Goal: Task Accomplishment & Management: Use online tool/utility

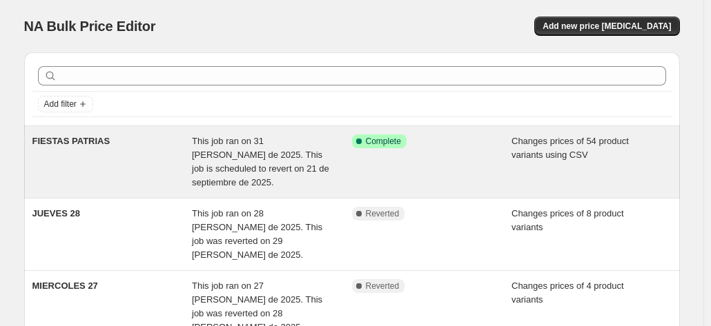
click at [137, 164] on div "FIESTAS PATRIAS" at bounding box center [112, 162] width 160 height 55
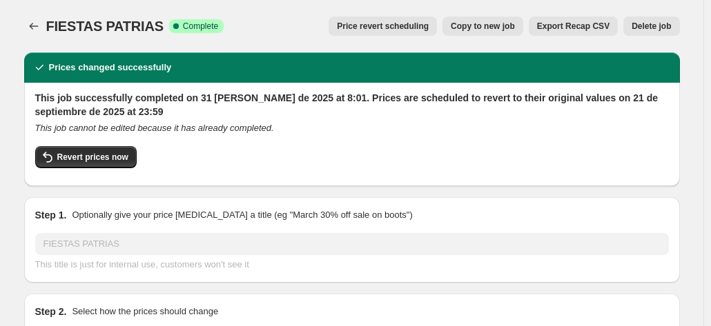
click at [505, 30] on span "Copy to new job" at bounding box center [483, 26] width 64 height 11
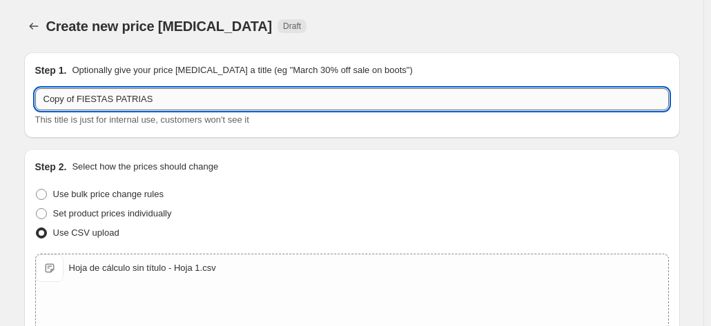
click at [213, 104] on input "Copy of FIESTAS PATRIAS" at bounding box center [351, 99] width 633 height 22
type input "Fiestas patrias %5 menos"
click at [295, 206] on div "Set product prices individually" at bounding box center [351, 213] width 633 height 19
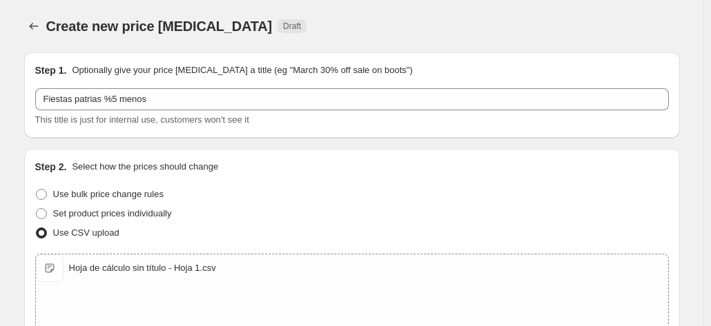
click at [295, 206] on div "Set product prices individually" at bounding box center [351, 213] width 633 height 19
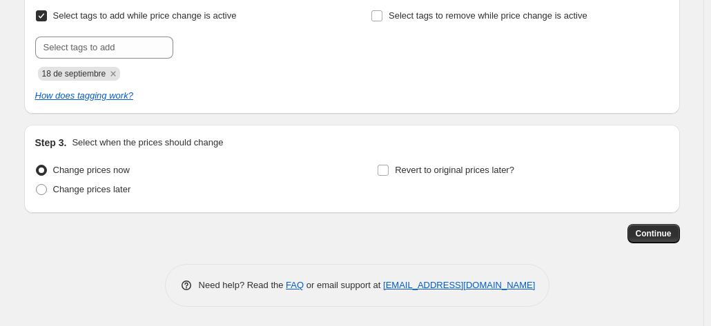
scroll to position [182, 0]
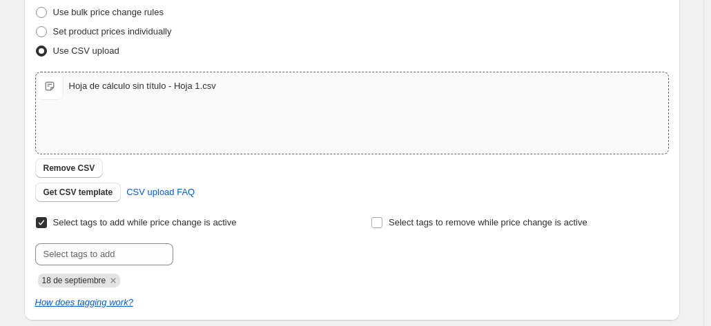
click at [159, 126] on div "Hoja de cálculo sin título - Hoja 1.csv Hoja de cálculo sin título - Hoja 1.csv" at bounding box center [352, 112] width 632 height 81
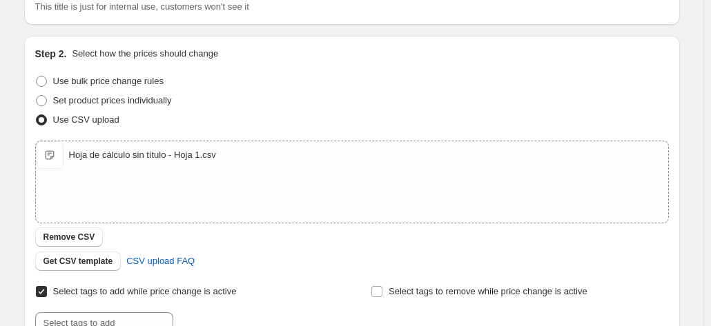
scroll to position [0, 0]
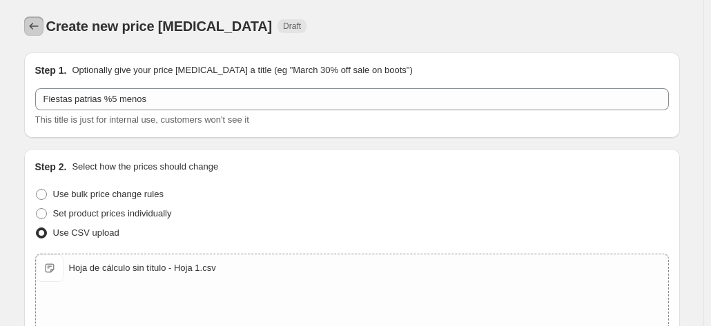
click at [39, 26] on icon "Price change jobs" at bounding box center [34, 26] width 14 height 14
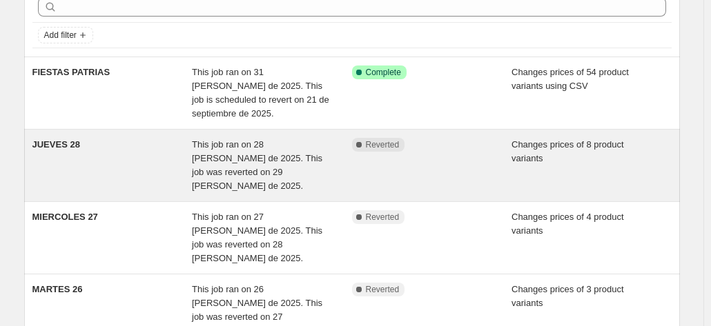
scroll to position [138, 0]
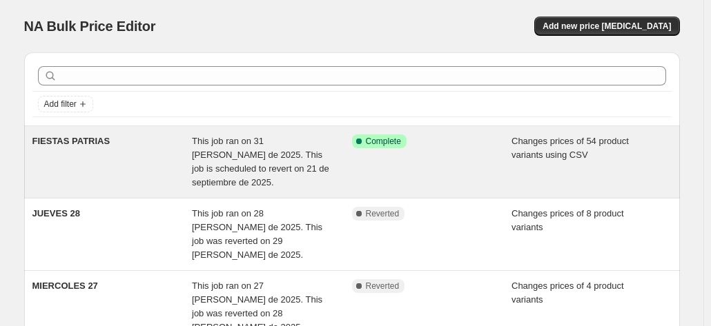
click at [148, 145] on div "FIESTAS PATRIAS" at bounding box center [112, 162] width 160 height 55
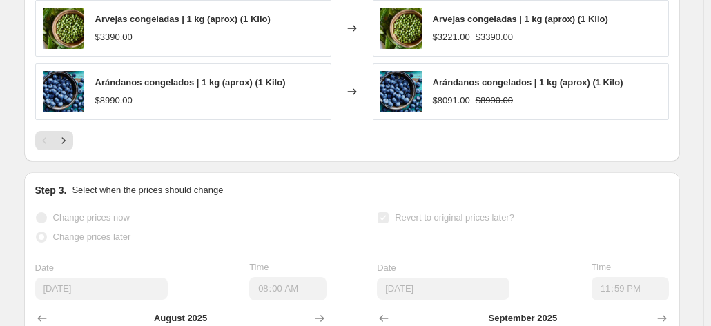
scroll to position [828, 0]
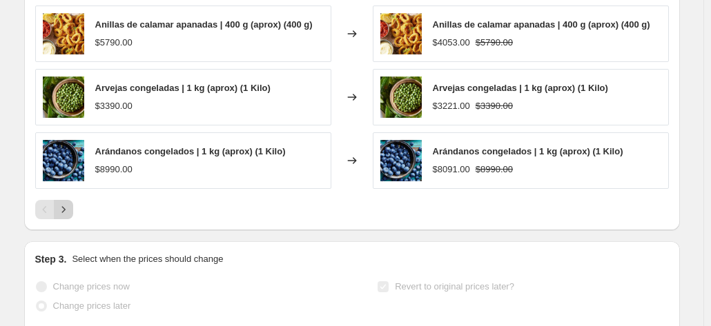
click at [73, 205] on button "Next" at bounding box center [63, 209] width 19 height 19
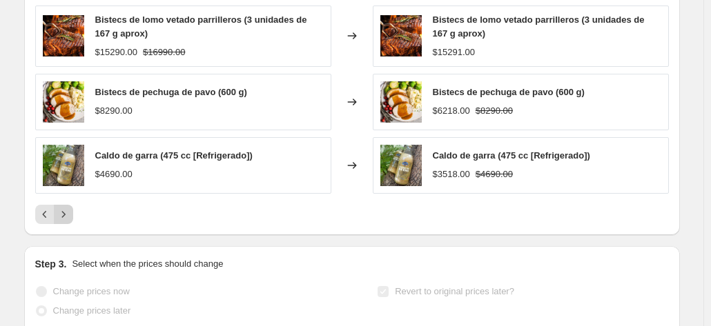
click at [62, 210] on icon "Next" at bounding box center [64, 215] width 14 height 14
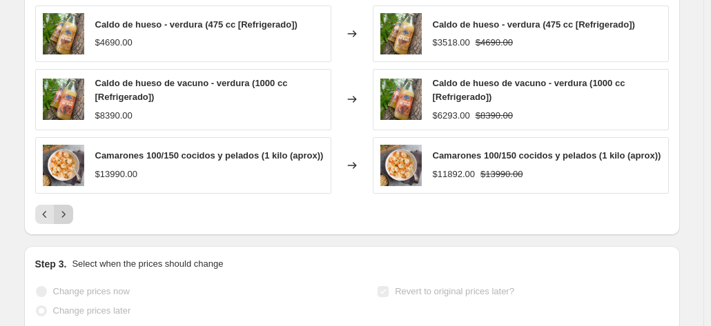
click at [66, 205] on button "Next" at bounding box center [63, 214] width 19 height 19
click at [66, 208] on icon "Next" at bounding box center [64, 215] width 14 height 14
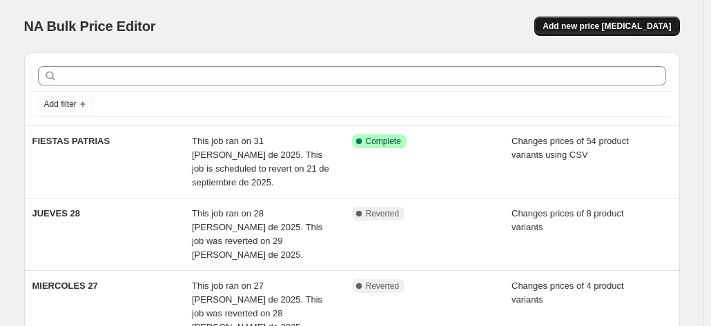
click at [638, 23] on span "Add new price [MEDICAL_DATA]" at bounding box center [606, 26] width 128 height 11
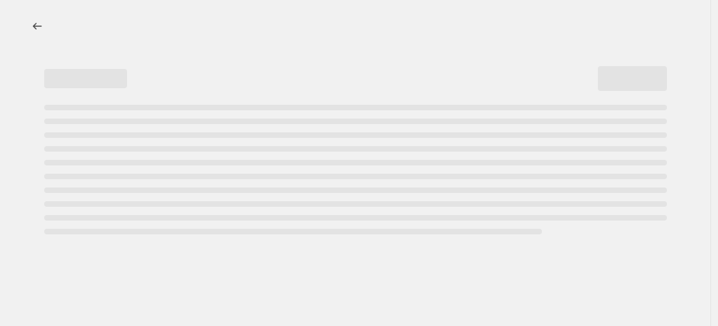
select select "percentage"
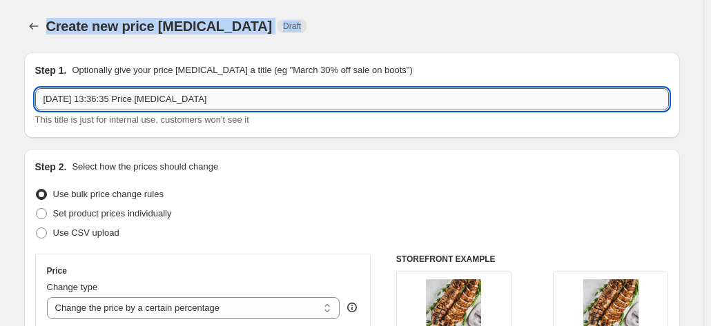
click at [204, 95] on input "5 sept 2025, 13:36:35 Price change job" at bounding box center [351, 99] width 633 height 22
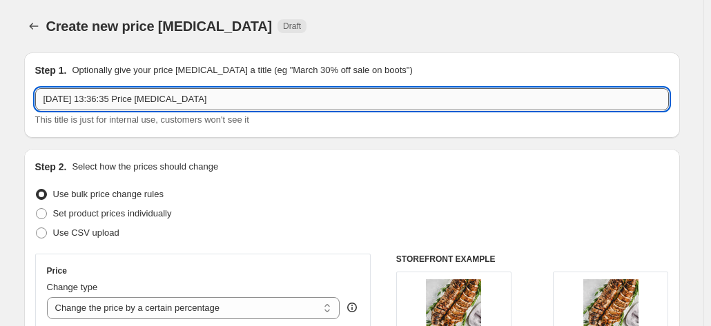
click at [204, 95] on input "5 sept 2025, 13:36:35 Price change job" at bounding box center [351, 99] width 633 height 22
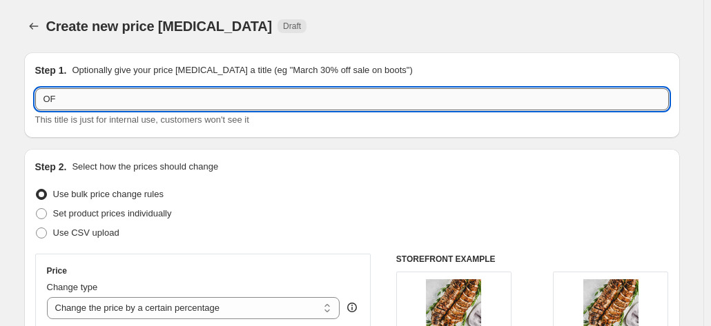
type input "O"
type input "FIESTAS PATRIAS 5% OFF"
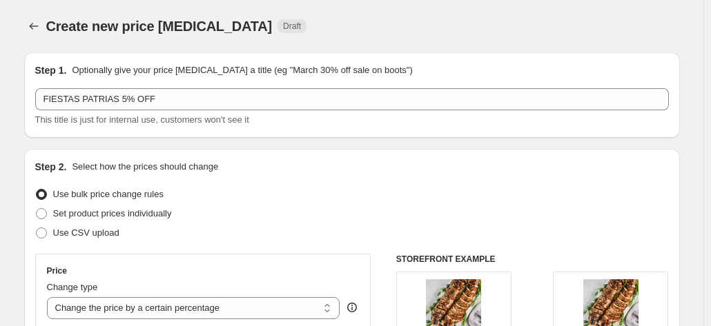
click at [323, 204] on div "Use bulk price change rules" at bounding box center [351, 194] width 633 height 19
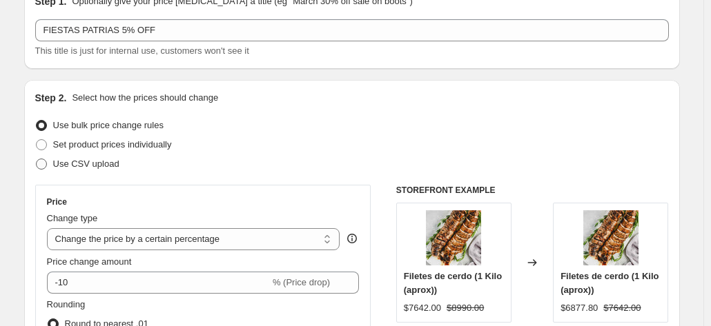
click at [117, 164] on span "Use CSV upload" at bounding box center [86, 164] width 66 height 10
click at [37, 159] on input "Use CSV upload" at bounding box center [36, 159] width 1 height 1
radio input "true"
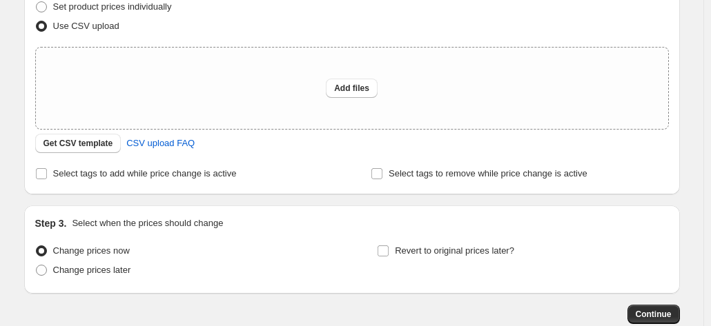
scroll to position [138, 0]
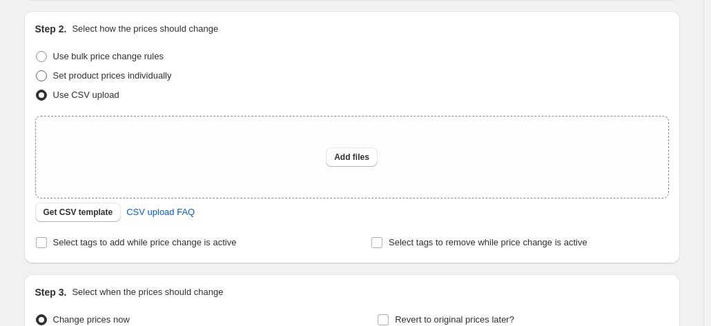
click at [145, 74] on span "Set product prices individually" at bounding box center [112, 75] width 119 height 10
click at [37, 71] on input "Set product prices individually" at bounding box center [36, 70] width 1 height 1
radio input "true"
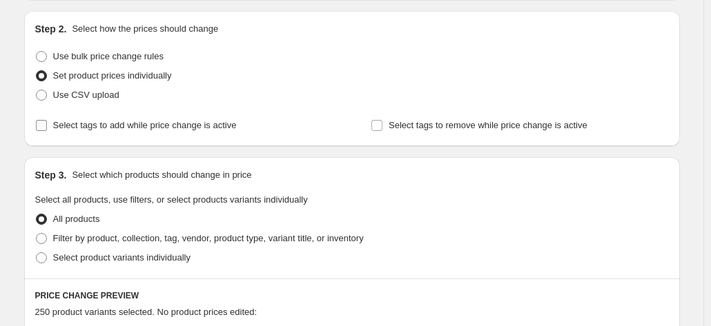
click at [204, 120] on span "Select tags to add while price change is active" at bounding box center [145, 125] width 184 height 10
click at [47, 120] on input "Select tags to add while price change is active" at bounding box center [41, 125] width 11 height 11
checkbox input "true"
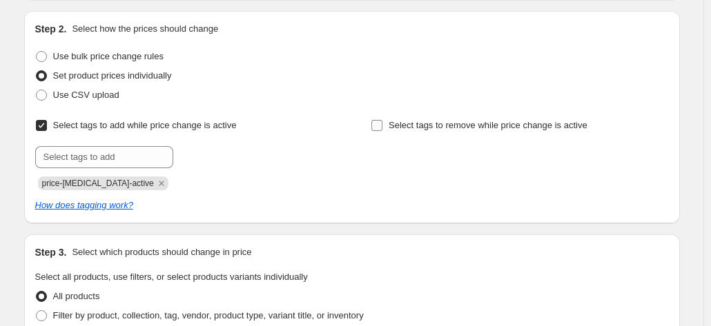
click at [431, 119] on span "Select tags to remove while price change is active" at bounding box center [488, 126] width 199 height 14
click at [382, 120] on input "Select tags to remove while price change is active" at bounding box center [376, 125] width 11 height 11
checkbox input "true"
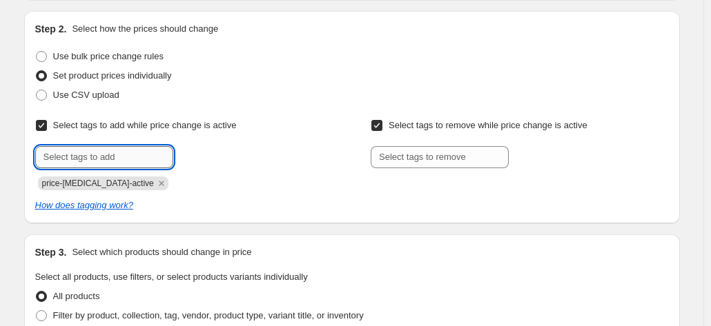
click at [173, 148] on input "text" at bounding box center [104, 157] width 138 height 22
type input "Fiestas patrias"
click at [35, 11] on button "Submit" at bounding box center [54, 18] width 39 height 14
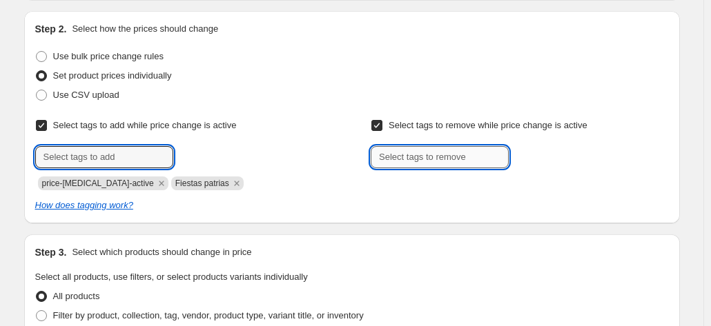
click at [396, 165] on input "text" at bounding box center [440, 157] width 138 height 22
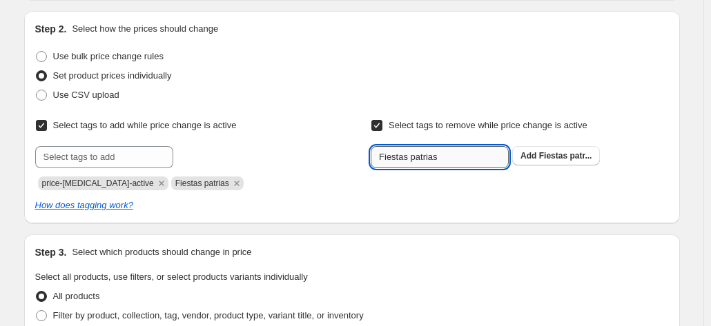
type input "Fiestas patrias"
click at [371, 11] on button "Submit" at bounding box center [390, 18] width 39 height 14
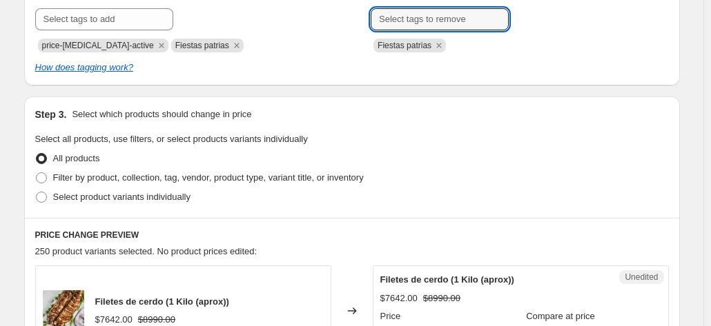
scroll to position [345, 0]
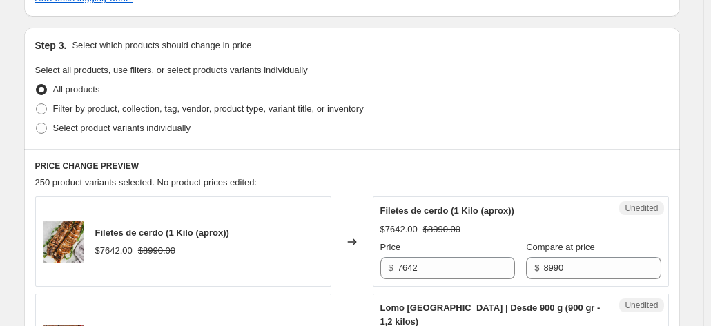
click at [133, 143] on div "Step 3. Select which products should change in price Select all products, use f…" at bounding box center [352, 88] width 656 height 121
click at [138, 132] on span "Select product variants individually" at bounding box center [121, 128] width 137 height 10
click at [37, 124] on input "Select product variants individually" at bounding box center [36, 123] width 1 height 1
radio input "true"
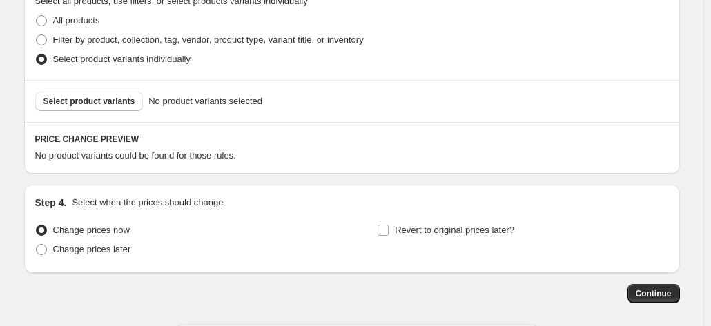
scroll to position [475, 0]
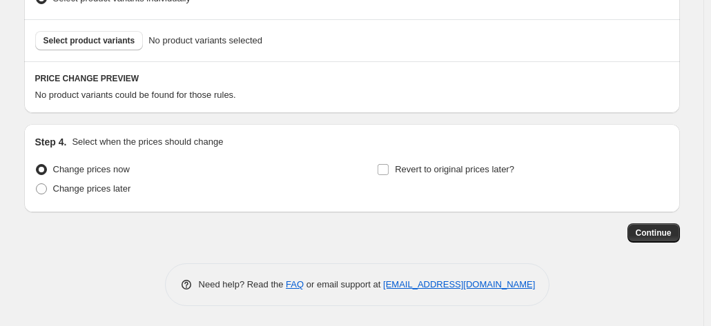
click at [97, 199] on div "Change prices now Change prices later" at bounding box center [180, 180] width 291 height 41
click at [106, 187] on span "Change prices later" at bounding box center [92, 189] width 78 height 10
click at [37, 184] on input "Change prices later" at bounding box center [36, 184] width 1 height 1
radio input "true"
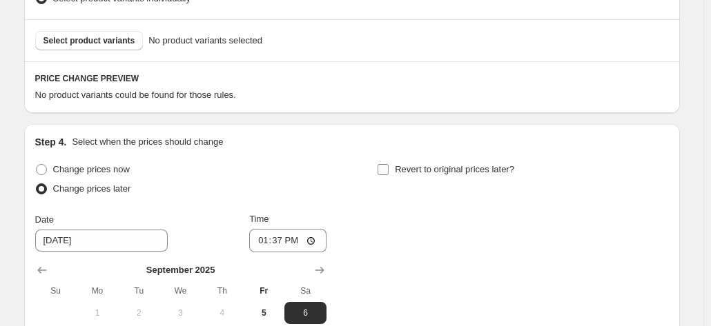
click at [388, 171] on input "Revert to original prices later?" at bounding box center [382, 169] width 11 height 11
checkbox input "true"
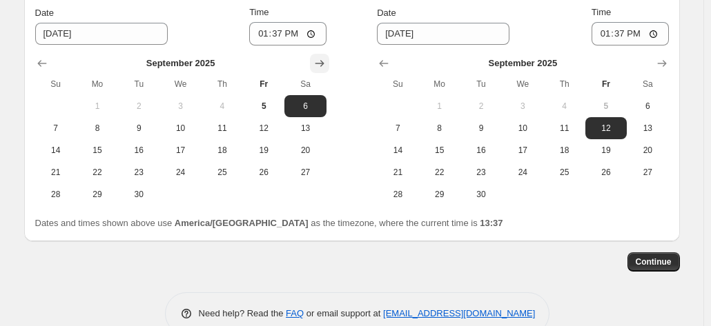
scroll to position [613, 0]
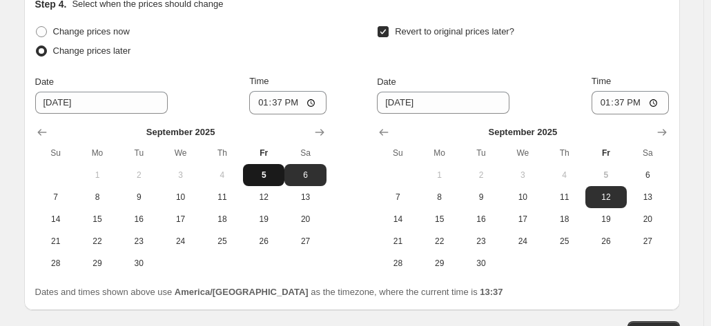
click at [271, 170] on span "5" at bounding box center [263, 175] width 30 height 11
type input "9/5/2025"
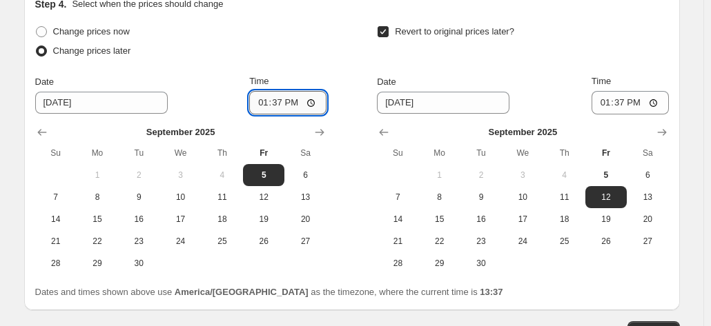
click at [283, 103] on input "13:37" at bounding box center [287, 102] width 77 height 23
type input "14:00"
type input "14:20"
click at [324, 70] on div "Change prices now Change prices later Date 9/5/2025 Time 14:20 September 2025 S…" at bounding box center [180, 148] width 291 height 253
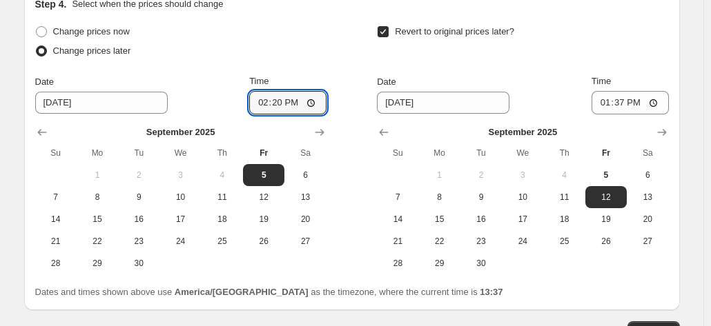
click at [324, 70] on div "Change prices now Change prices later Date 9/5/2025 Time 14:20 September 2025 S…" at bounding box center [180, 148] width 291 height 253
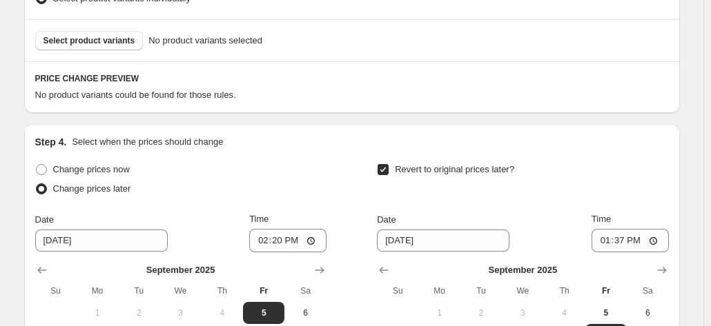
scroll to position [337, 0]
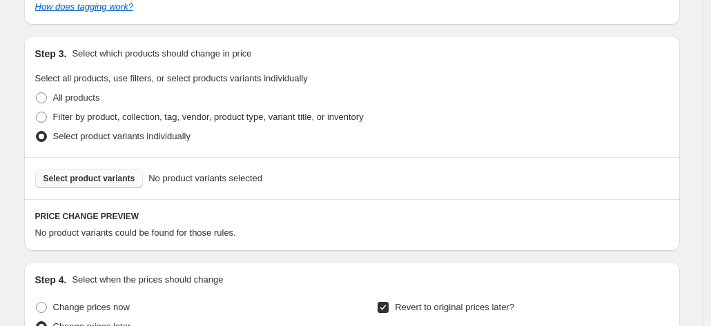
click at [130, 175] on span "Select product variants" at bounding box center [89, 178] width 92 height 11
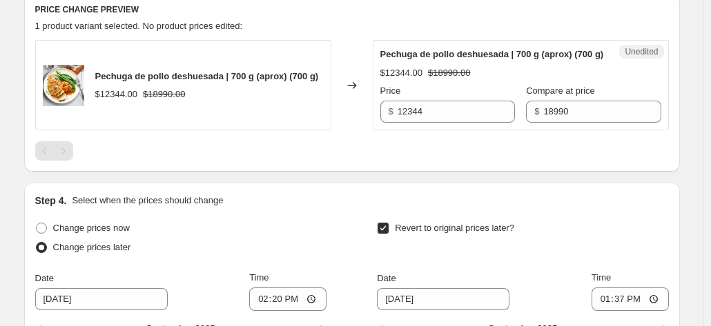
scroll to position [475, 0]
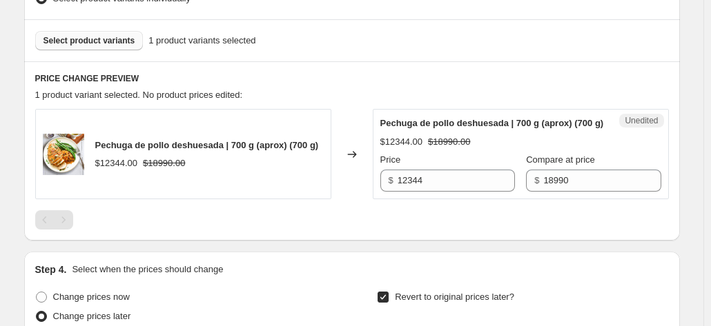
click at [97, 37] on span "Select product variants" at bounding box center [89, 40] width 92 height 11
click at [92, 52] on div "Select product variants 1 product variants selected" at bounding box center [352, 40] width 656 height 42
click at [94, 45] on span "Select product variants" at bounding box center [89, 40] width 92 height 11
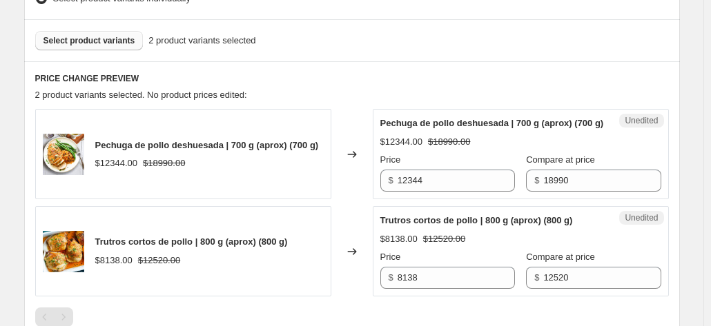
click at [95, 46] on button "Select product variants" at bounding box center [89, 40] width 108 height 19
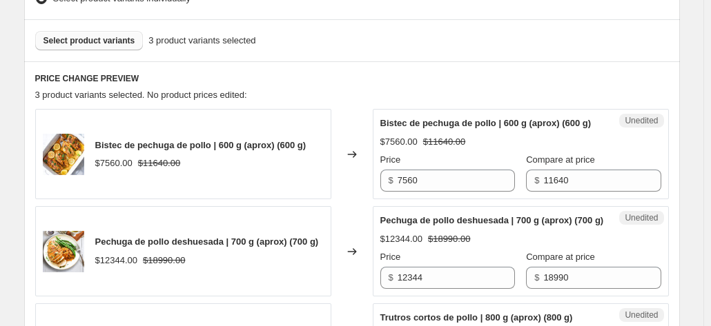
click at [85, 32] on button "Select product variants" at bounding box center [89, 40] width 108 height 19
click at [687, 194] on div "Create new price change job. This page is ready Create new price change job Dra…" at bounding box center [352, 205] width 689 height 1360
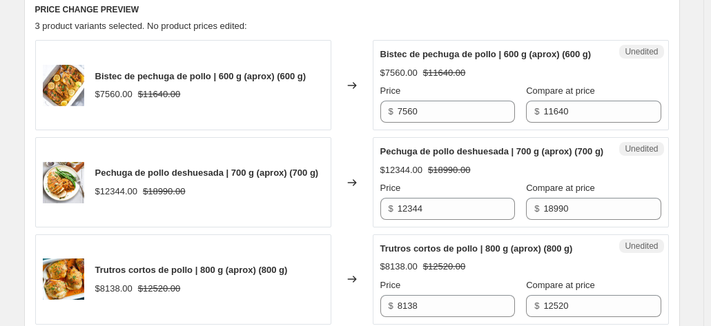
scroll to position [406, 0]
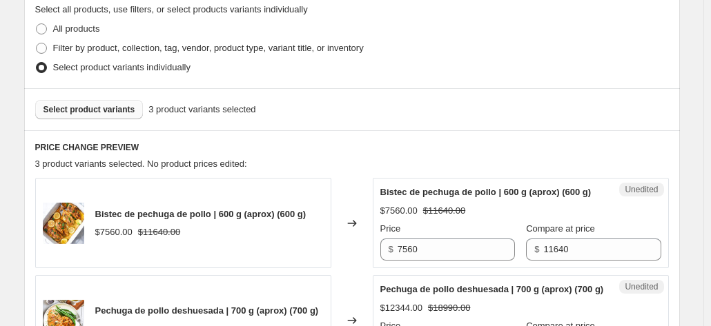
click at [101, 108] on span "Select product variants" at bounding box center [89, 109] width 92 height 11
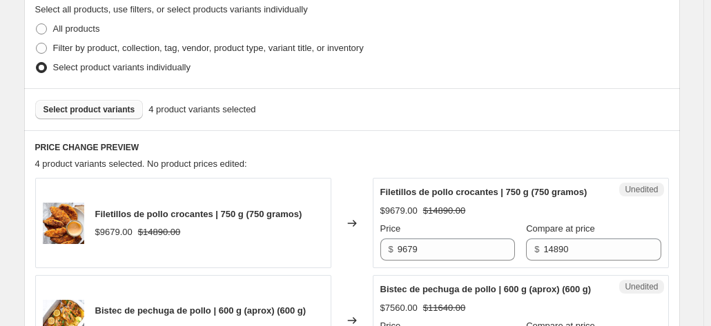
click at [687, 194] on div "Create new price change job. This page is ready Create new price change job Dra…" at bounding box center [352, 322] width 689 height 1457
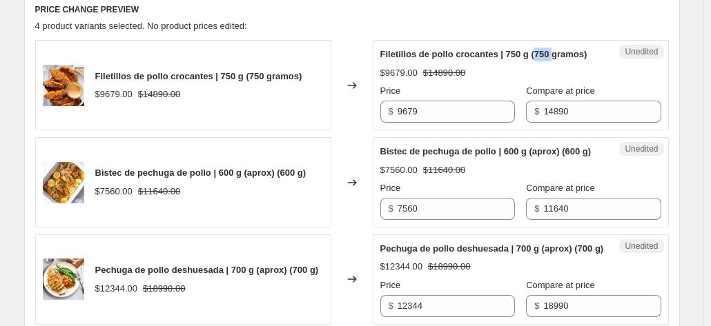
scroll to position [475, 0]
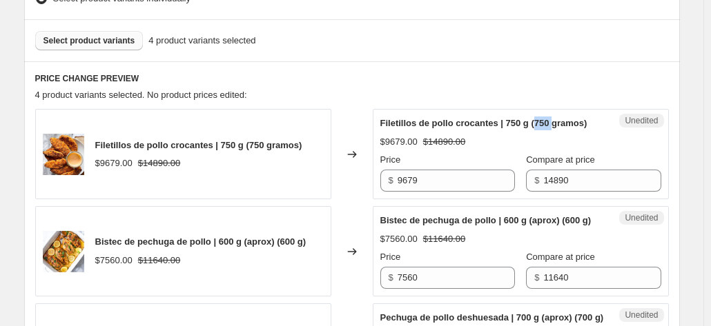
click at [103, 38] on span "Select product variants" at bounding box center [89, 40] width 92 height 11
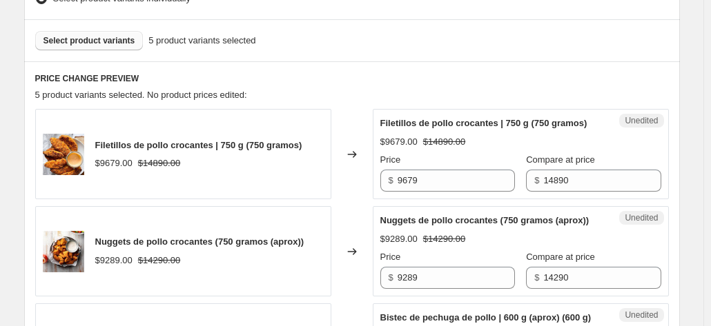
click at [75, 45] on span "Select product variants" at bounding box center [89, 40] width 92 height 11
click at [92, 39] on span "Select product variants" at bounding box center [89, 40] width 92 height 11
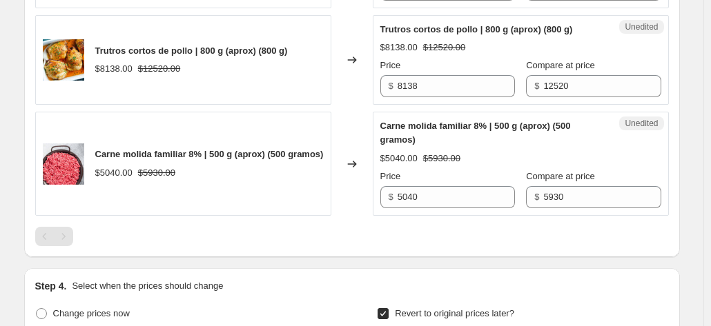
scroll to position [1027, 0]
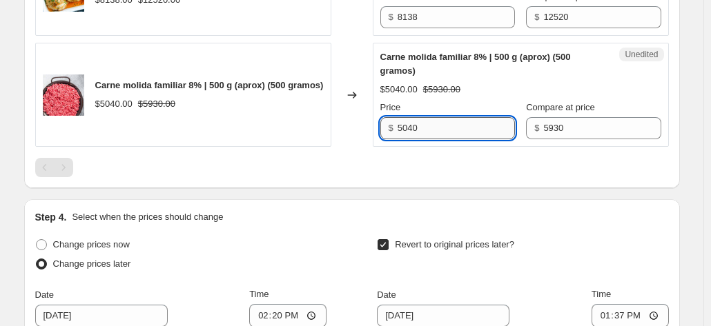
click at [450, 139] on input "5040" at bounding box center [455, 128] width 117 height 22
type input "5337"
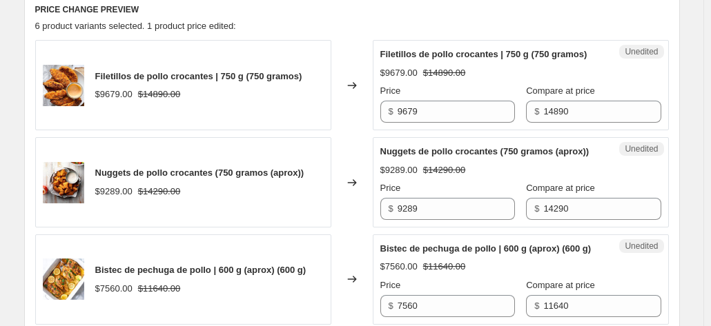
scroll to position [406, 0]
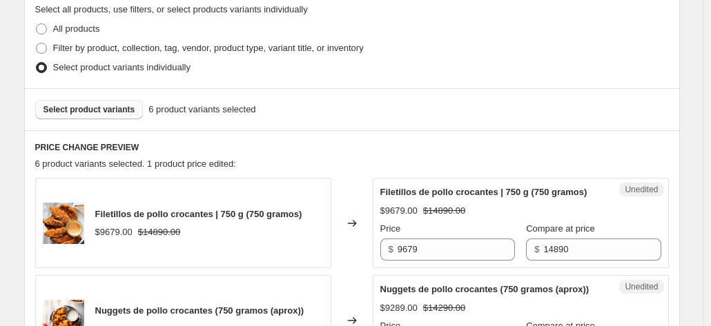
click at [107, 106] on span "Select product variants" at bounding box center [89, 109] width 92 height 11
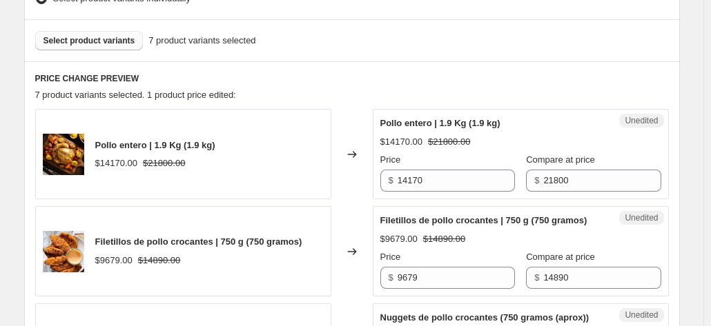
scroll to position [337, 0]
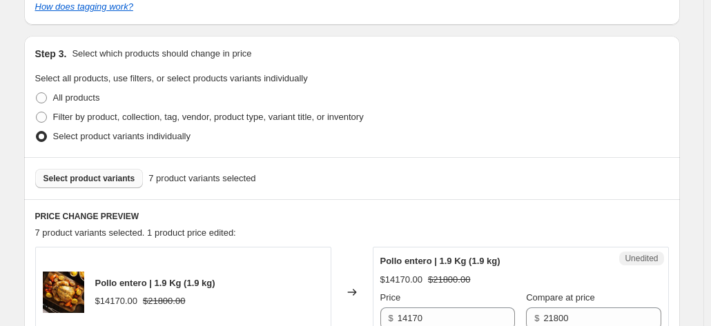
click at [110, 182] on span "Select product variants" at bounding box center [89, 178] width 92 height 11
drag, startPoint x: 110, startPoint y: 182, endPoint x: 455, endPoint y: 268, distance: 356.2
click at [455, 268] on div "Pollo entero | 1.9 Kg (1.9 kg)" at bounding box center [493, 262] width 226 height 14
click at [643, 190] on div "Select product variants 7 product variants selected" at bounding box center [352, 178] width 656 height 42
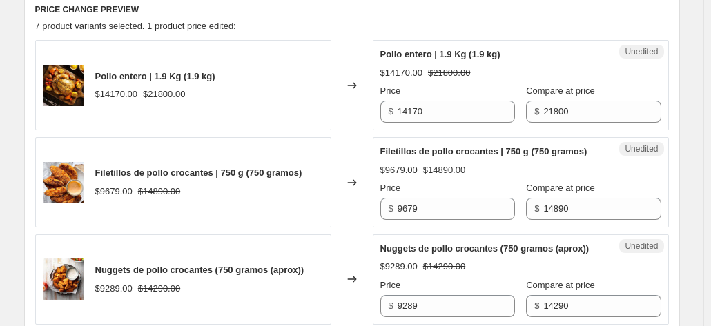
scroll to position [406, 0]
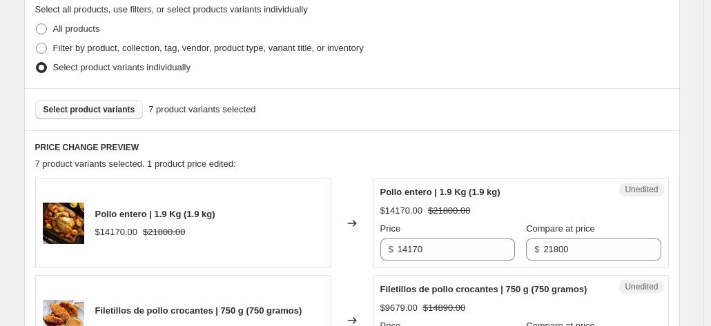
click at [110, 101] on button "Select product variants" at bounding box center [89, 109] width 108 height 19
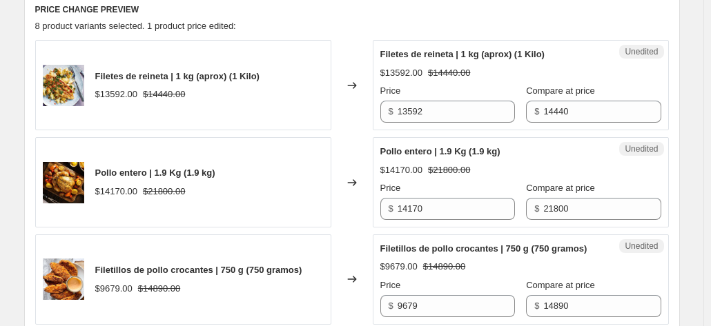
scroll to position [475, 0]
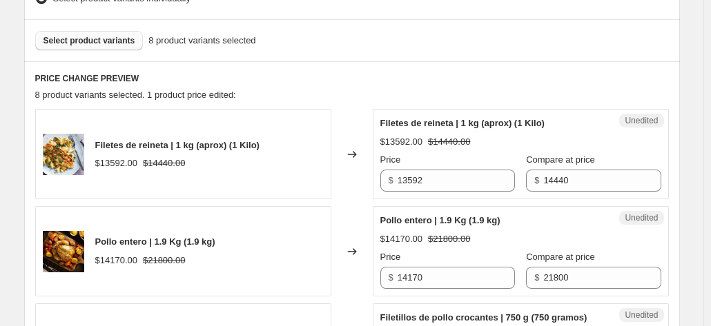
click at [121, 39] on span "Select product variants" at bounding box center [89, 40] width 92 height 11
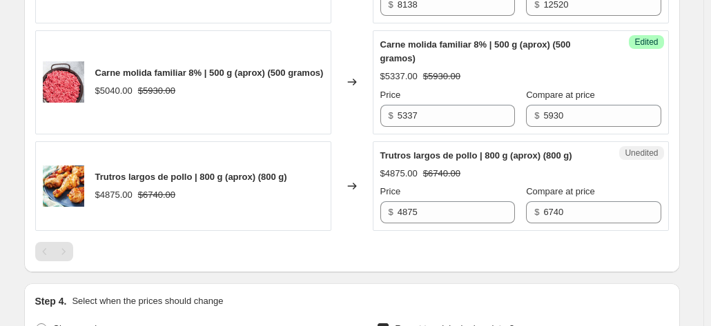
scroll to position [1372, 0]
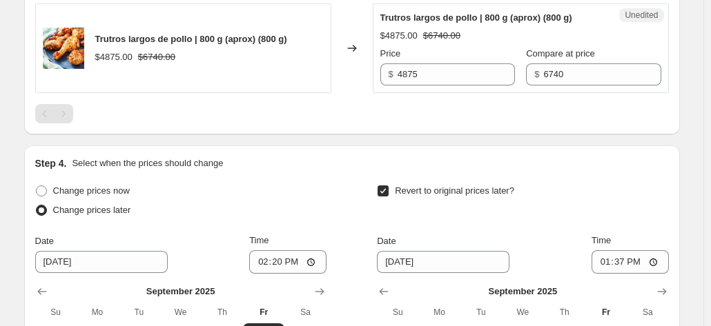
click at [567, 170] on div "Step 4. Select when the prices should change" at bounding box center [351, 164] width 633 height 14
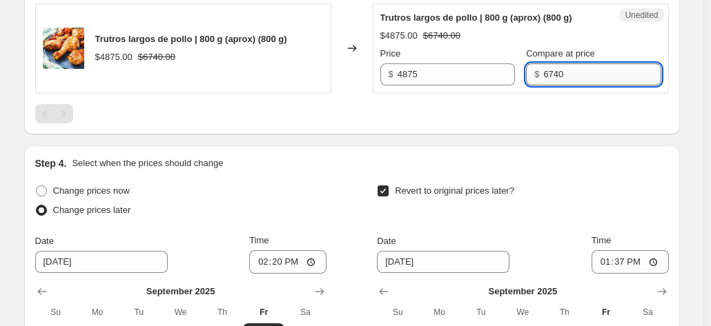
click at [570, 86] on input "6740" at bounding box center [601, 74] width 117 height 22
type input "8990"
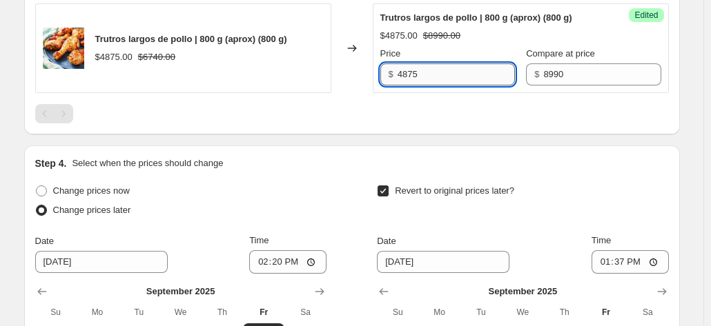
click at [436, 86] on input "4875" at bounding box center [455, 74] width 117 height 22
type input "5843"
click at [437, 124] on div at bounding box center [351, 113] width 633 height 19
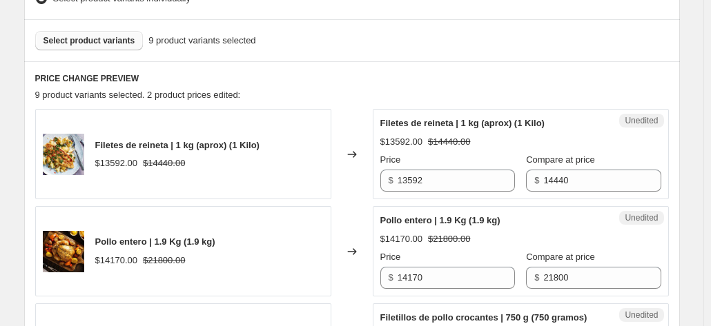
scroll to position [337, 0]
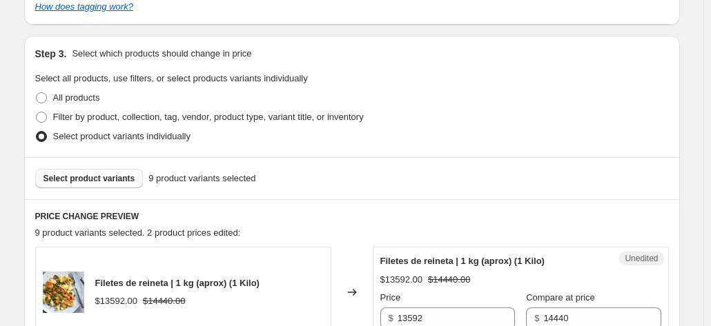
click at [113, 173] on button "Select product variants" at bounding box center [89, 178] width 108 height 19
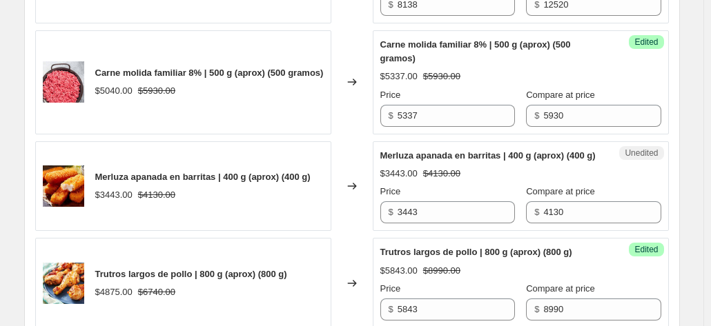
scroll to position [1303, 0]
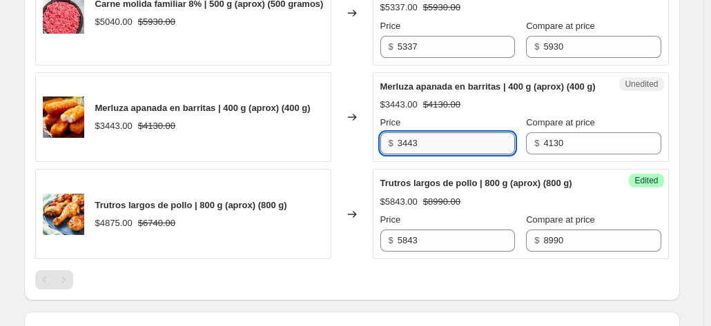
click at [455, 155] on input "3443" at bounding box center [455, 143] width 117 height 22
type input "3710"
click at [669, 163] on div "Unedited Merluza apanada en barritas | 400 g (aprox) (400 g) $3443.00 $4130.00 …" at bounding box center [521, 117] width 296 height 90
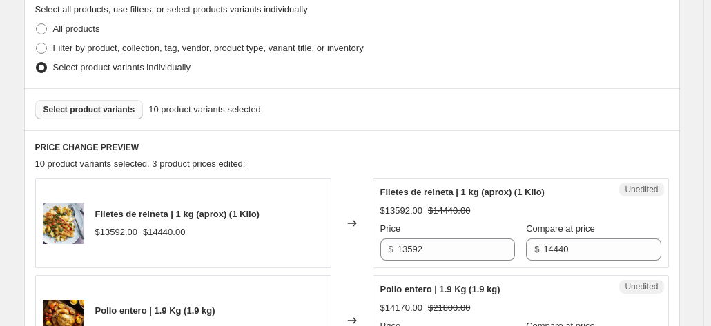
scroll to position [268, 0]
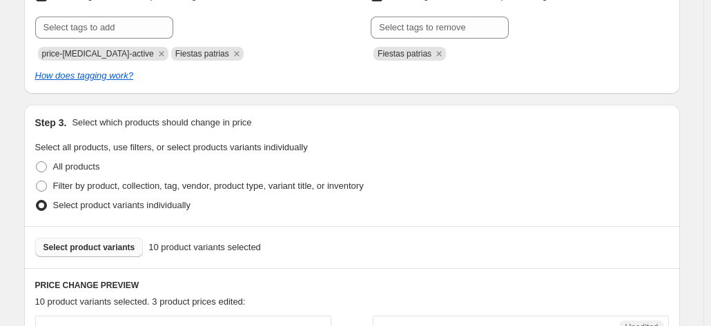
click at [113, 255] on button "Select product variants" at bounding box center [89, 247] width 108 height 19
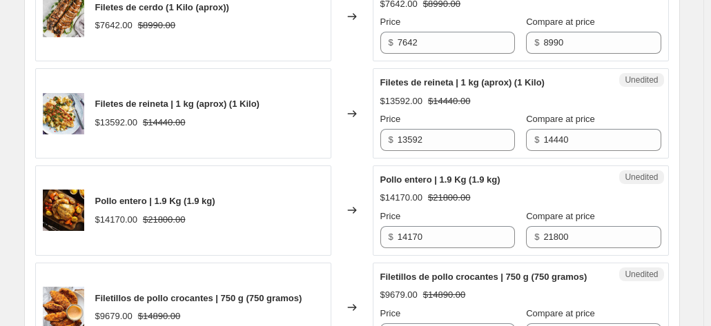
scroll to position [475, 0]
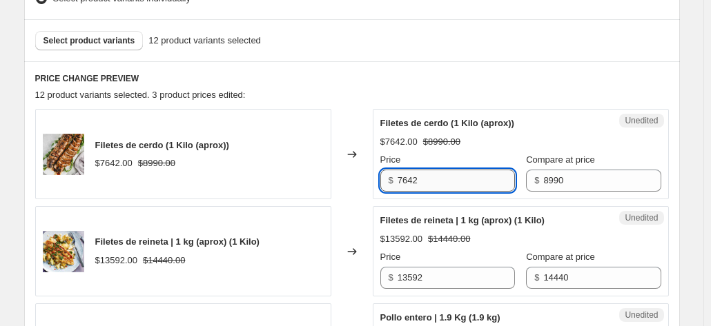
click at [464, 186] on input "7642" at bounding box center [455, 181] width 117 height 22
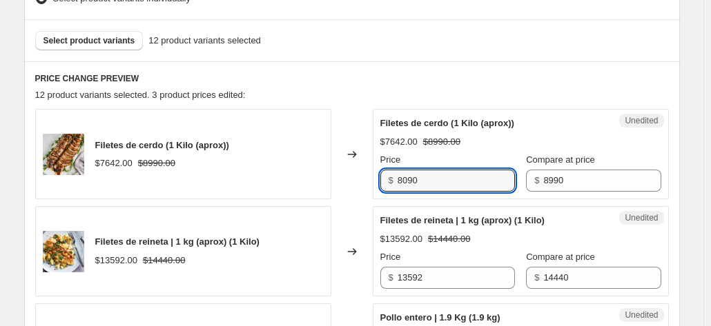
type input "8090"
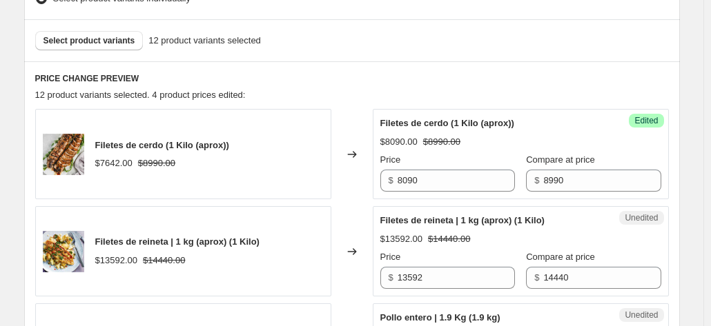
click at [356, 166] on div "Changed to" at bounding box center [351, 154] width 41 height 90
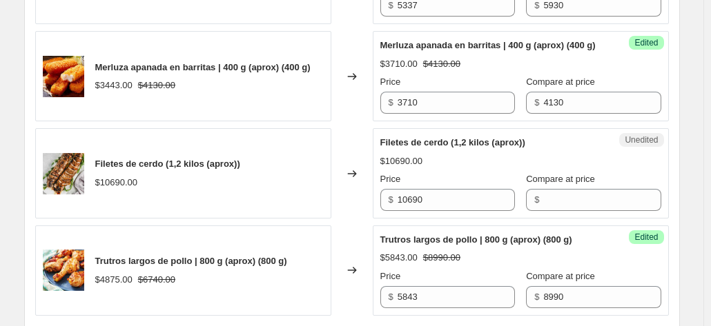
scroll to position [1510, 0]
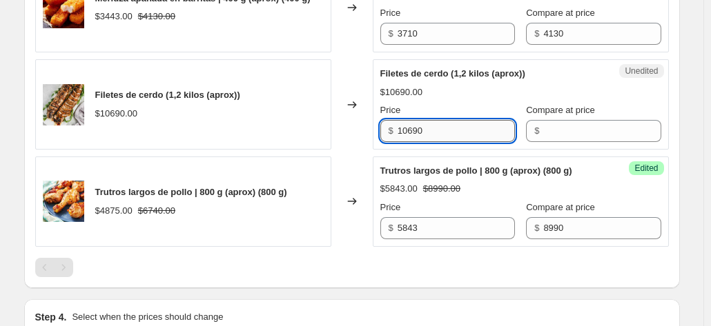
click at [455, 142] on input "10690" at bounding box center [455, 131] width 117 height 22
type input "9620"
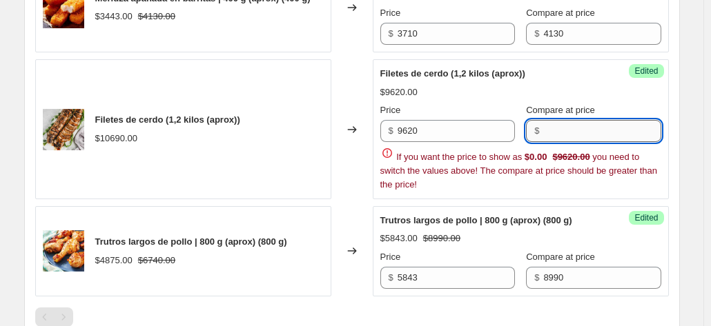
click at [566, 142] on input "Compare at price" at bounding box center [601, 131] width 117 height 22
type input "10690"
click at [358, 168] on div "Changed to" at bounding box center [351, 129] width 41 height 140
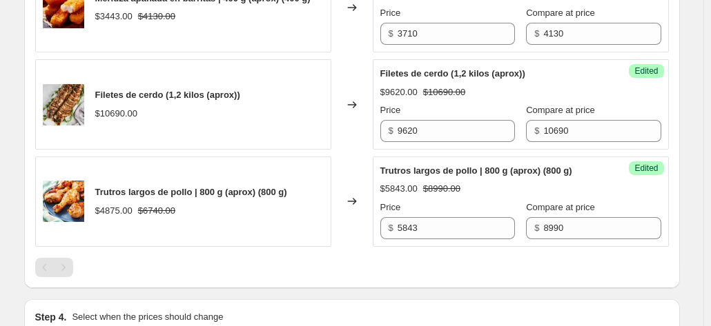
click at [356, 108] on icon at bounding box center [351, 104] width 9 height 7
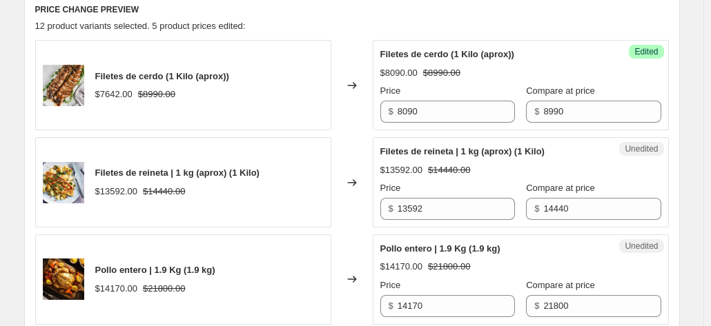
scroll to position [337, 0]
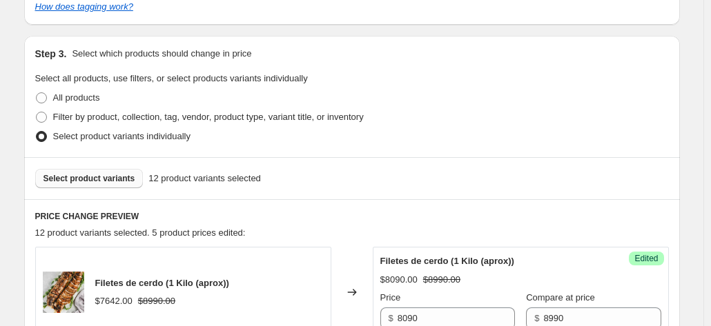
click at [90, 180] on span "Select product variants" at bounding box center [89, 178] width 92 height 11
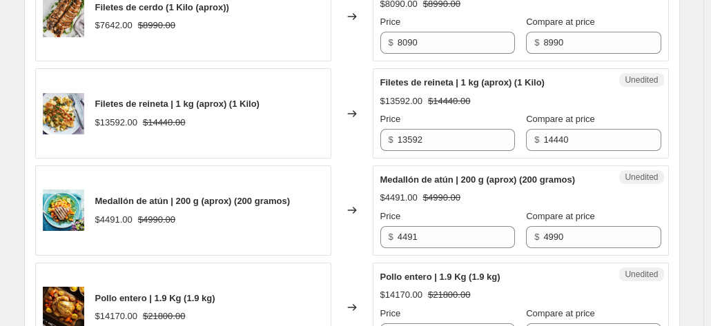
scroll to position [682, 0]
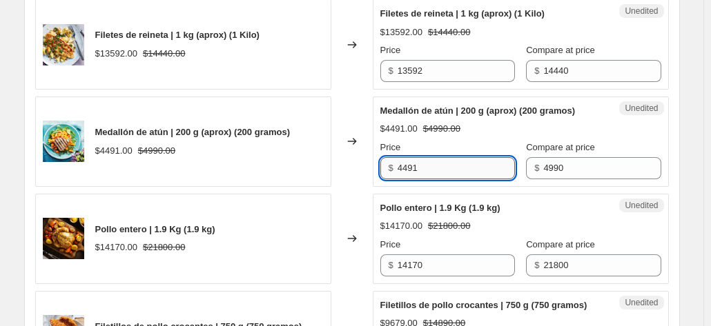
click at [449, 166] on input "4491" at bounding box center [455, 168] width 117 height 22
type input "4740"
click at [361, 180] on div "Changed to" at bounding box center [351, 142] width 41 height 90
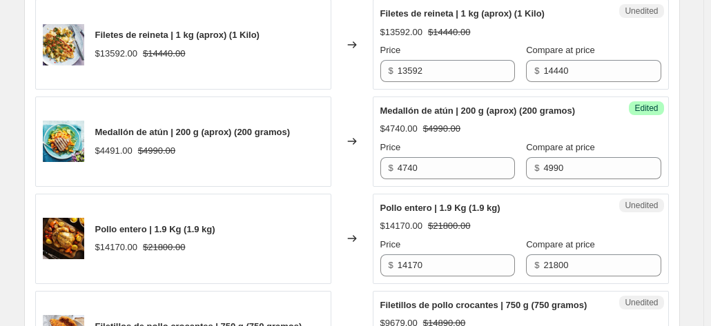
click at [361, 180] on div "Changed to" at bounding box center [351, 142] width 41 height 90
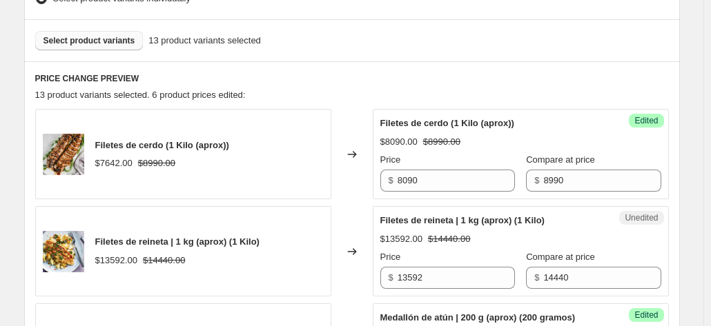
click at [107, 34] on button "Select product variants" at bounding box center [89, 40] width 108 height 19
click at [111, 43] on span "Select product variants" at bounding box center [89, 40] width 92 height 11
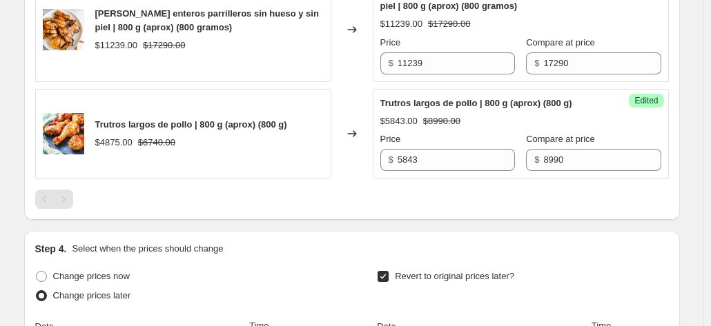
scroll to position [1855, 0]
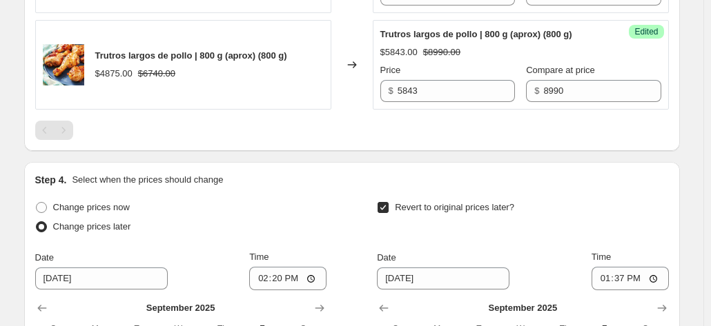
click at [64, 140] on div "Pagination" at bounding box center [63, 130] width 19 height 19
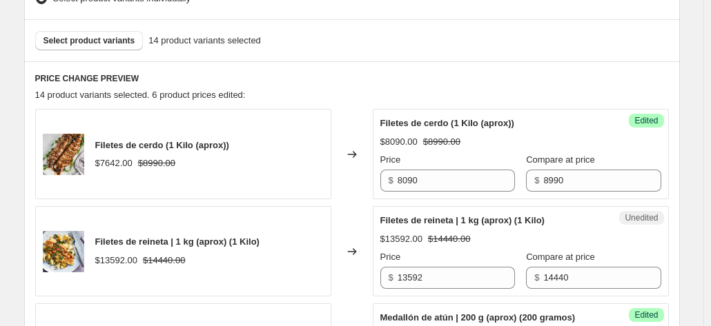
scroll to position [406, 0]
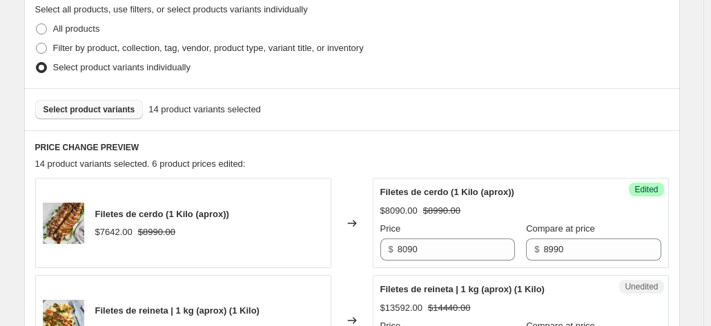
click at [132, 112] on span "Select product variants" at bounding box center [89, 109] width 92 height 11
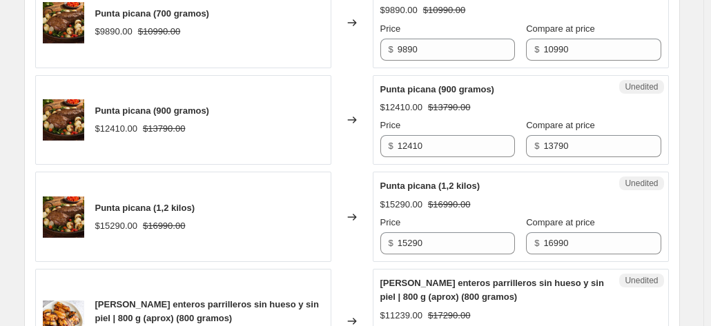
scroll to position [1717, 0]
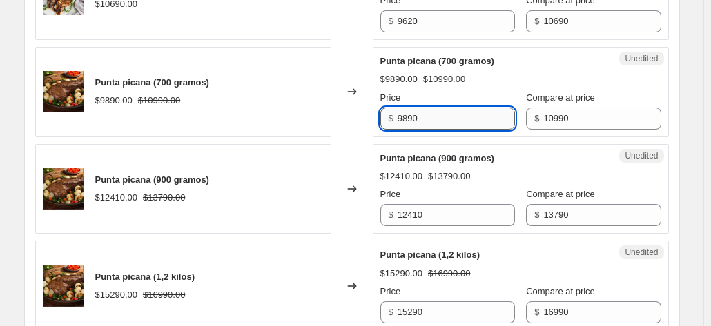
click at [450, 130] on input "9890" at bounding box center [455, 119] width 117 height 22
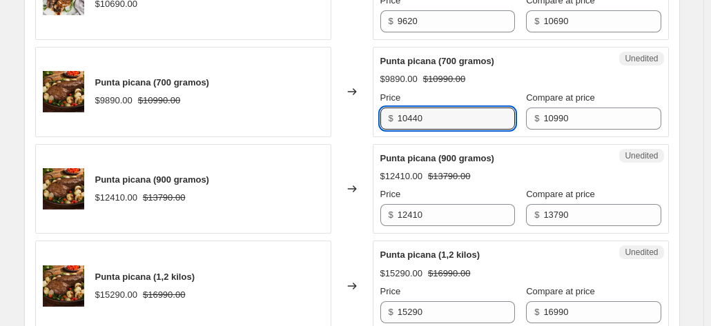
type input "10440"
click at [367, 137] on div "Changed to" at bounding box center [351, 92] width 41 height 90
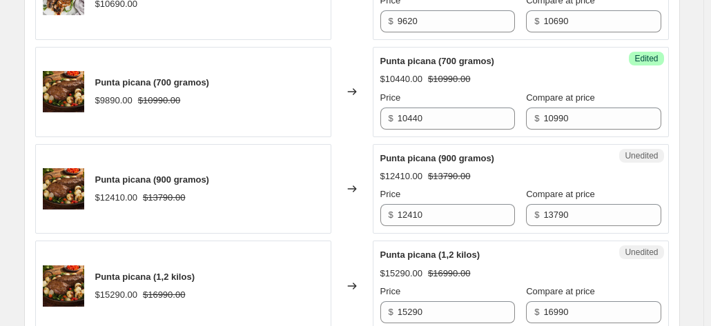
click at [367, 137] on div "Changed to" at bounding box center [351, 92] width 41 height 90
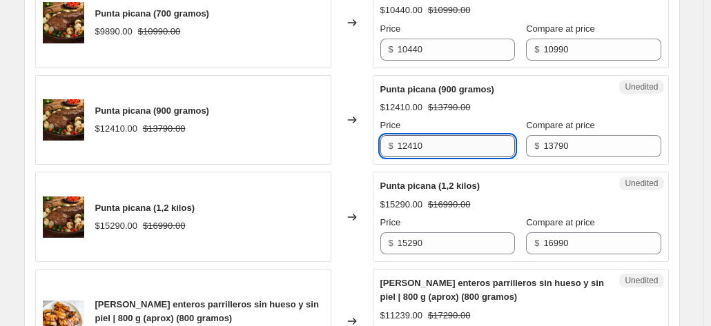
click at [446, 157] on input "12410" at bounding box center [455, 146] width 117 height 22
type input "13100"
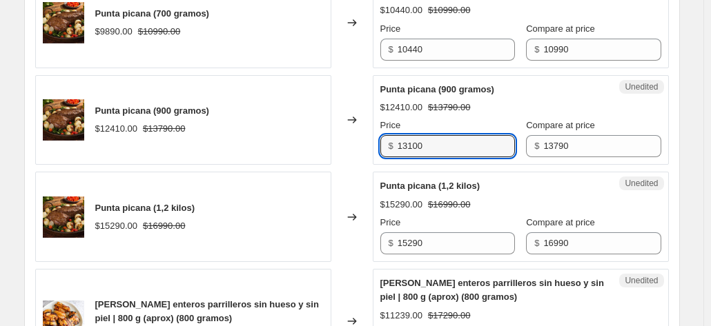
click at [356, 166] on div "Changed to" at bounding box center [351, 120] width 41 height 90
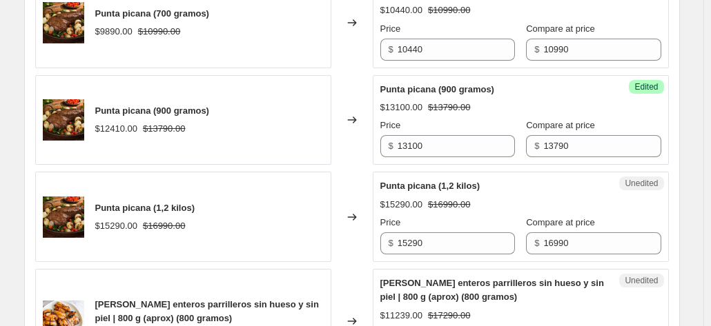
scroll to position [1855, 0]
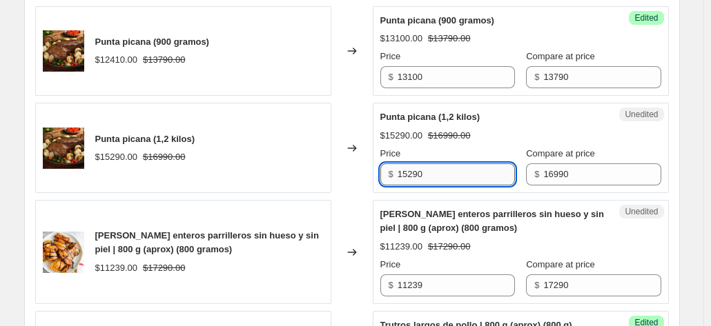
click at [449, 186] on input "15290" at bounding box center [455, 175] width 117 height 22
type input "16140"
click at [357, 193] on div "Changed to" at bounding box center [351, 148] width 41 height 90
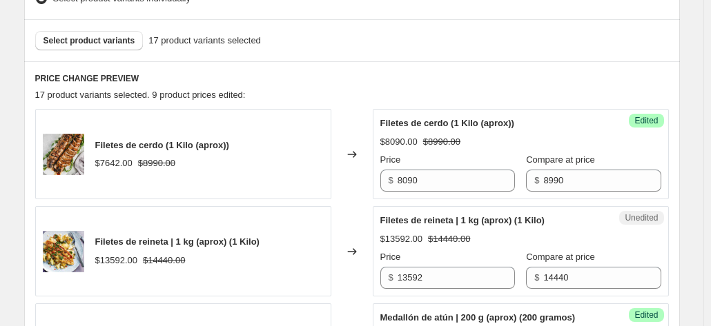
scroll to position [406, 0]
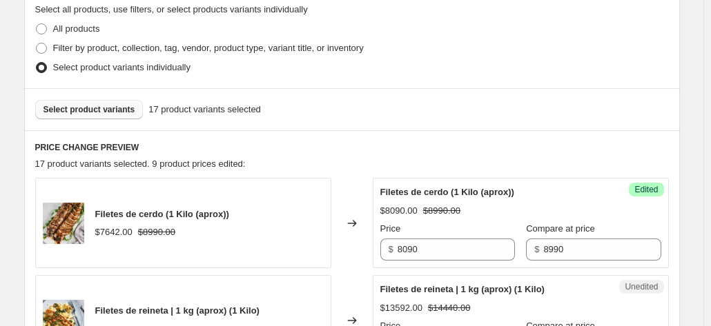
click at [108, 108] on span "Select product variants" at bounding box center [89, 109] width 92 height 11
click at [104, 113] on span "Select product variants" at bounding box center [89, 109] width 92 height 11
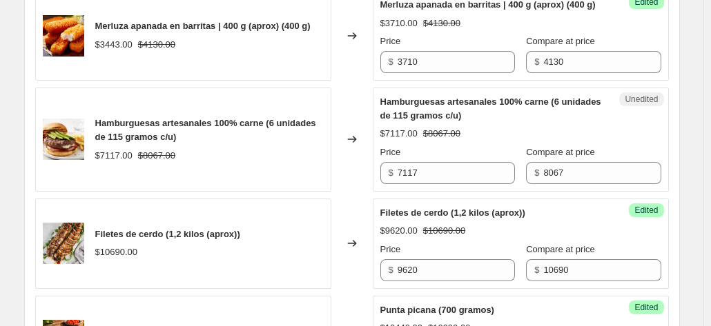
scroll to position [1648, 0]
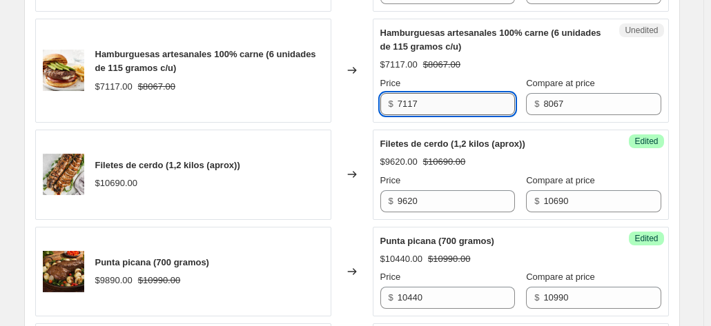
click at [435, 115] on input "7117" at bounding box center [455, 104] width 117 height 22
type input "7660"
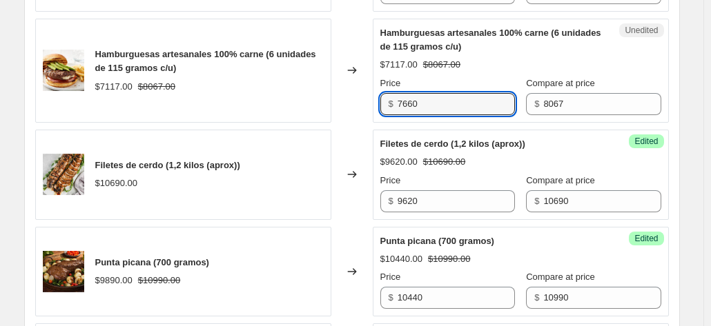
click at [360, 123] on div "Changed to" at bounding box center [351, 71] width 41 height 104
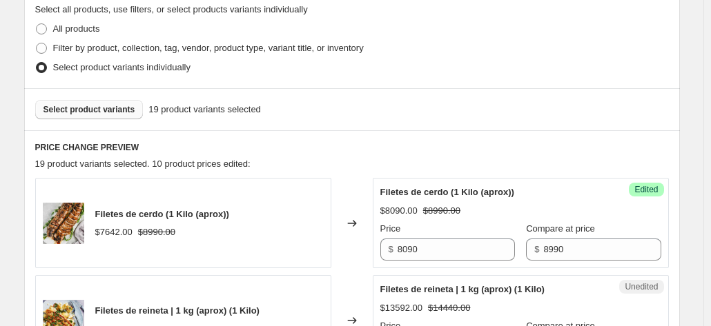
scroll to position [337, 0]
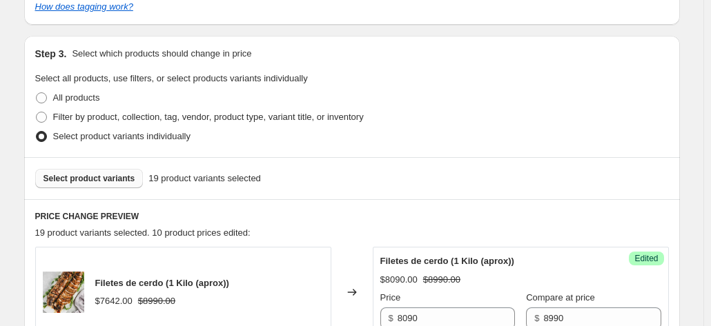
click at [134, 171] on button "Select product variants" at bounding box center [89, 178] width 108 height 19
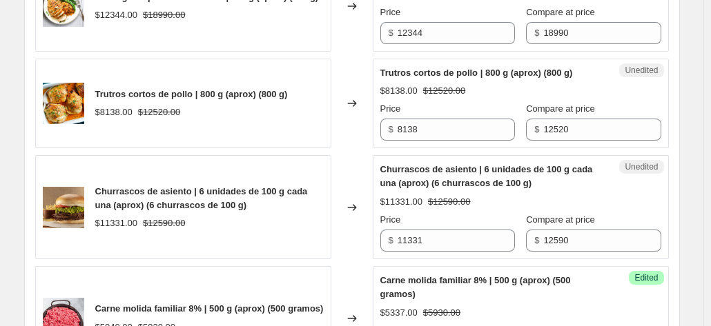
scroll to position [1441, 0]
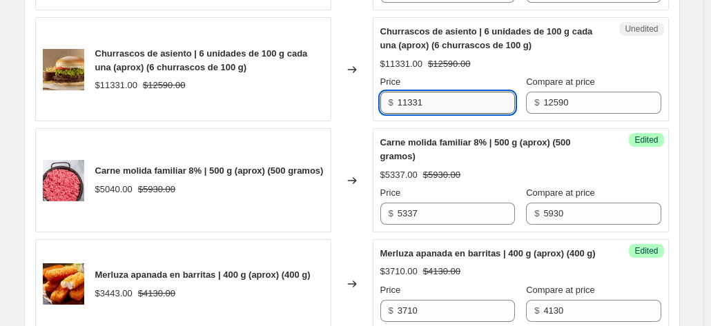
click at [443, 114] on input "11331" at bounding box center [455, 103] width 117 height 22
type input "11960"
click at [359, 121] on div "Changed to" at bounding box center [351, 69] width 41 height 104
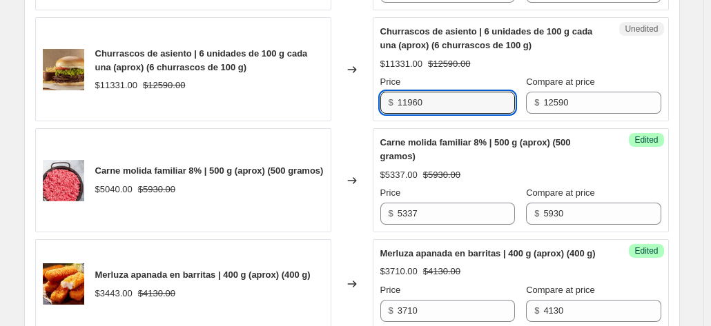
click at [359, 121] on div "Changed to" at bounding box center [351, 69] width 41 height 104
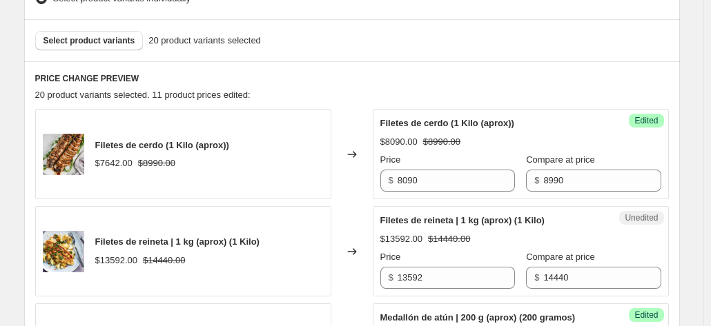
scroll to position [406, 0]
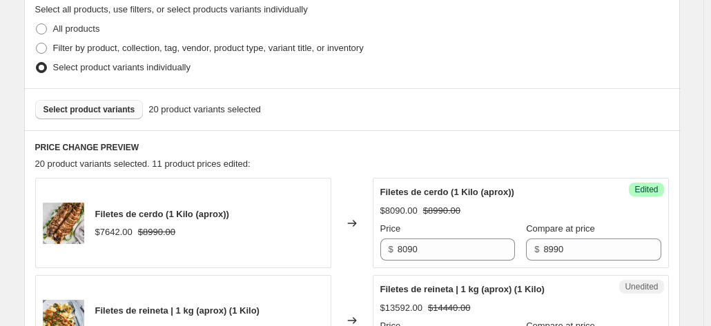
click at [117, 118] on button "Select product variants" at bounding box center [89, 109] width 108 height 19
click at [110, 113] on span "Select product variants" at bounding box center [89, 109] width 92 height 11
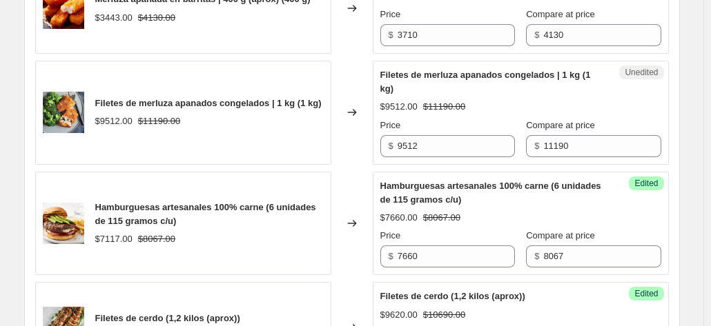
scroll to position [1786, 0]
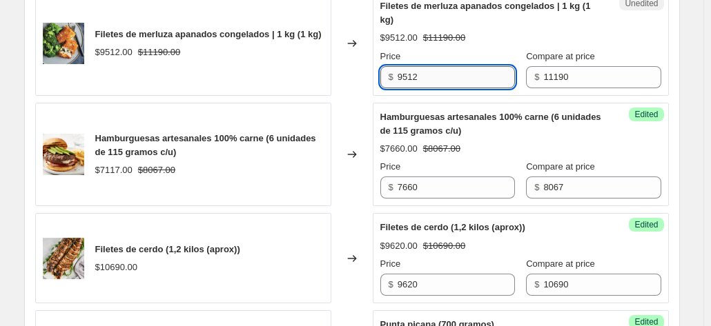
click at [408, 88] on input "9512" at bounding box center [455, 77] width 117 height 22
type input "10070"
click at [373, 96] on div "Changed to" at bounding box center [351, 44] width 41 height 104
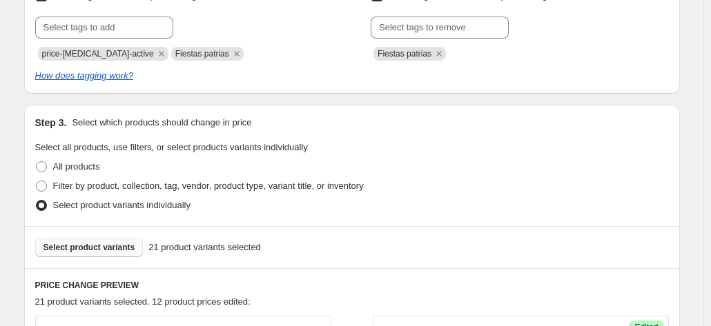
scroll to position [475, 0]
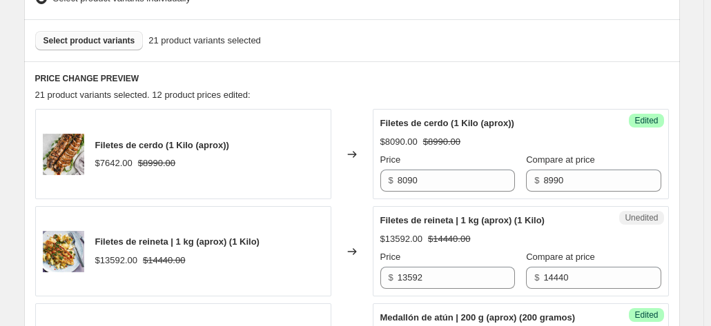
click at [100, 43] on span "Select product variants" at bounding box center [89, 40] width 92 height 11
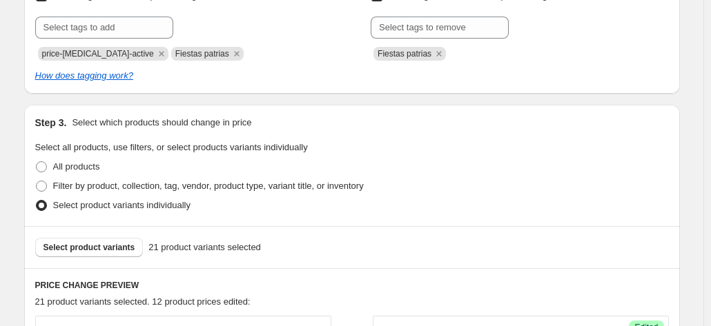
scroll to position [406, 0]
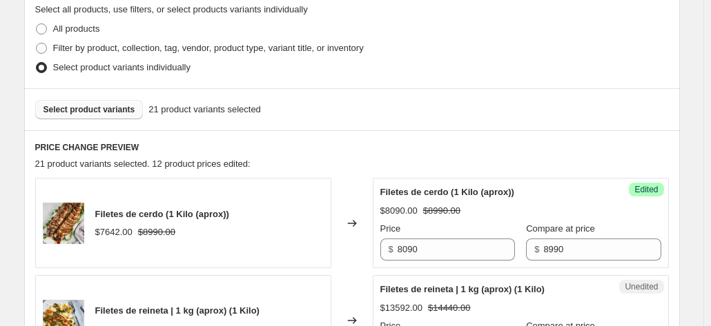
click at [105, 111] on span "Select product variants" at bounding box center [89, 109] width 92 height 11
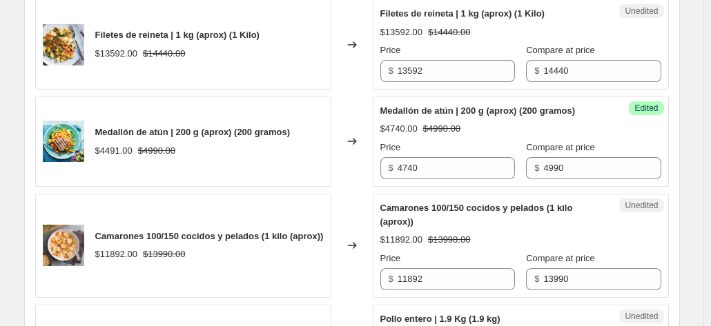
scroll to position [751, 0]
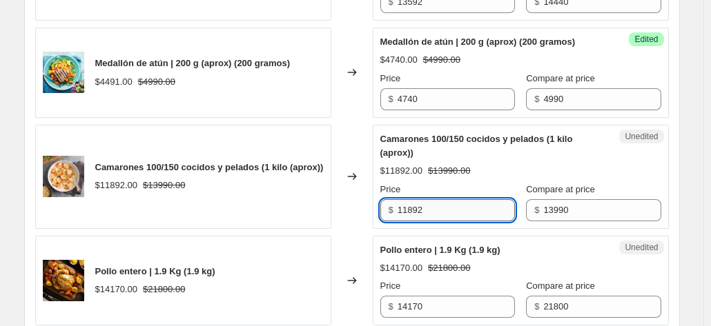
click at [476, 210] on input "11892" at bounding box center [455, 210] width 117 height 22
click at [461, 216] on input "11892" at bounding box center [455, 210] width 117 height 22
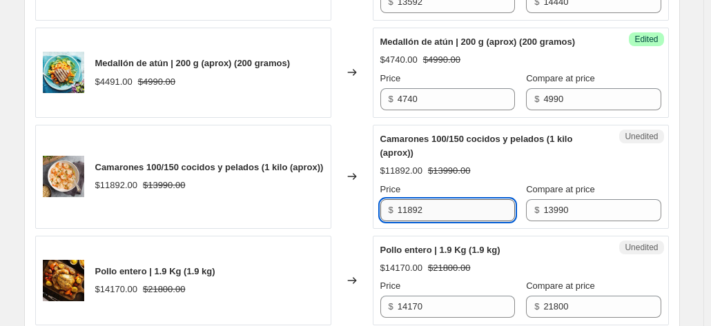
click at [461, 216] on input "11892" at bounding box center [455, 210] width 117 height 22
type input "12590"
click at [370, 217] on div "Changed to" at bounding box center [351, 177] width 41 height 104
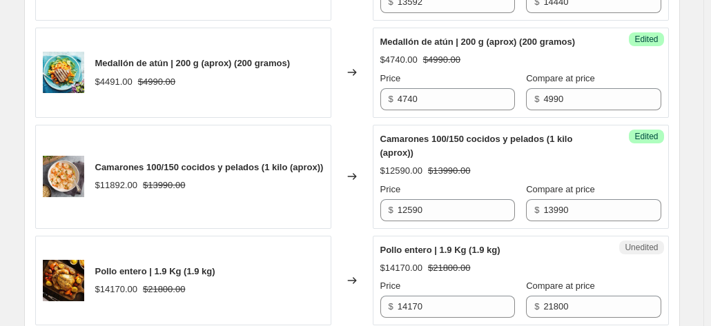
click at [370, 217] on div "Changed to" at bounding box center [351, 177] width 41 height 104
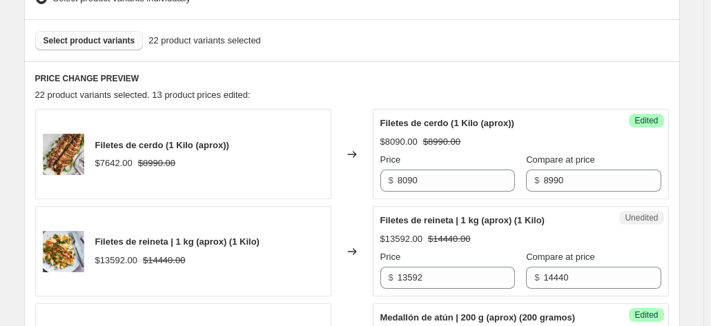
scroll to position [337, 0]
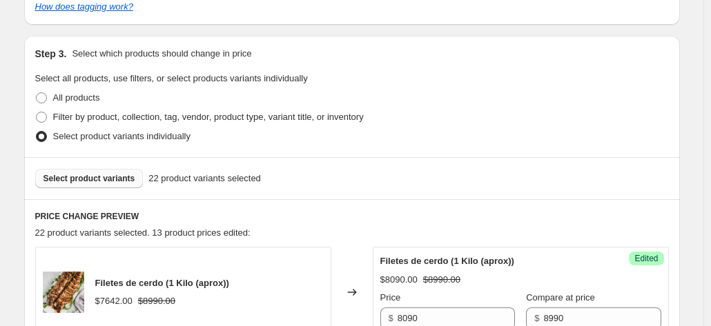
click at [106, 168] on div "Select product variants 22 product variants selected" at bounding box center [352, 178] width 656 height 42
click at [105, 176] on span "Select product variants" at bounding box center [89, 178] width 92 height 11
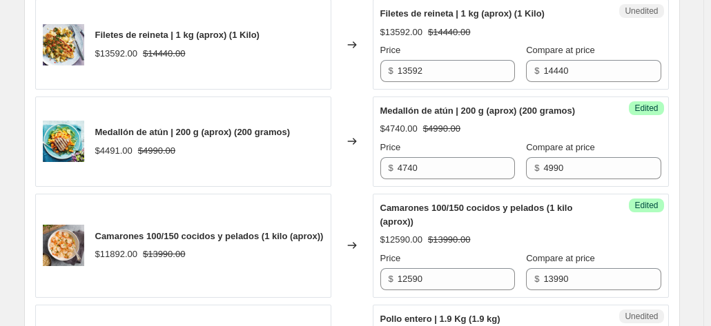
scroll to position [475, 0]
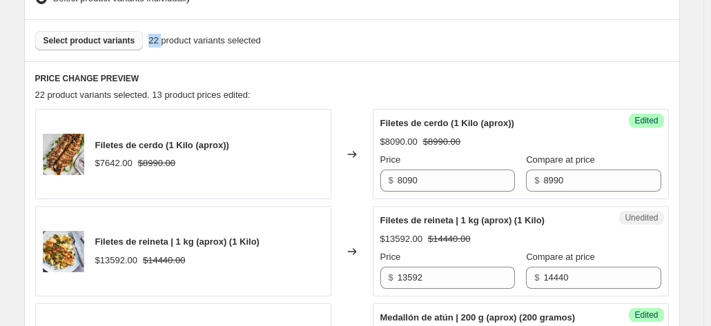
click at [93, 35] on span "Select product variants" at bounding box center [89, 40] width 92 height 11
click at [123, 42] on span "Select product variants" at bounding box center [89, 40] width 92 height 11
click at [117, 44] on span "Select product variants" at bounding box center [89, 40] width 92 height 11
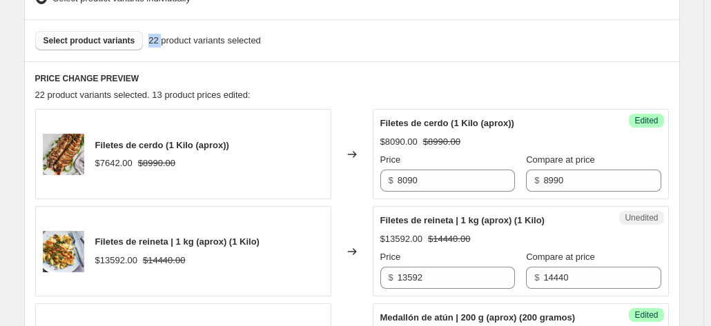
click at [117, 44] on span "Select product variants" at bounding box center [89, 40] width 92 height 11
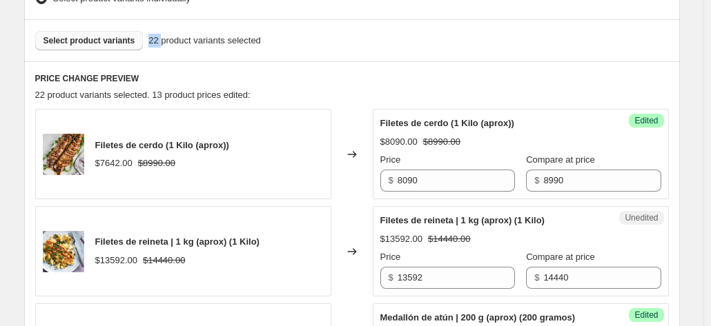
click at [117, 44] on span "Select product variants" at bounding box center [89, 40] width 92 height 11
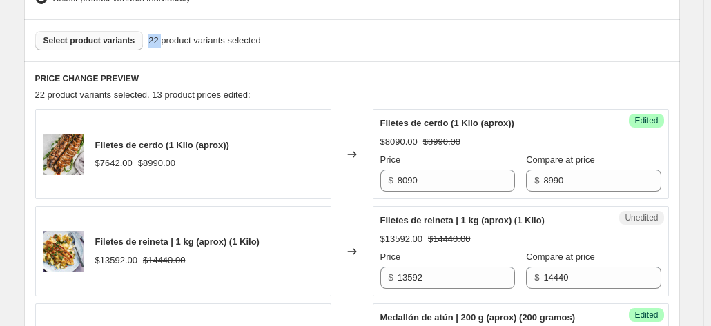
click at [117, 44] on span "Select product variants" at bounding box center [89, 40] width 92 height 11
click at [130, 44] on span "Select product variants" at bounding box center [89, 40] width 92 height 11
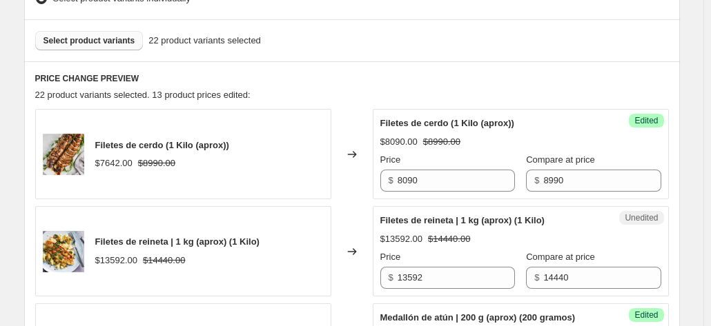
click at [117, 43] on span "Select product variants" at bounding box center [89, 40] width 92 height 11
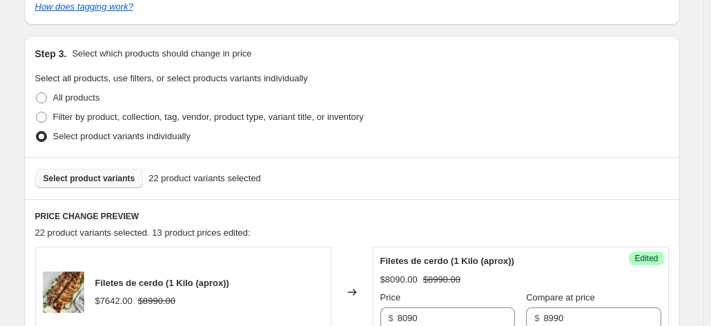
click at [97, 175] on span "Select product variants" at bounding box center [89, 178] width 92 height 11
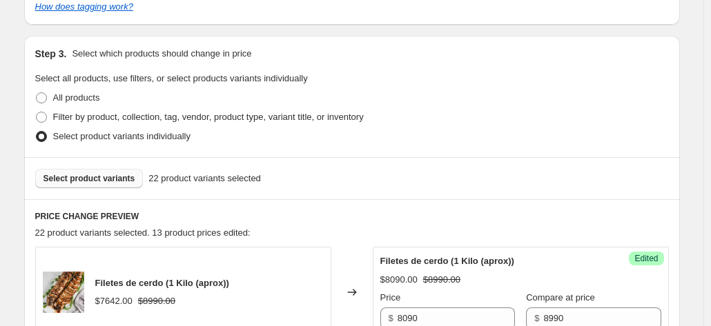
click at [97, 175] on span "Select product variants" at bounding box center [89, 178] width 92 height 11
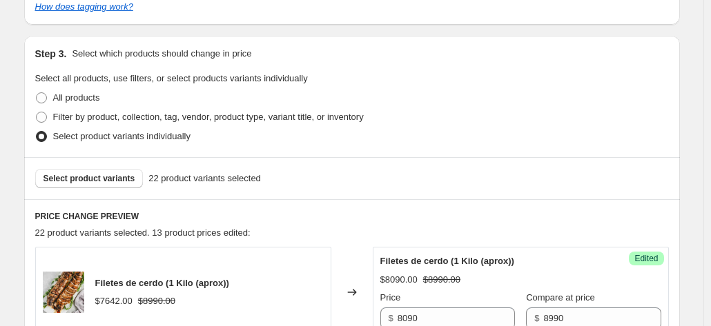
click at [472, 181] on div "Select product variants 22 product variants selected" at bounding box center [351, 178] width 633 height 19
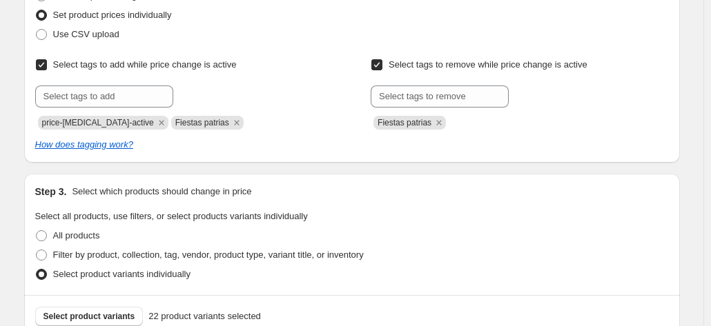
scroll to position [406, 0]
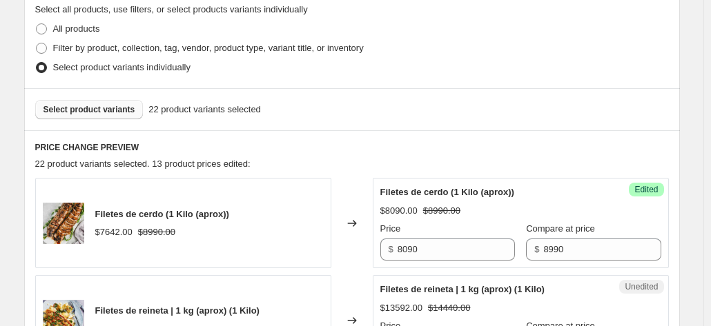
click at [96, 107] on span "Select product variants" at bounding box center [89, 109] width 92 height 11
click at [95, 107] on span "Select product variants" at bounding box center [89, 109] width 92 height 11
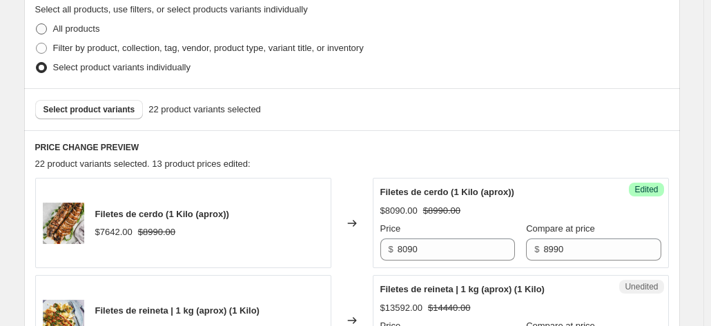
click at [68, 24] on span "All products" at bounding box center [76, 28] width 47 height 10
click at [37, 24] on input "All products" at bounding box center [36, 23] width 1 height 1
radio input "true"
click at [68, 24] on span "All products" at bounding box center [76, 28] width 47 height 10
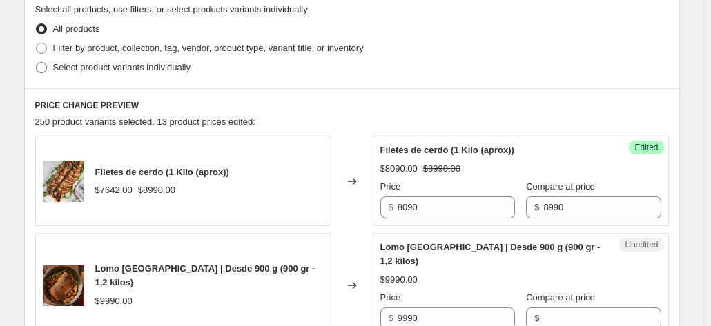
click at [92, 67] on span "Select product variants individually" at bounding box center [121, 67] width 137 height 10
click at [37, 63] on input "Select product variants individually" at bounding box center [36, 62] width 1 height 1
radio input "true"
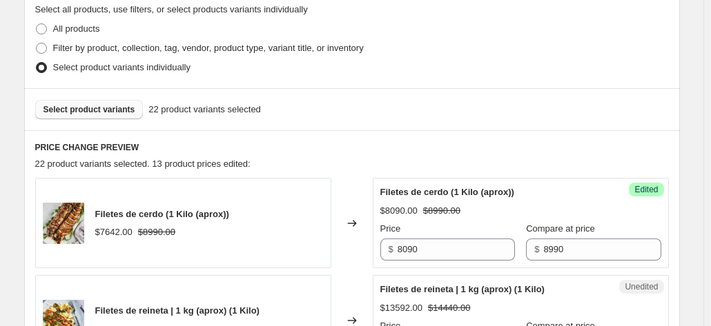
click at [103, 113] on span "Select product variants" at bounding box center [89, 109] width 92 height 11
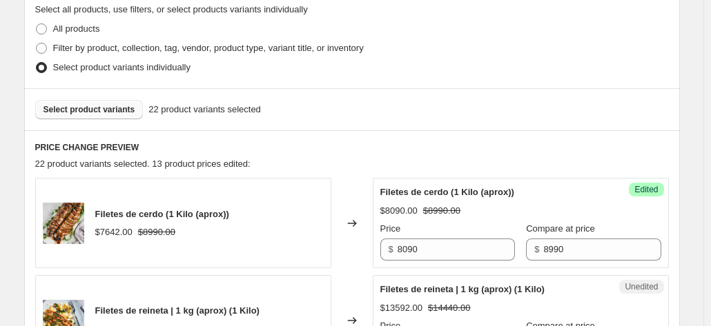
drag, startPoint x: 103, startPoint y: 114, endPoint x: 124, endPoint y: 111, distance: 20.9
click at [103, 113] on span "Select product variants" at bounding box center [89, 109] width 92 height 11
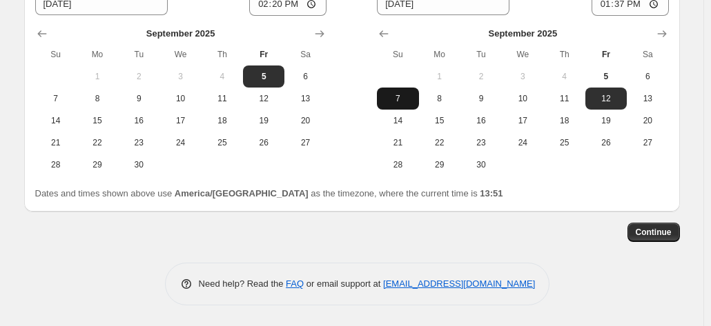
scroll to position [2752, 0]
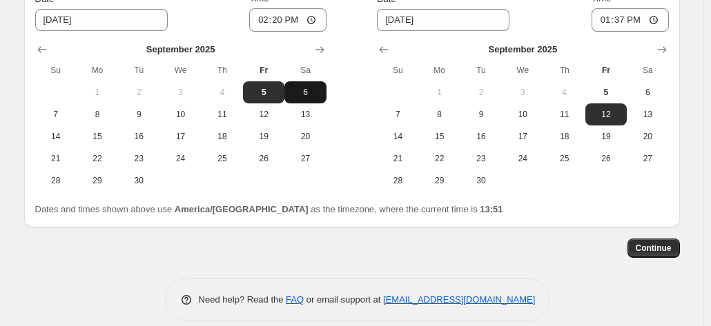
click at [299, 98] on span "6" at bounding box center [305, 92] width 30 height 11
type input "9/6/2025"
click at [299, 98] on span "6" at bounding box center [305, 92] width 30 height 11
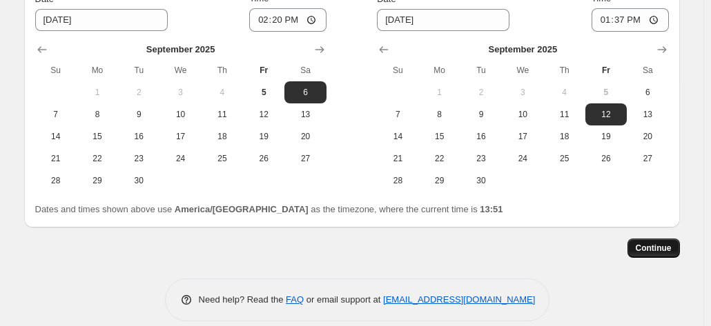
click at [645, 258] on button "Continue" at bounding box center [653, 248] width 52 height 19
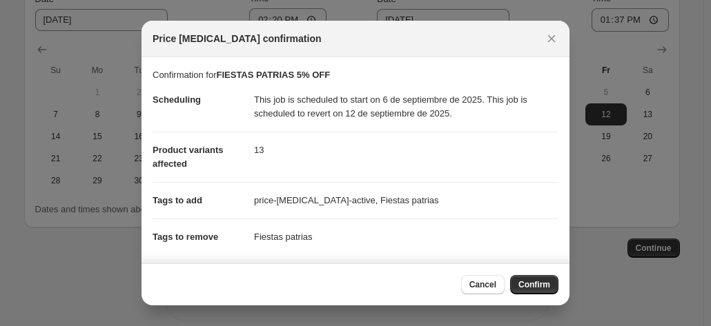
scroll to position [109, 0]
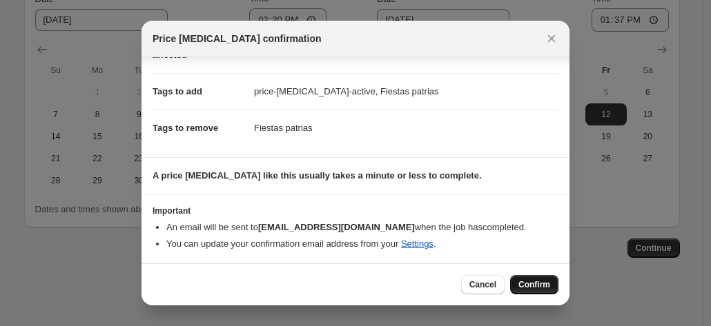
click at [532, 278] on button "Confirm" at bounding box center [534, 284] width 48 height 19
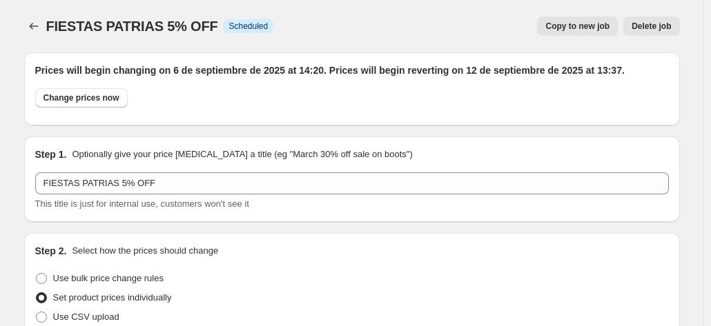
scroll to position [2752, 0]
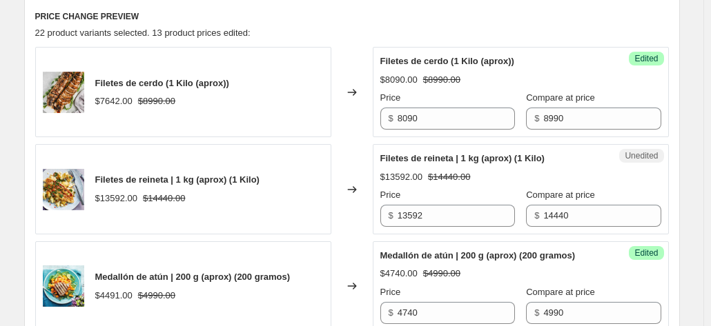
scroll to position [483, 0]
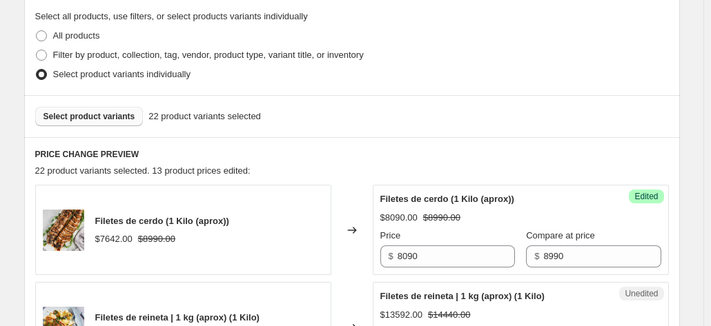
click at [108, 122] on button "Select product variants" at bounding box center [89, 116] width 108 height 19
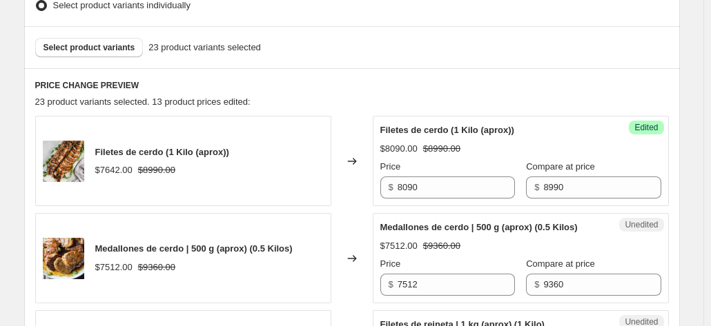
scroll to position [621, 0]
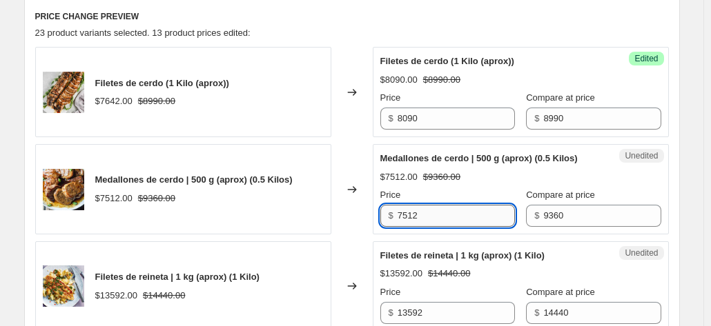
click at [426, 205] on input "7512" at bounding box center [455, 216] width 117 height 22
type input "8420"
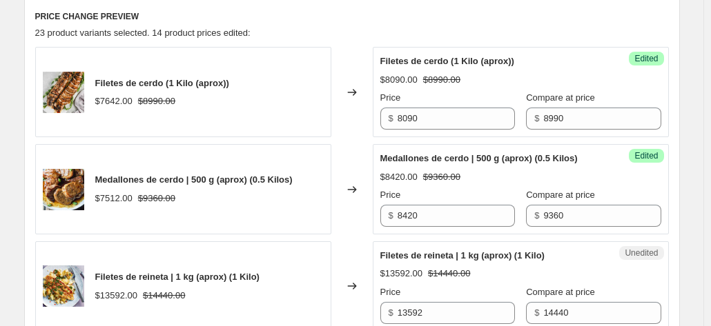
click at [345, 159] on div "Changed to" at bounding box center [351, 189] width 41 height 90
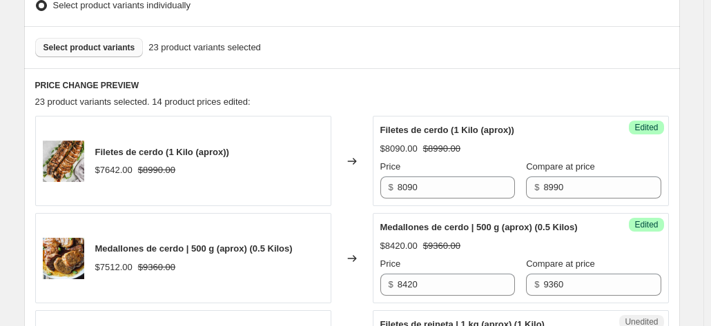
click at [116, 56] on button "Select product variants" at bounding box center [89, 47] width 108 height 19
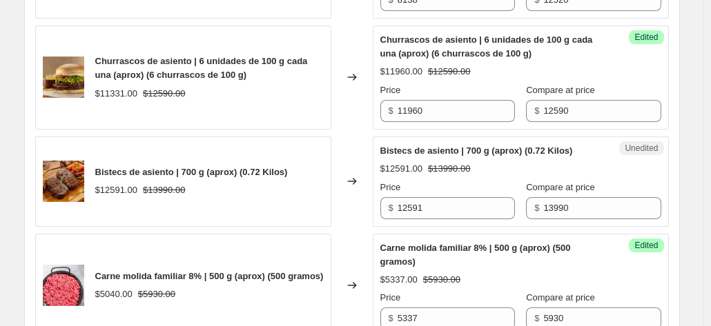
scroll to position [1794, 0]
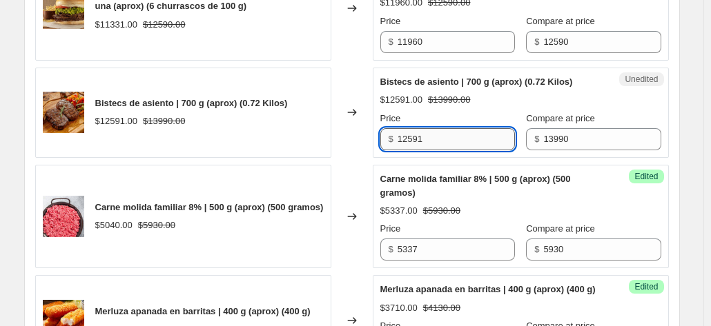
click at [442, 150] on input "12591" at bounding box center [455, 139] width 117 height 22
type input "13290"
click at [371, 158] on div "Changed to" at bounding box center [351, 113] width 41 height 90
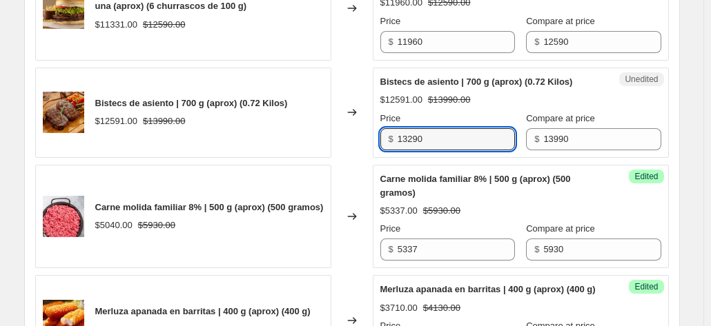
click at [371, 158] on div "Changed to" at bounding box center [351, 113] width 41 height 90
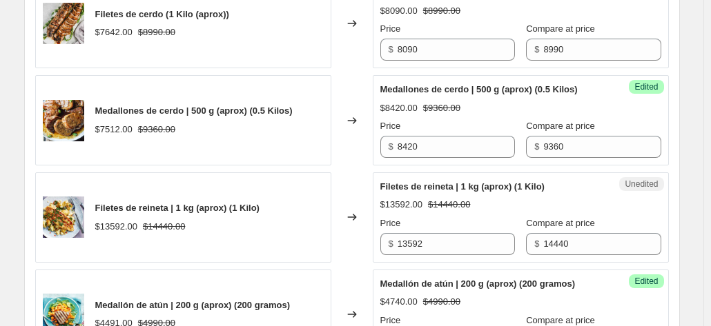
scroll to position [552, 0]
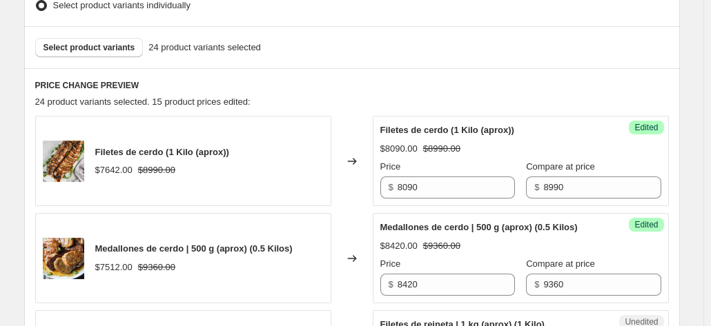
click at [106, 57] on div "Select product variants 24 product variants selected" at bounding box center [352, 47] width 656 height 42
click at [109, 50] on span "Select product variants" at bounding box center [89, 47] width 92 height 11
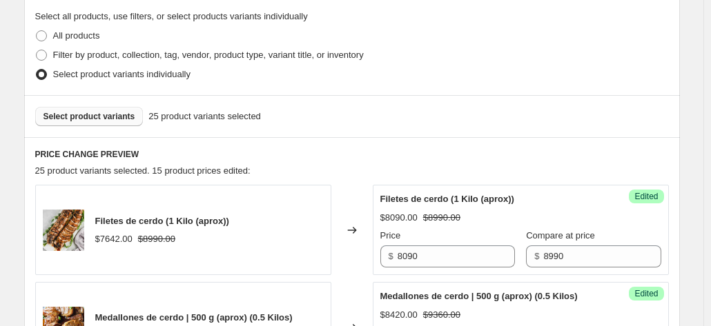
scroll to position [414, 0]
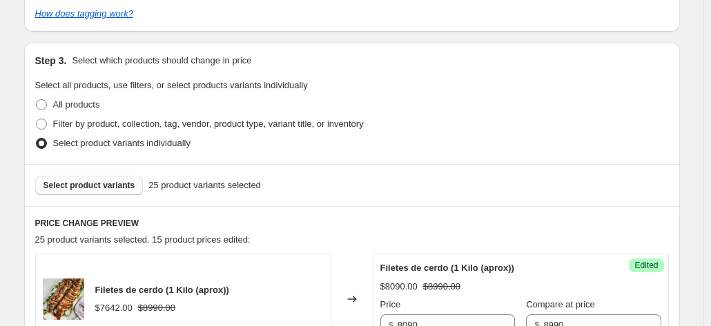
click at [135, 188] on button "Select product variants" at bounding box center [89, 185] width 108 height 19
click at [81, 181] on span "Select product variants" at bounding box center [89, 185] width 92 height 11
click at [92, 181] on span "Select product variants" at bounding box center [89, 185] width 92 height 11
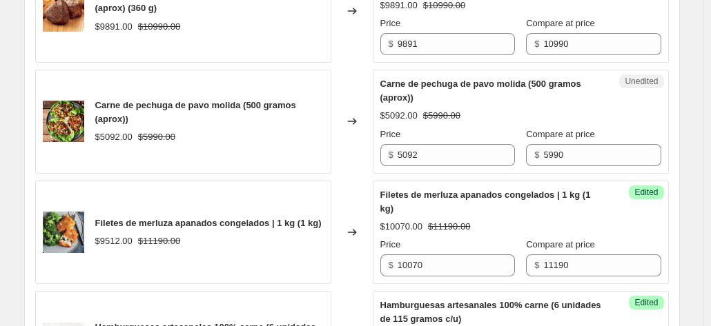
scroll to position [2139, 0]
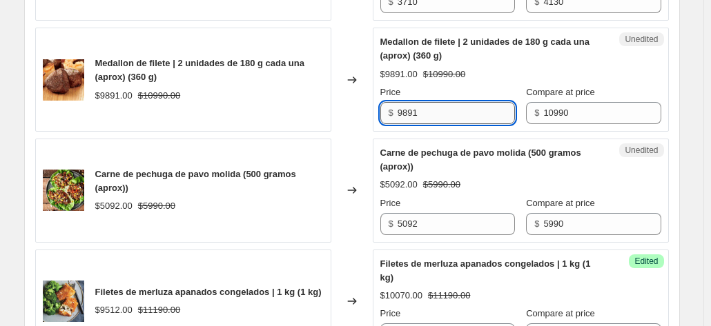
click at [424, 124] on input "9891" at bounding box center [455, 113] width 117 height 22
type input "10440"
click at [348, 132] on div "Changed to" at bounding box center [351, 80] width 41 height 104
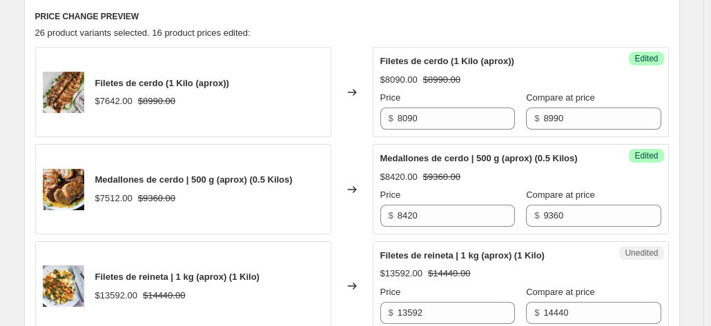
scroll to position [483, 0]
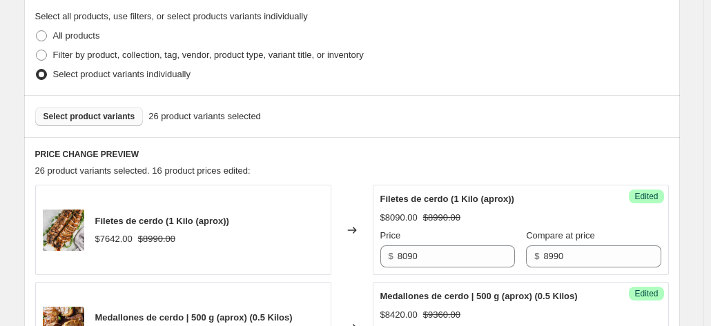
click at [117, 117] on span "Select product variants" at bounding box center [89, 116] width 92 height 11
click at [98, 115] on span "Select product variants" at bounding box center [89, 116] width 92 height 11
click at [110, 110] on button "Select product variants" at bounding box center [89, 116] width 108 height 19
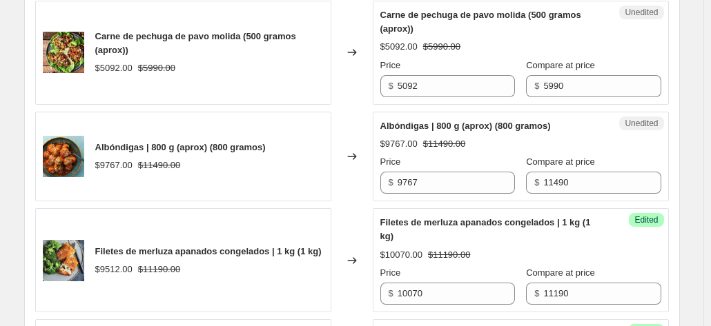
scroll to position [2346, 0]
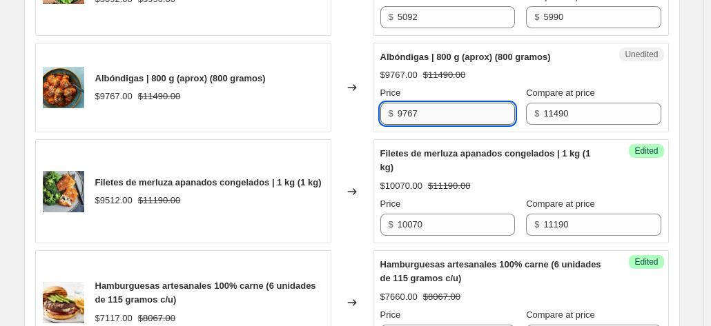
click at [429, 125] on input "9767" at bounding box center [455, 114] width 117 height 22
type input "10340"
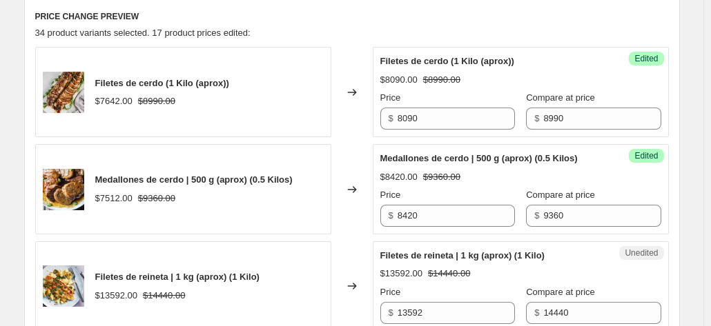
scroll to position [552, 0]
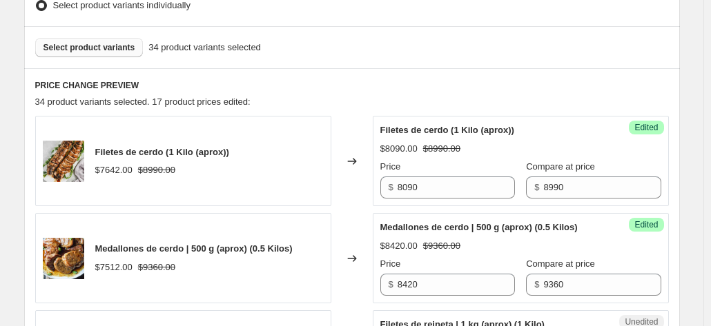
click at [95, 56] on button "Select product variants" at bounding box center [89, 47] width 108 height 19
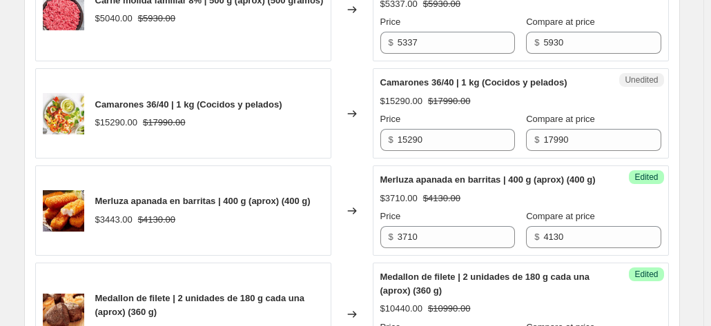
scroll to position [2070, 0]
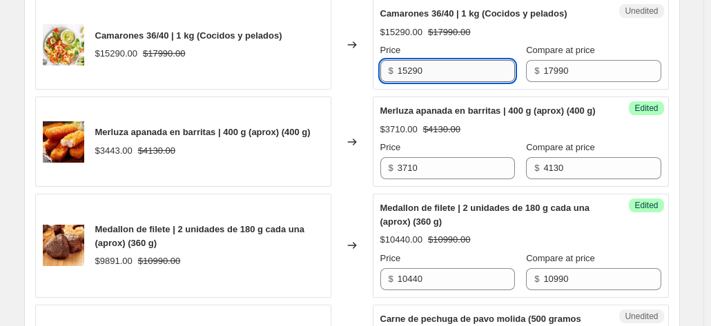
click at [429, 82] on input "15290" at bounding box center [455, 71] width 117 height 22
type input "16190"
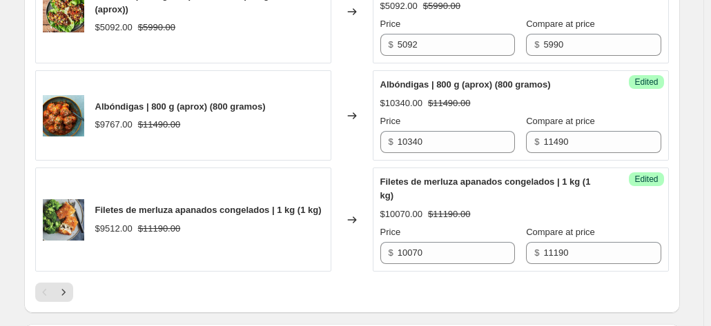
scroll to position [2553, 0]
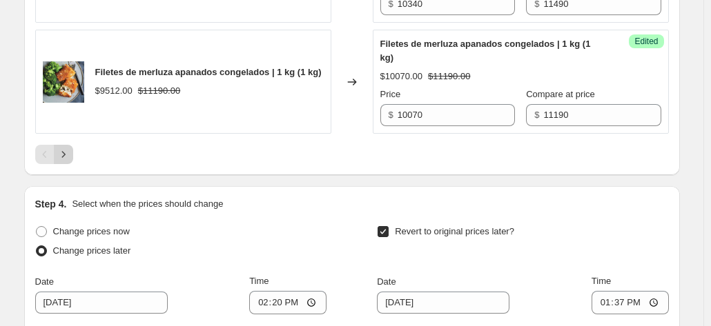
click at [65, 161] on icon "Next" at bounding box center [64, 155] width 14 height 14
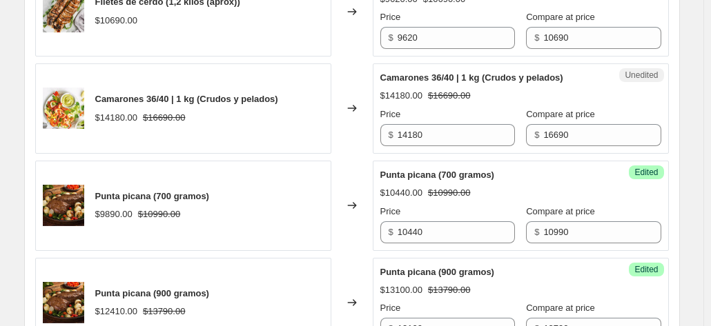
scroll to position [744, 0]
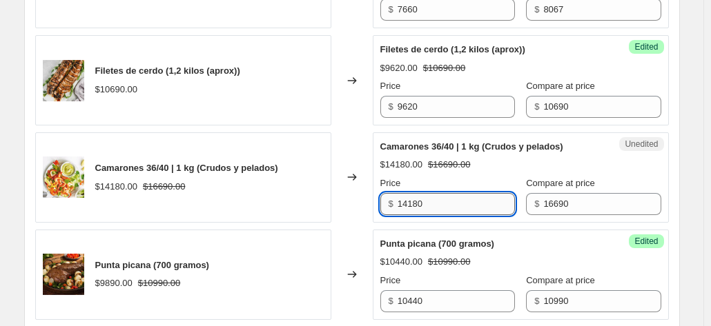
click at [460, 204] on input "14180" at bounding box center [455, 204] width 117 height 22
click at [451, 202] on input "14180" at bounding box center [455, 204] width 117 height 22
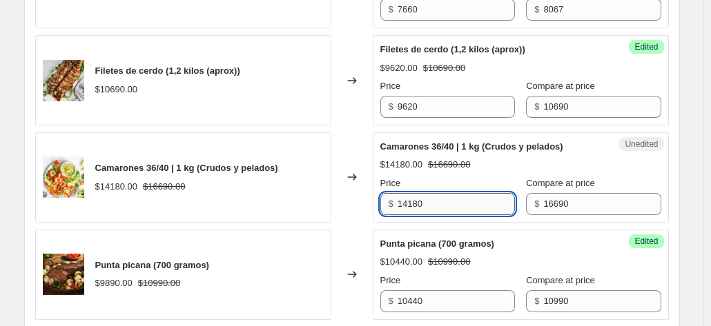
click at [451, 202] on input "14180" at bounding box center [455, 204] width 117 height 22
type input "15020"
click at [348, 232] on div "Changed to" at bounding box center [351, 275] width 41 height 90
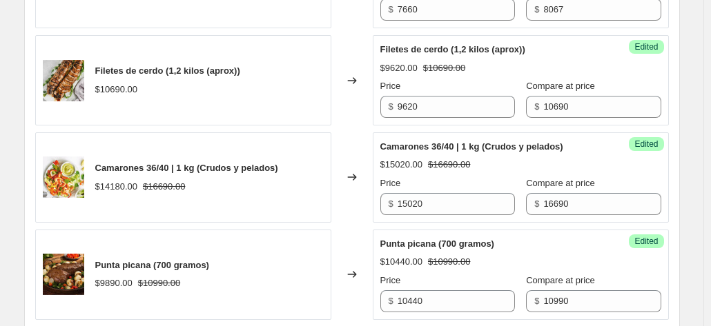
scroll to position [468, 0]
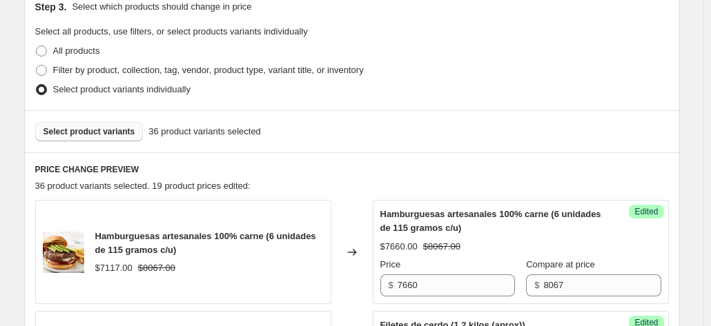
click at [115, 131] on span "Select product variants" at bounding box center [89, 131] width 92 height 11
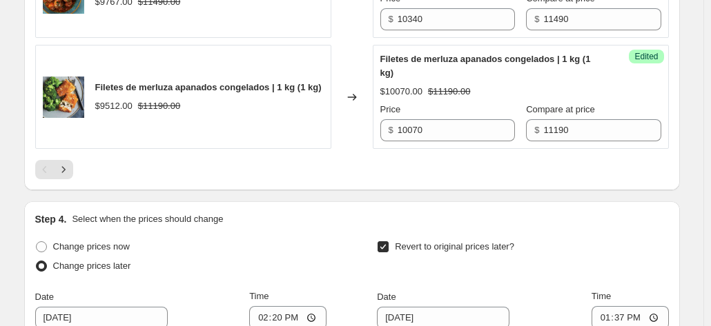
scroll to position [2676, 0]
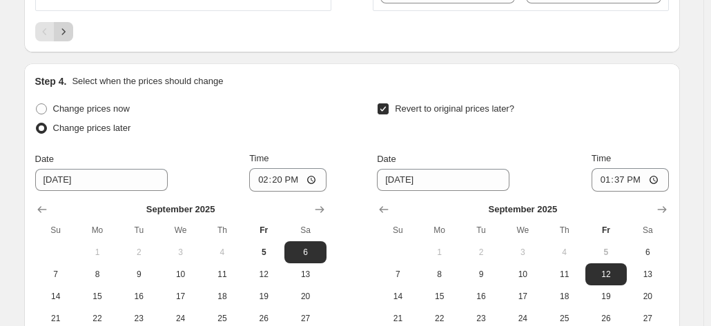
click at [73, 41] on button "Next" at bounding box center [63, 31] width 19 height 19
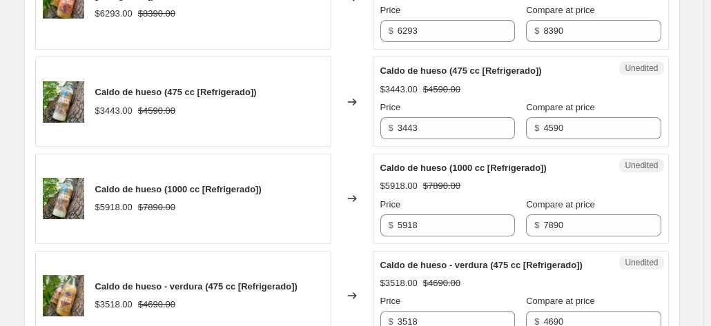
scroll to position [2400, 0]
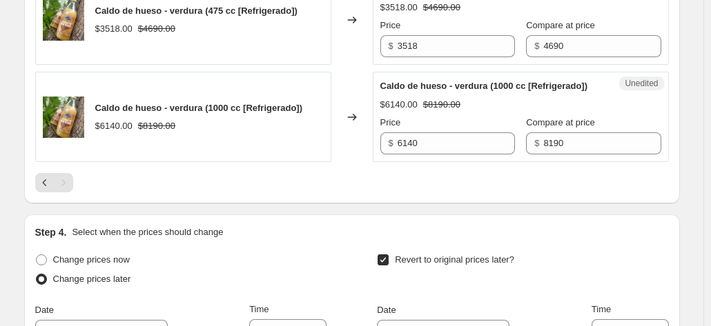
click at [68, 193] on div "Pagination" at bounding box center [63, 182] width 19 height 19
click at [50, 190] on icon "Previous" at bounding box center [45, 183] width 14 height 14
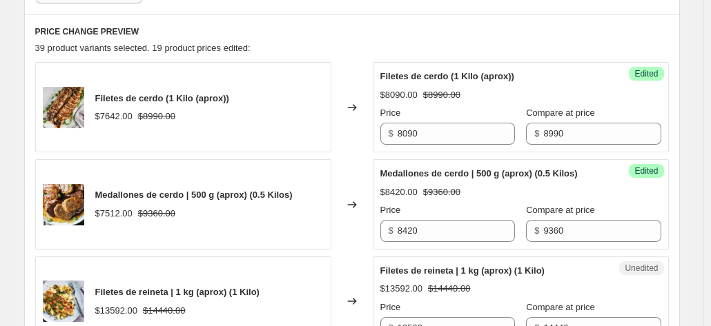
scroll to position [537, 0]
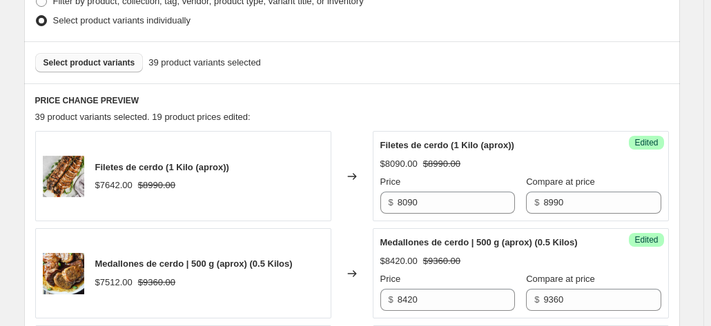
click at [88, 64] on span "Select product variants" at bounding box center [89, 62] width 92 height 11
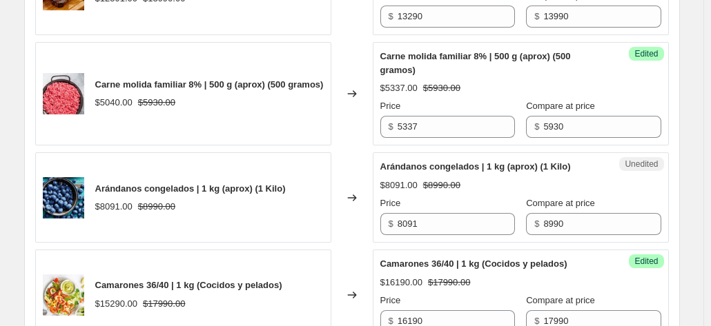
scroll to position [2124, 0]
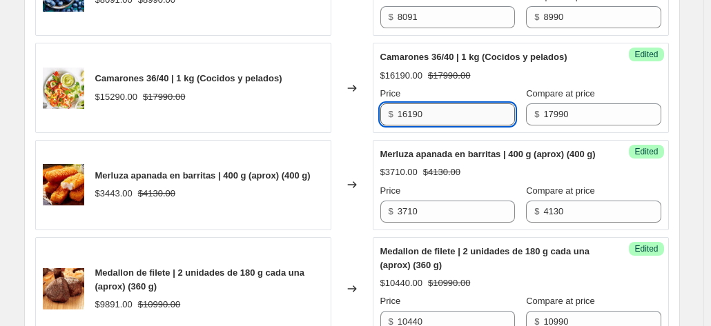
click at [455, 126] on input "16190" at bounding box center [455, 115] width 117 height 22
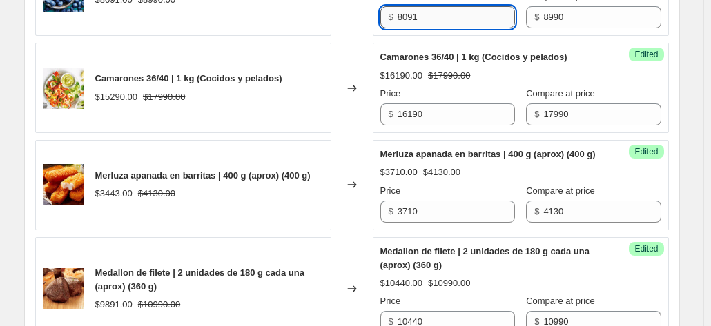
click at [451, 28] on input "8091" at bounding box center [455, 17] width 117 height 22
type input "8540"
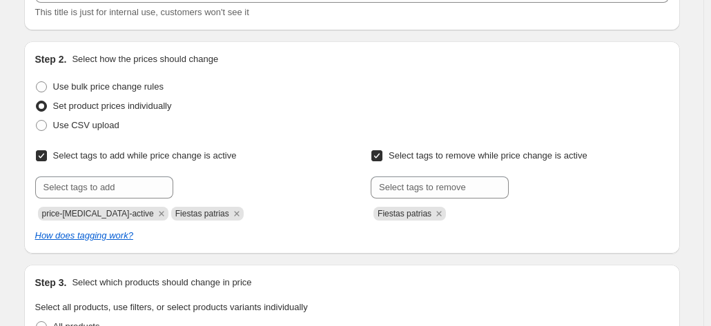
scroll to position [399, 0]
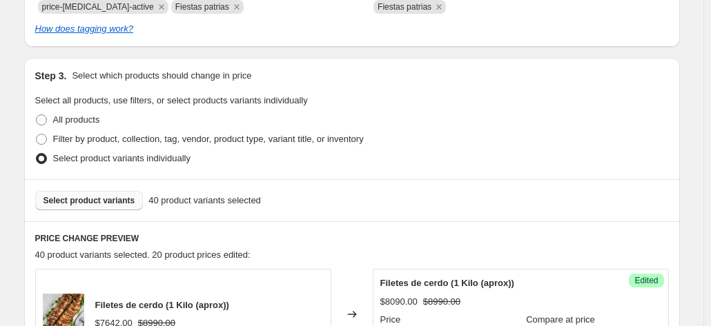
click at [87, 190] on div "Select product variants 40 product variants selected" at bounding box center [352, 200] width 656 height 42
click at [85, 194] on button "Select product variants" at bounding box center [89, 200] width 108 height 19
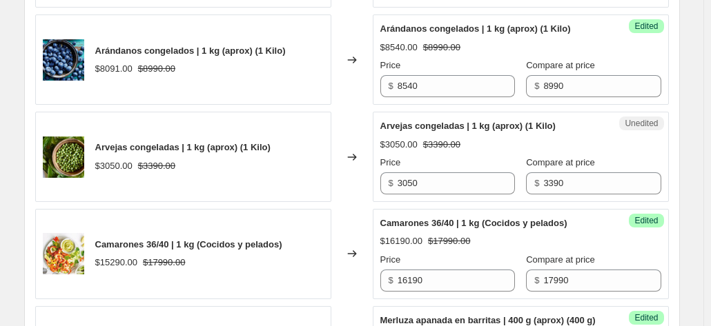
scroll to position [2124, 0]
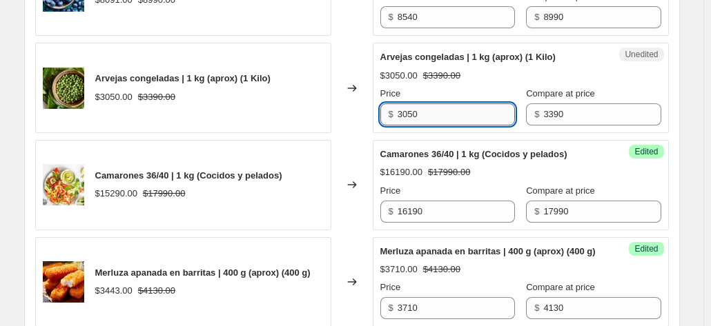
click at [438, 126] on input "3050" at bounding box center [455, 115] width 117 height 22
type input "3220"
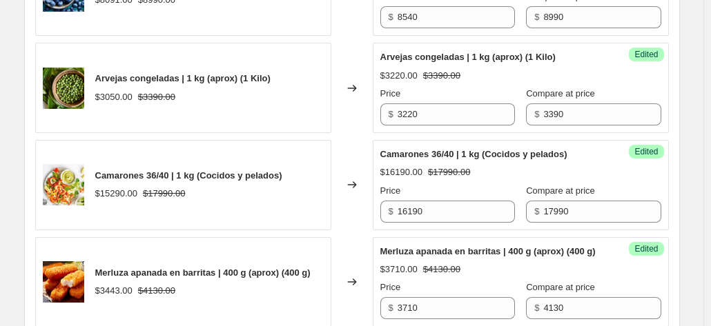
click at [363, 188] on div "Changed to" at bounding box center [351, 185] width 41 height 90
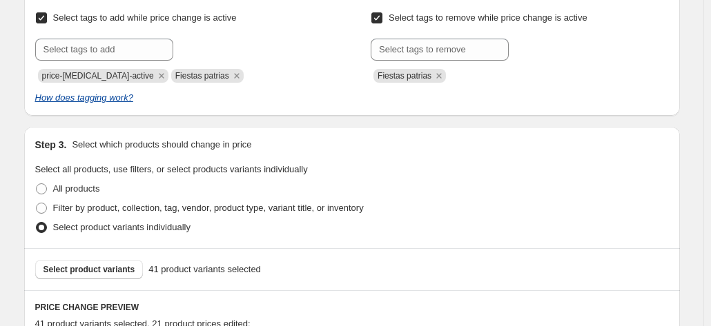
scroll to position [537, 0]
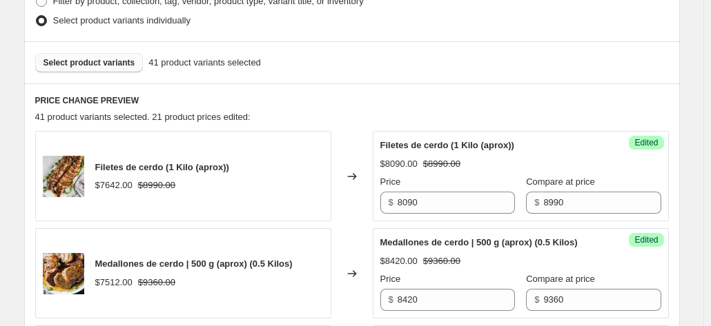
click at [108, 64] on span "Select product variants" at bounding box center [89, 62] width 92 height 11
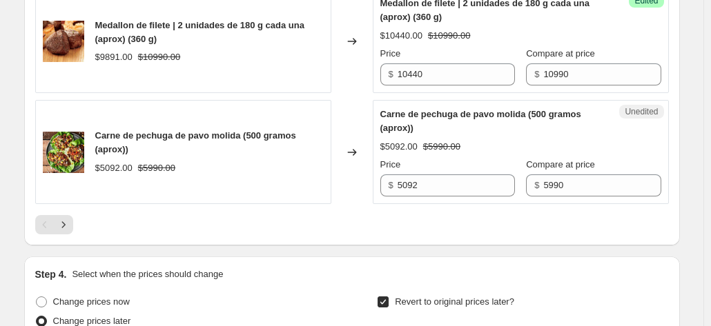
scroll to position [2607, 0]
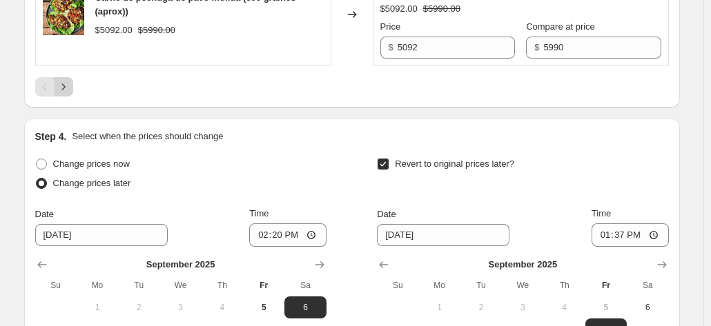
click at [68, 94] on icon "Next" at bounding box center [64, 87] width 14 height 14
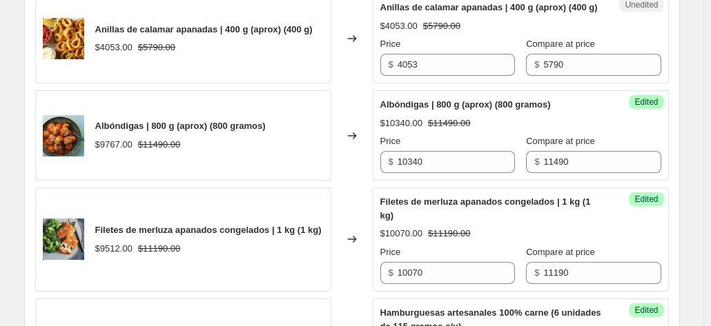
scroll to position [606, 0]
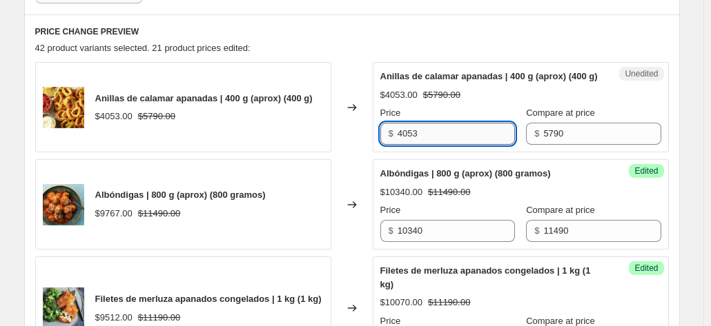
click at [460, 145] on input "4053" at bounding box center [455, 134] width 117 height 22
click at [346, 153] on div "Changed to" at bounding box center [351, 107] width 41 height 90
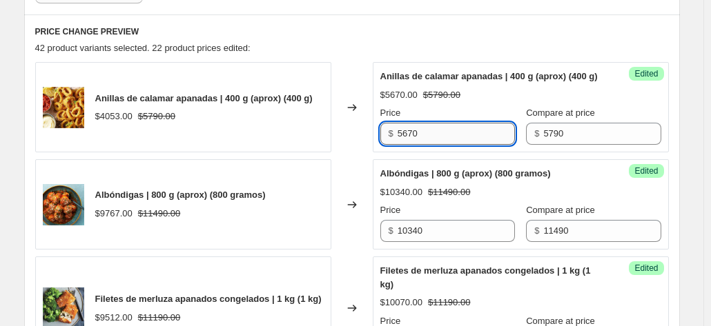
click at [449, 145] on input "5670" at bounding box center [455, 134] width 117 height 22
type input "4340"
click at [342, 153] on div "Changed to" at bounding box center [351, 107] width 41 height 90
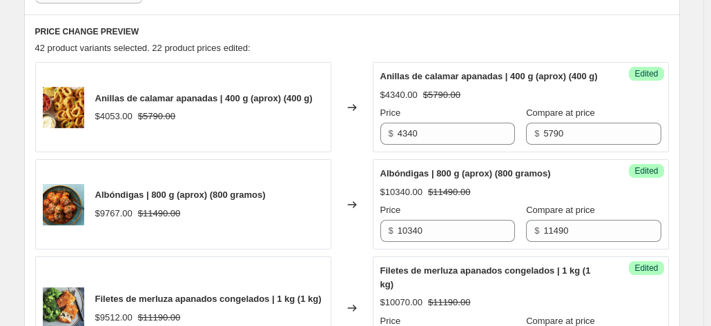
scroll to position [537, 0]
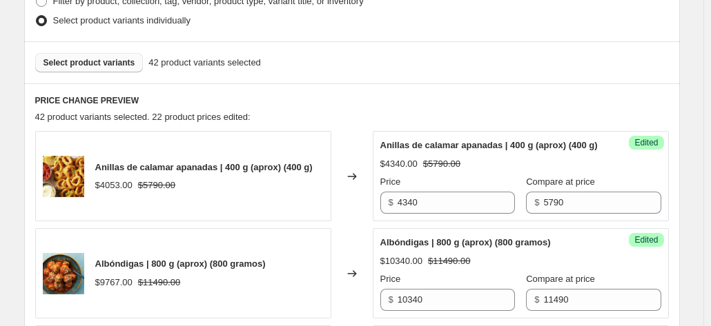
click at [110, 59] on span "Select product variants" at bounding box center [89, 62] width 92 height 11
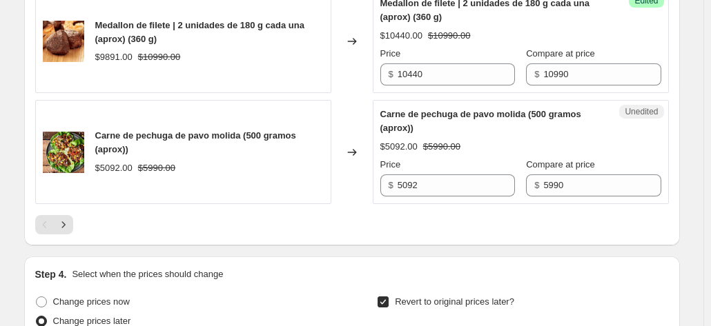
scroll to position [2607, 0]
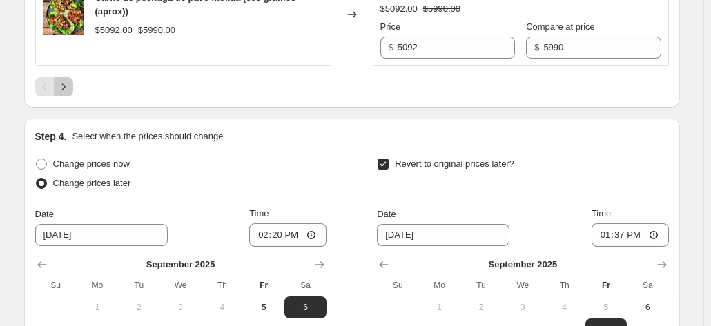
click at [64, 94] on icon "Next" at bounding box center [64, 87] width 14 height 14
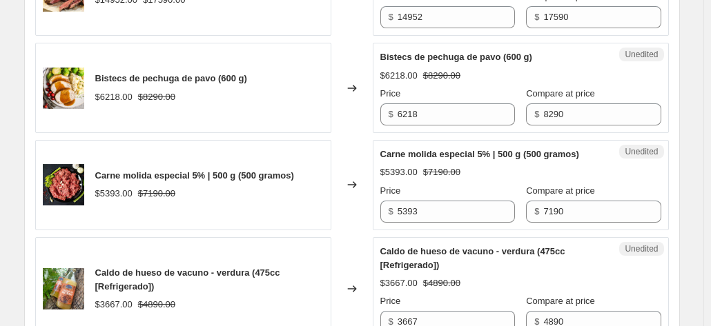
scroll to position [2193, 0]
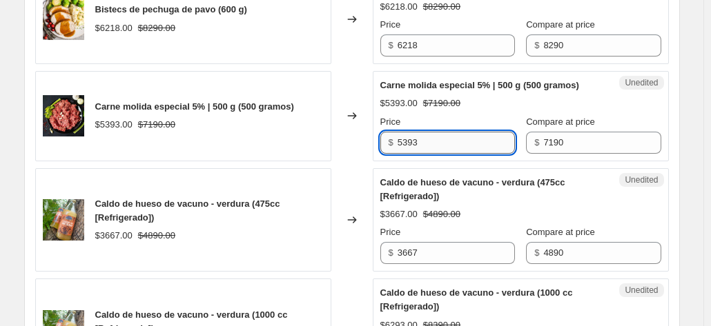
click at [465, 154] on input "5393" at bounding box center [455, 143] width 117 height 22
type input "5750"
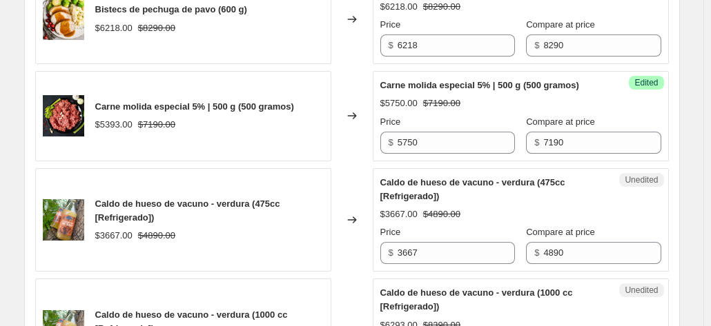
click at [362, 161] on div "Changed to" at bounding box center [351, 116] width 41 height 90
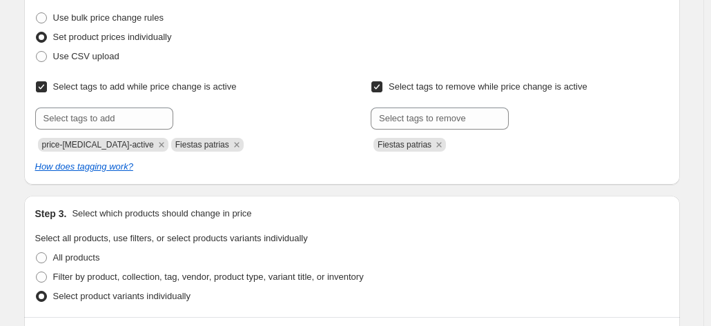
scroll to position [399, 0]
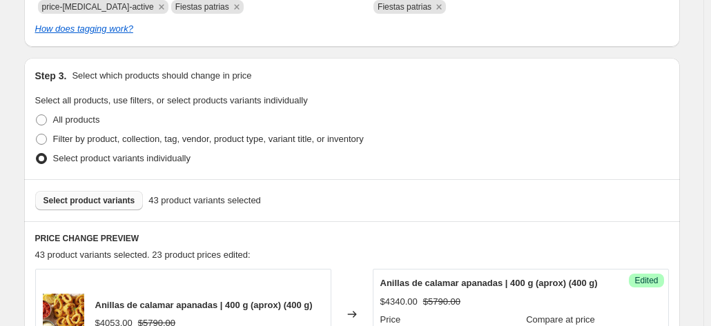
click at [101, 193] on button "Select product variants" at bounding box center [89, 200] width 108 height 19
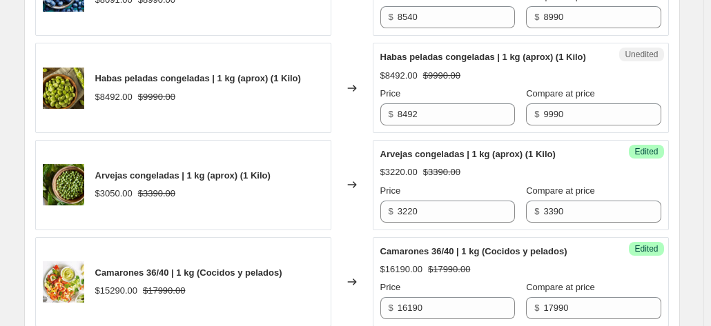
scroll to position [2193, 0]
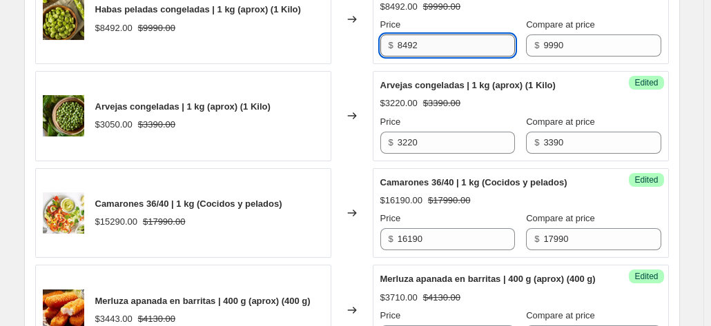
click at [424, 57] on input "8492" at bounding box center [455, 46] width 117 height 22
type input "8"
type input "8990"
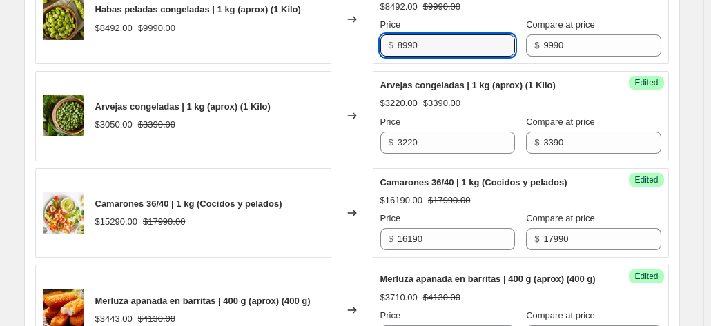
click at [353, 64] on div "Changed to" at bounding box center [351, 19] width 41 height 90
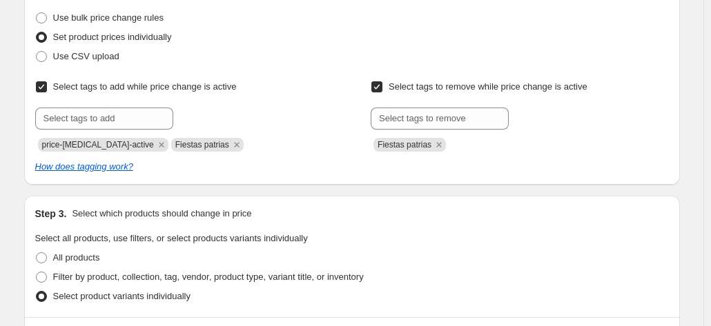
scroll to position [468, 0]
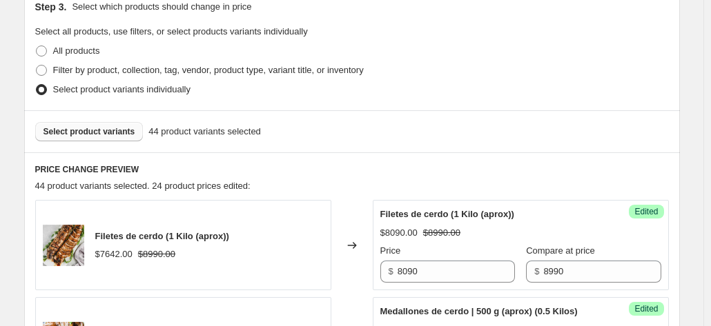
click at [104, 134] on span "Select product variants" at bounding box center [89, 131] width 92 height 11
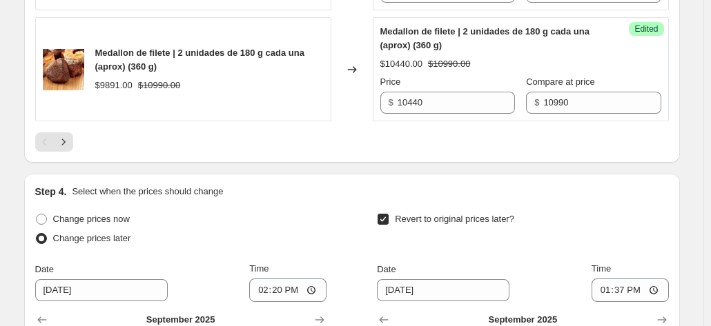
scroll to position [2607, 0]
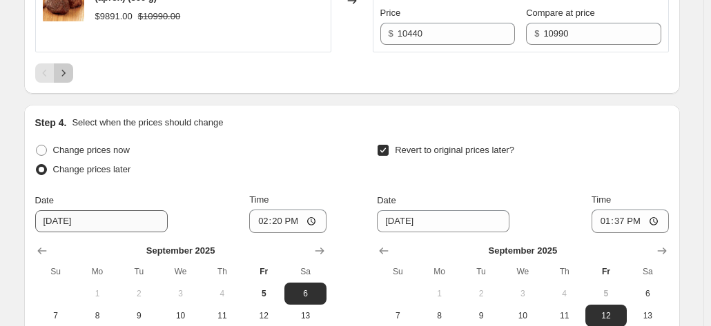
click at [68, 80] on icon "Next" at bounding box center [64, 73] width 14 height 14
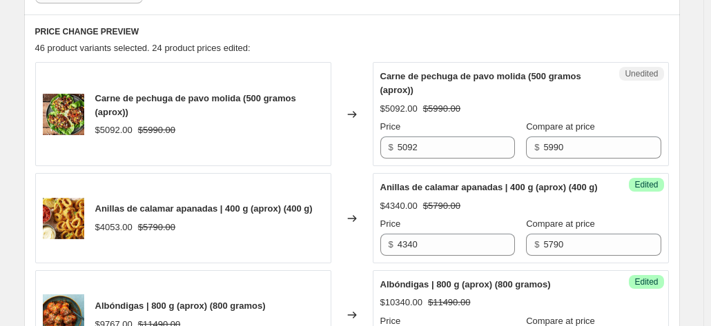
scroll to position [537, 0]
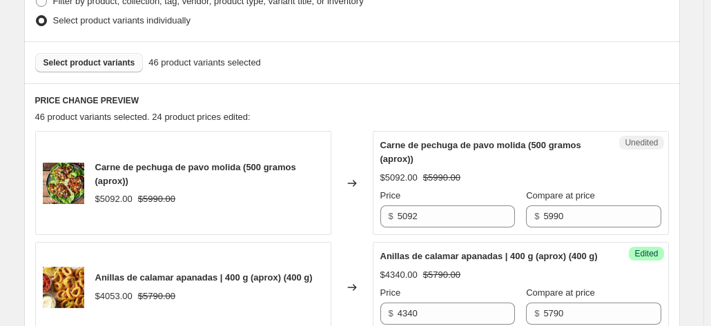
click at [108, 62] on span "Select product variants" at bounding box center [89, 62] width 92 height 11
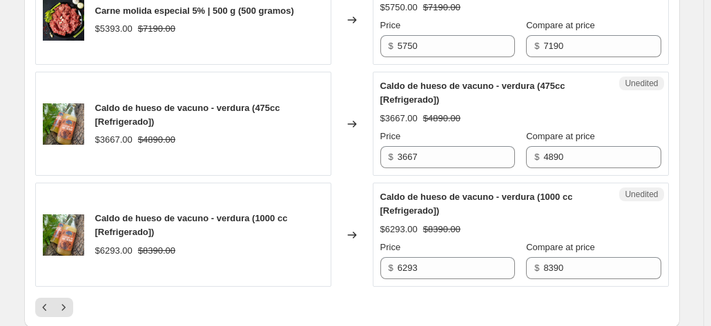
scroll to position [2538, 0]
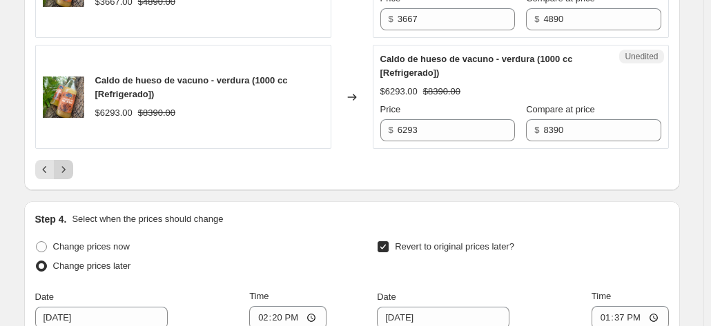
click at [65, 173] on icon "Next" at bounding box center [62, 169] width 3 height 6
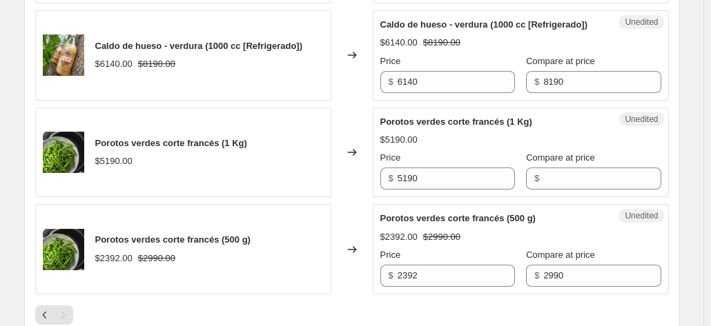
scroll to position [1019, 0]
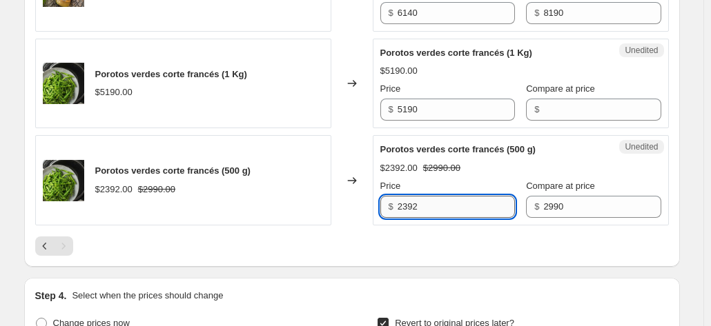
click at [436, 218] on input "2392" at bounding box center [455, 207] width 117 height 22
type input "2540"
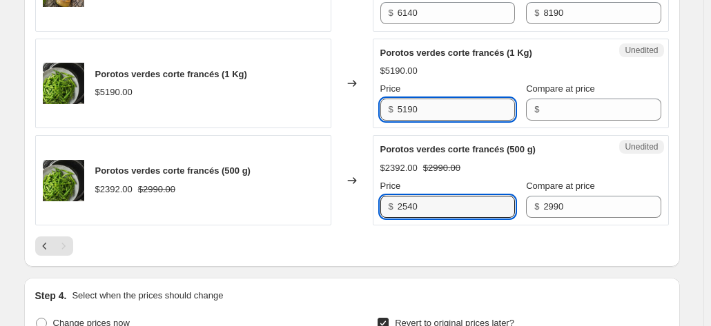
click at [443, 121] on input "5190" at bounding box center [455, 110] width 117 height 22
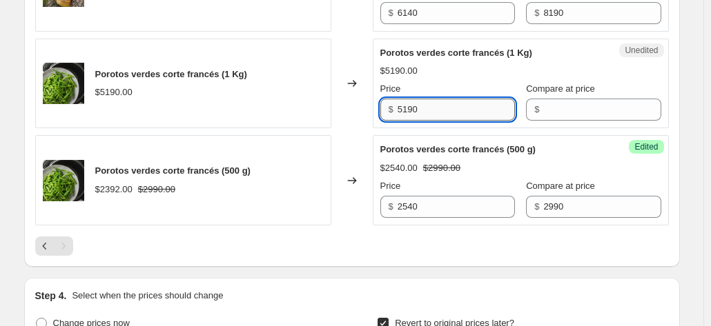
click at [443, 121] on input "5190" at bounding box center [455, 110] width 117 height 22
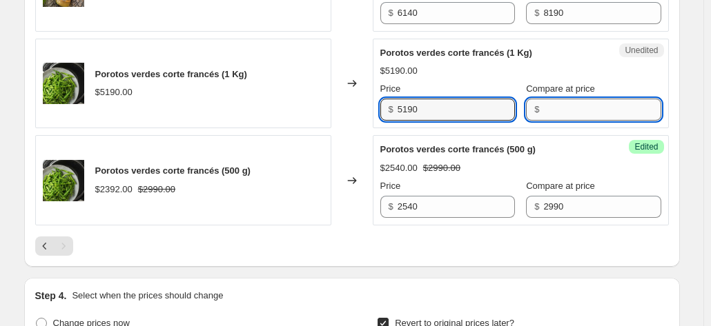
click at [571, 121] on input "Compare at price" at bounding box center [601, 110] width 117 height 22
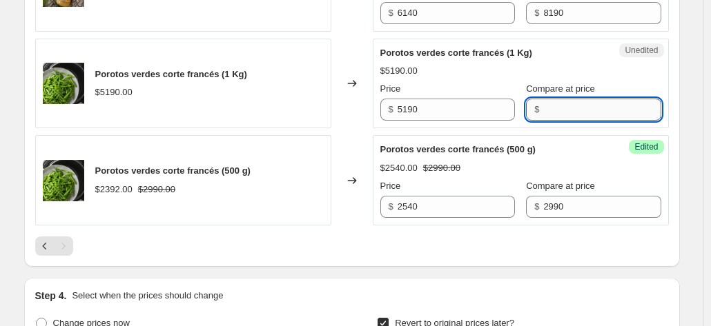
paste input "5190"
type input "5190"
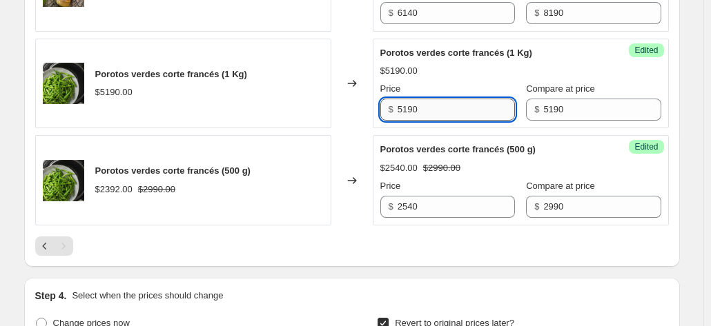
click at [448, 121] on input "5190" at bounding box center [455, 110] width 117 height 22
type input "4410"
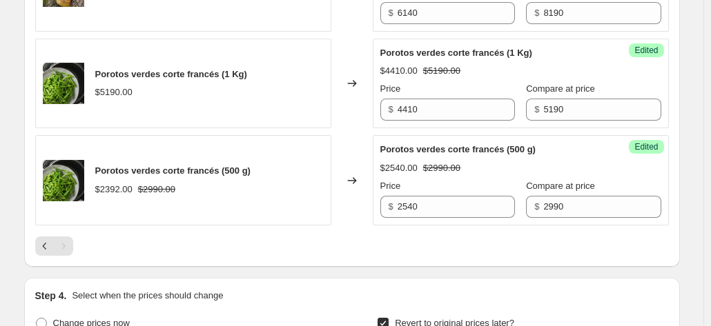
click at [350, 129] on div "Changed to" at bounding box center [351, 84] width 41 height 90
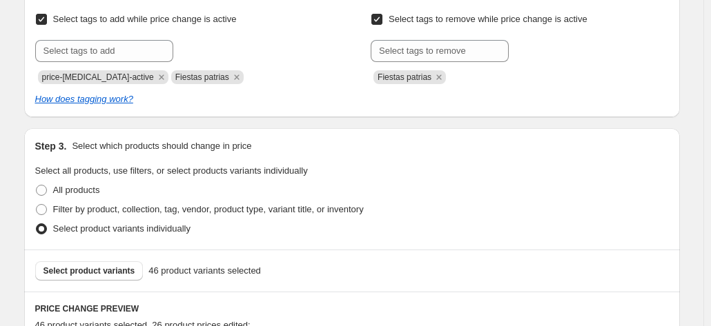
scroll to position [466, 0]
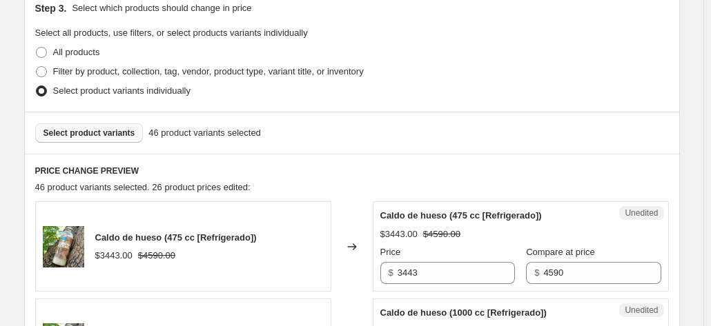
click at [115, 138] on button "Select product variants" at bounding box center [89, 133] width 108 height 19
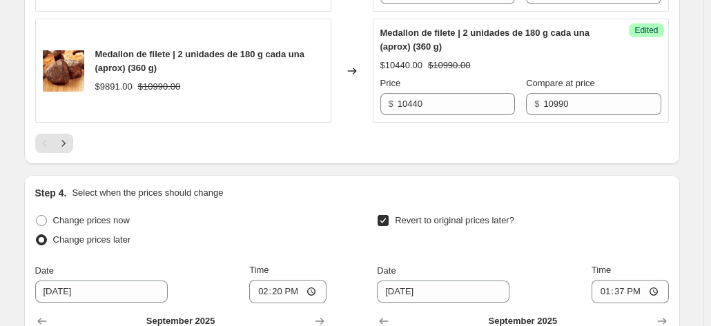
scroll to position [2606, 0]
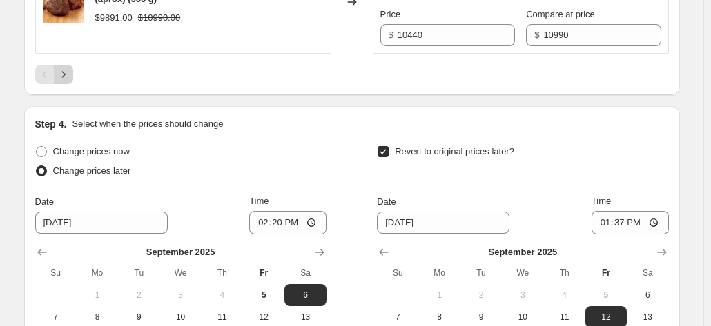
click at [70, 84] on button "Next" at bounding box center [63, 74] width 19 height 19
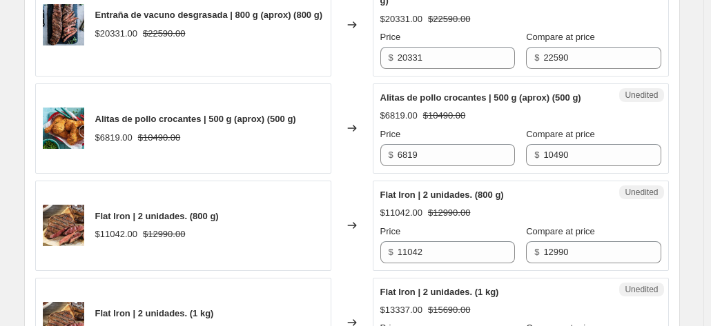
scroll to position [1640, 0]
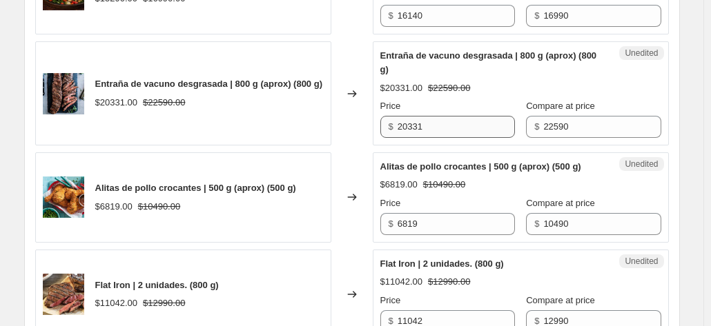
click at [451, 146] on div "Unedited Entraña de vacuno desgrasada | 800 g (aprox) (800 g) $20331.00 $22590.…" at bounding box center [521, 93] width 296 height 104
click at [451, 138] on input "20331" at bounding box center [455, 127] width 117 height 22
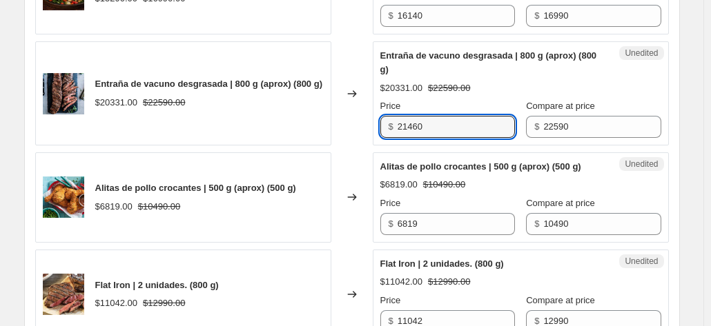
type input "21460"
click at [360, 144] on div "Changed to" at bounding box center [351, 93] width 41 height 104
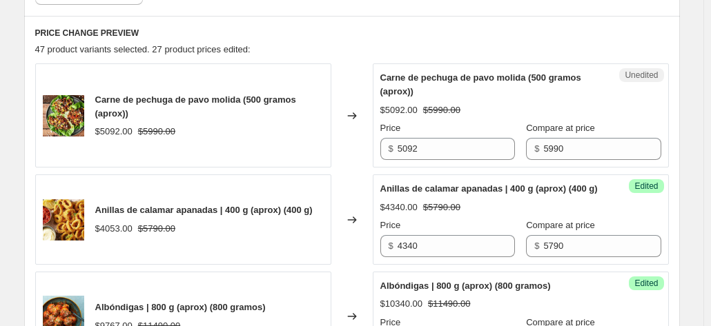
scroll to position [397, 0]
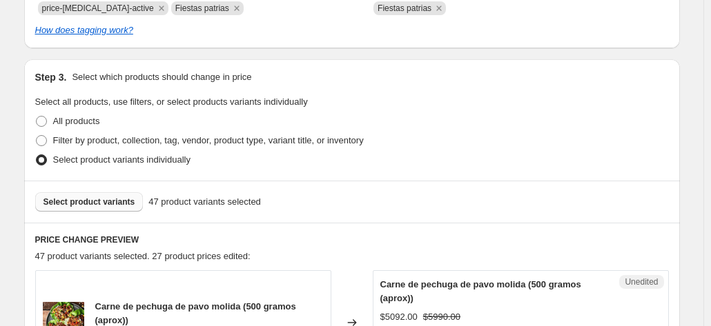
click at [106, 199] on span "Select product variants" at bounding box center [89, 202] width 92 height 11
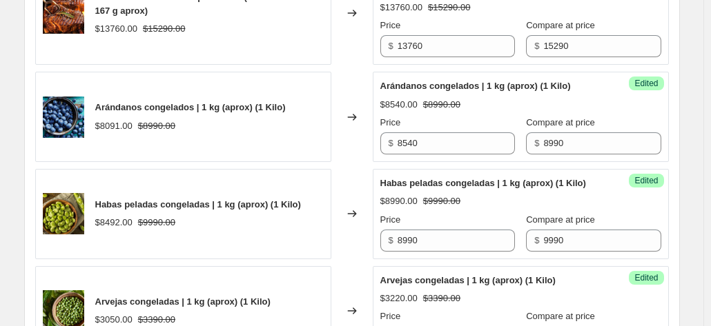
scroll to position [2081, 0]
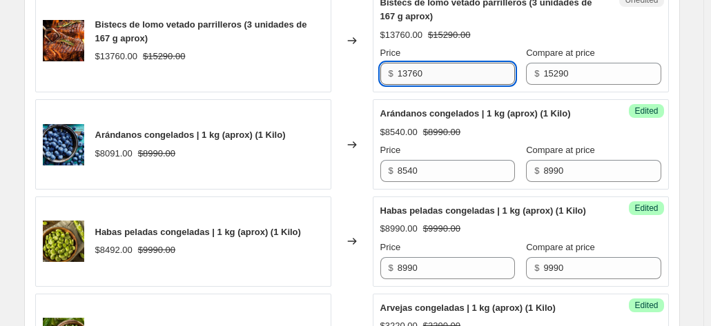
click at [450, 85] on input "13760" at bounding box center [455, 74] width 117 height 22
type input "14520"
click at [349, 92] on div "Changed to" at bounding box center [351, 40] width 41 height 104
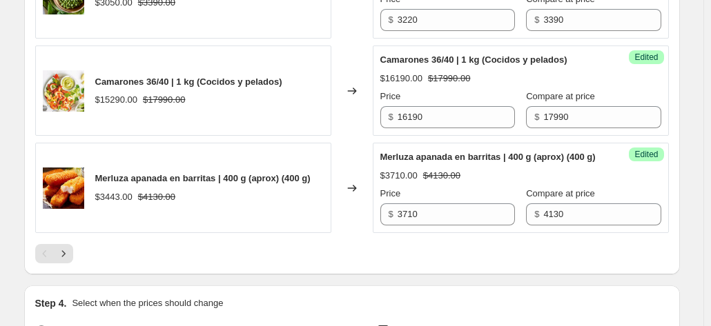
scroll to position [2564, 0]
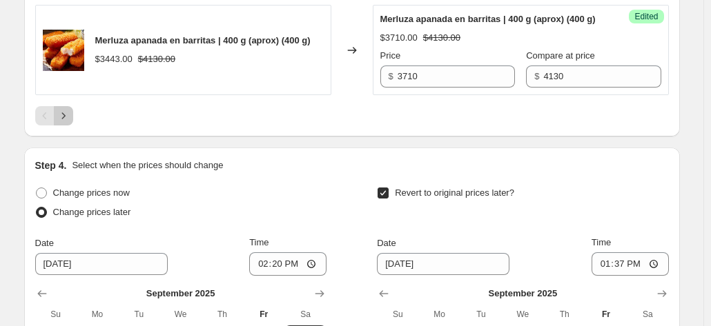
click at [64, 123] on icon "Next" at bounding box center [64, 116] width 14 height 14
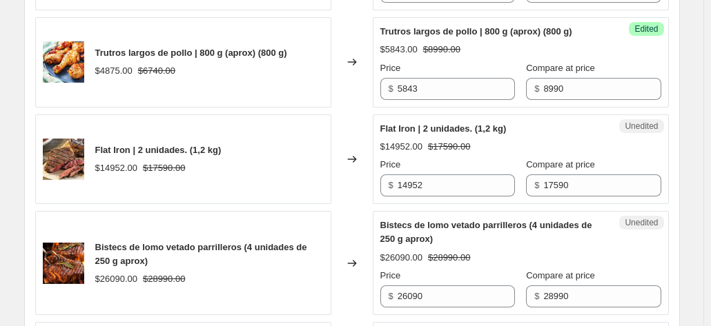
scroll to position [2357, 0]
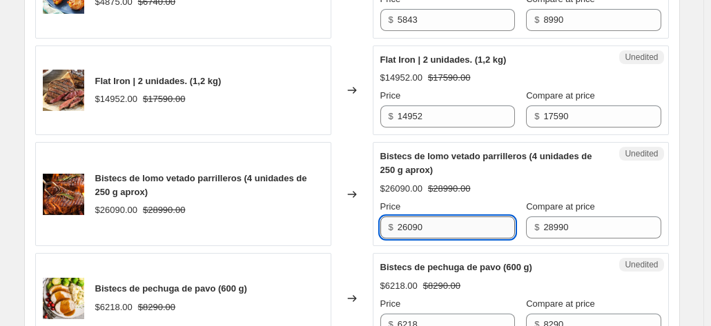
click at [452, 239] on input "26090" at bounding box center [455, 228] width 117 height 22
type input "27540"
click at [362, 246] on div "Changed to" at bounding box center [351, 194] width 41 height 104
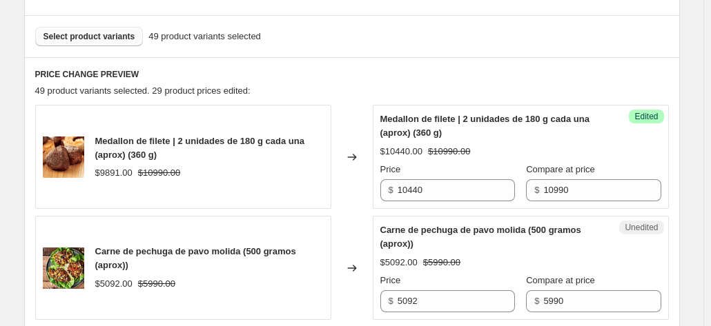
scroll to position [494, 0]
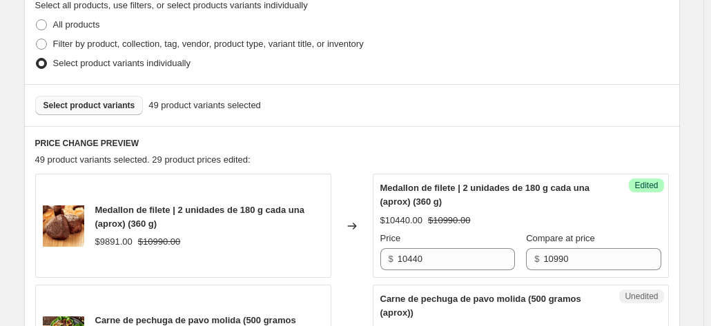
click at [97, 110] on span "Select product variants" at bounding box center [89, 105] width 92 height 11
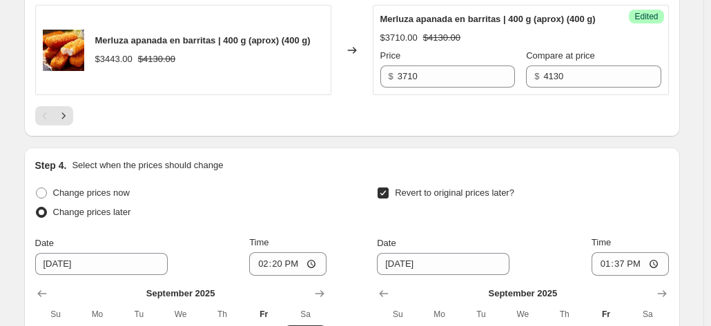
scroll to position [2633, 0]
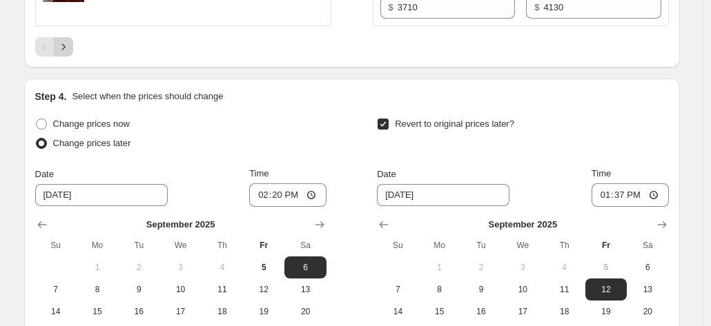
click at [70, 54] on icon "Next" at bounding box center [64, 47] width 14 height 14
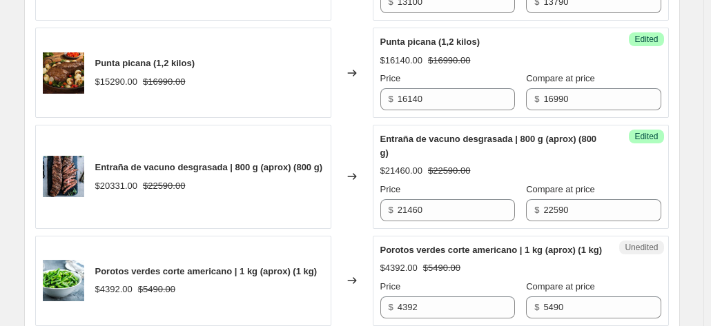
scroll to position [1805, 0]
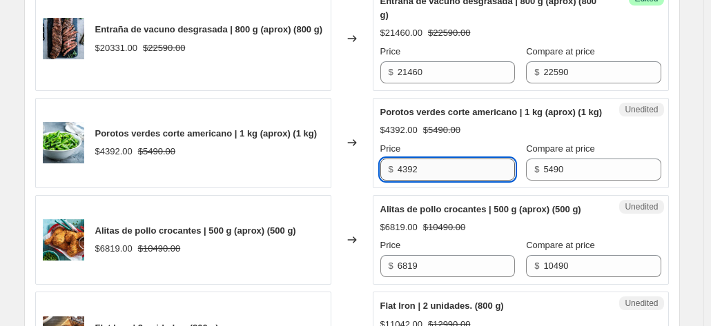
click at [428, 181] on input "4392" at bounding box center [455, 170] width 117 height 22
type input "4660"
click at [335, 179] on div "Changed to" at bounding box center [351, 143] width 41 height 90
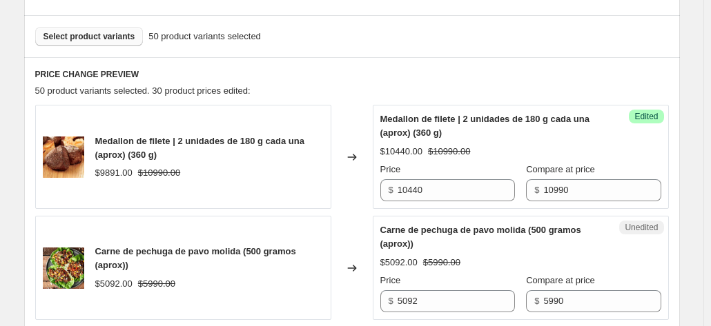
scroll to position [425, 0]
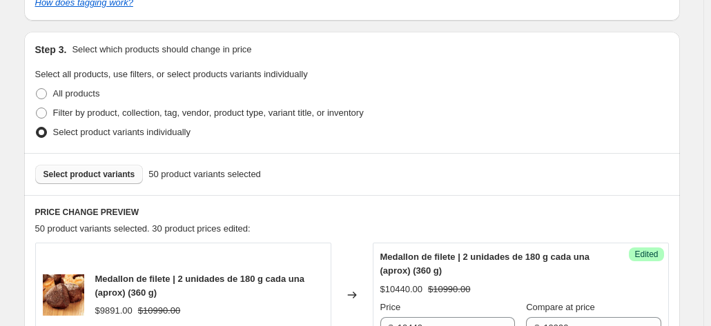
click at [105, 179] on span "Select product variants" at bounding box center [89, 174] width 92 height 11
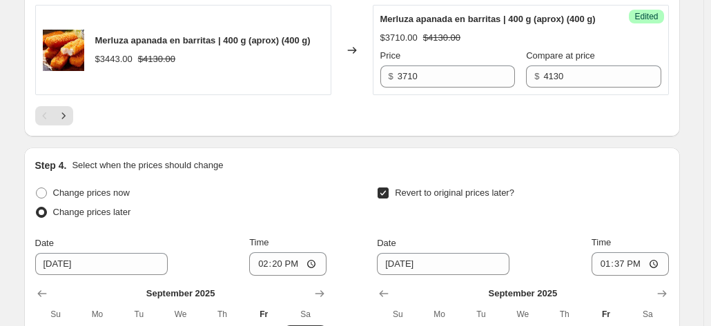
scroll to position [2702, 0]
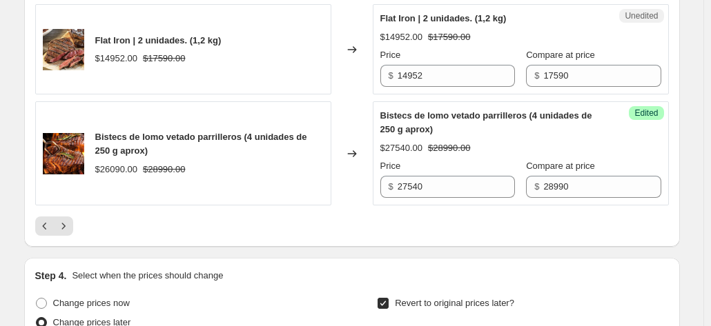
scroll to position [2633, 0]
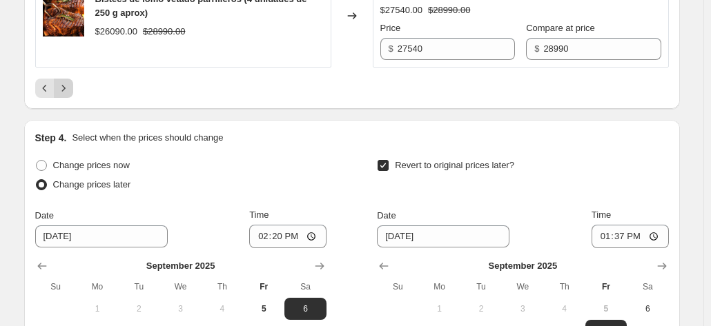
click at [70, 95] on icon "Next" at bounding box center [64, 88] width 14 height 14
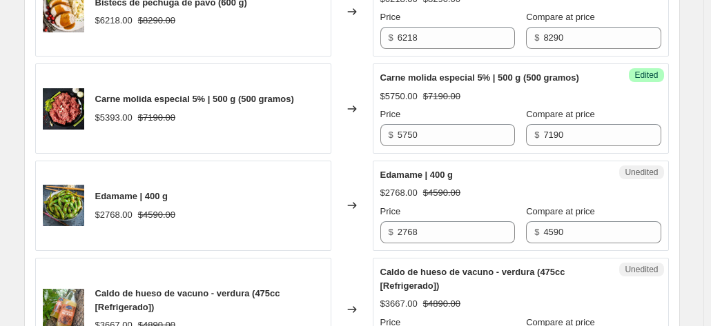
scroll to position [771, 0]
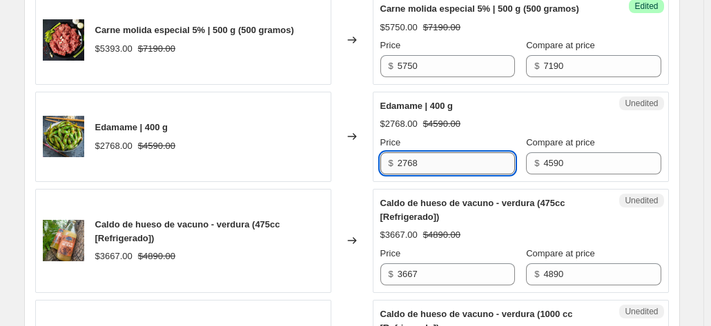
click at [440, 166] on input "2768" at bounding box center [455, 164] width 117 height 22
type input "2980"
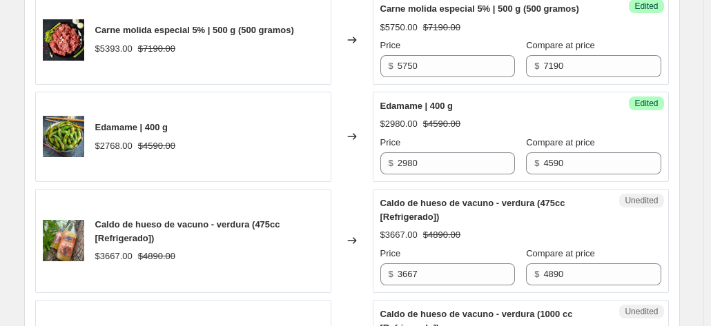
click at [359, 179] on div "Changed to" at bounding box center [351, 137] width 41 height 90
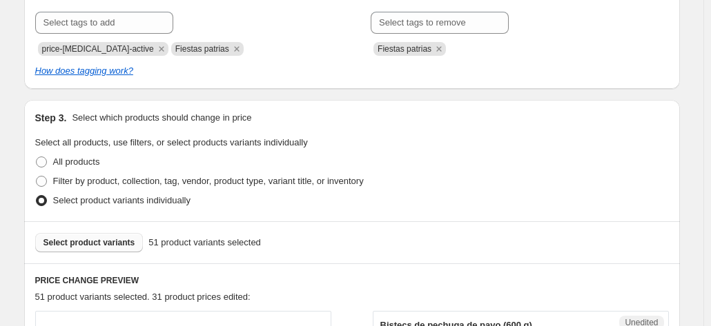
scroll to position [495, 0]
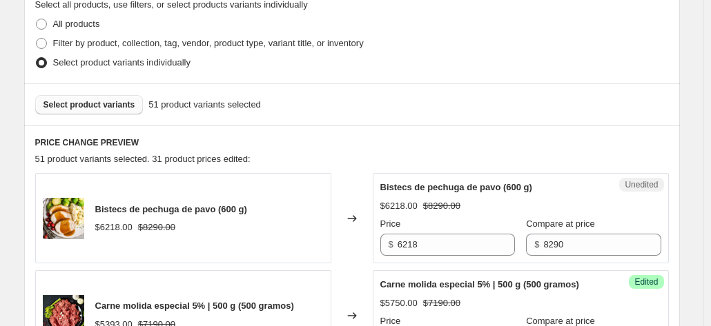
click at [94, 101] on span "Select product variants" at bounding box center [89, 104] width 92 height 11
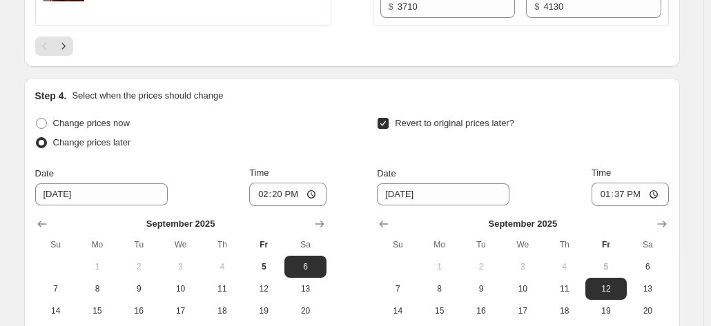
scroll to position [2703, 0]
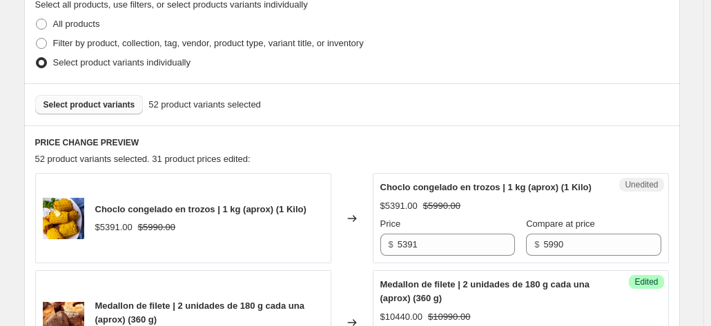
scroll to position [564, 0]
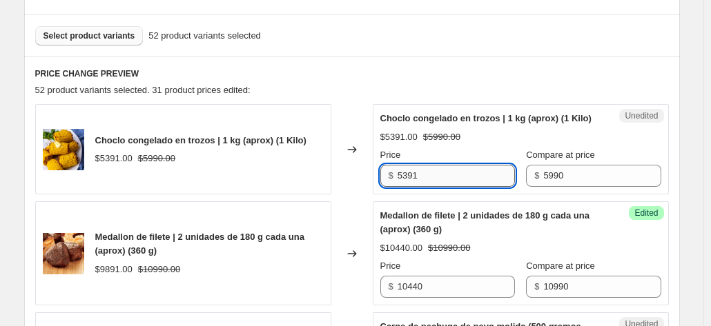
click at [436, 184] on input "5391" at bounding box center [455, 176] width 117 height 22
type input "5690"
click at [361, 191] on div "Changed to" at bounding box center [351, 149] width 41 height 90
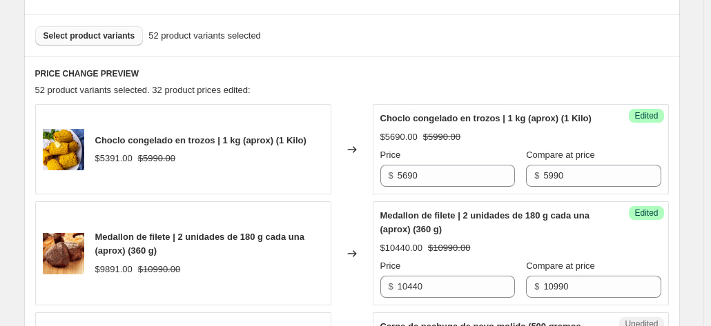
click at [115, 32] on span "Select product variants" at bounding box center [89, 35] width 92 height 11
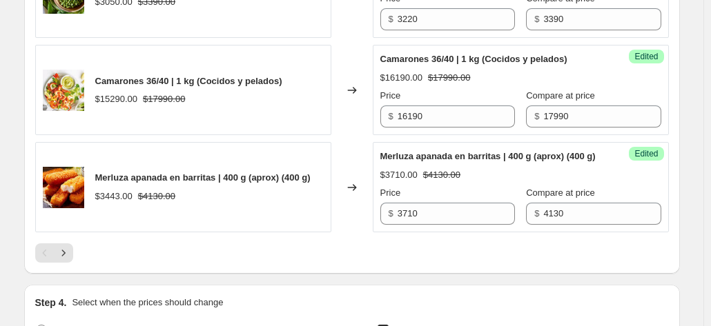
scroll to position [2565, 0]
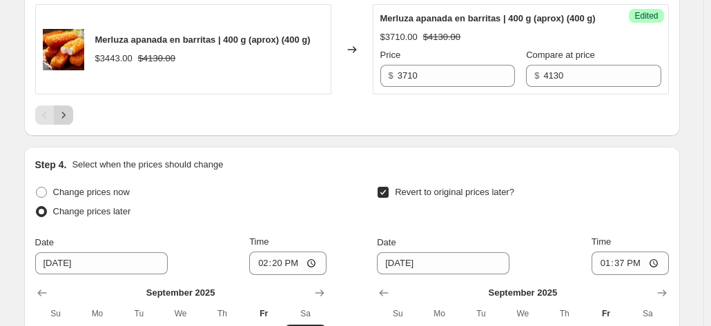
click at [70, 122] on icon "Next" at bounding box center [64, 115] width 14 height 14
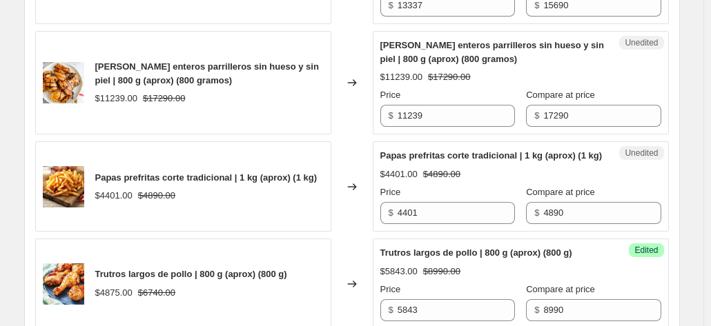
scroll to position [2703, 0]
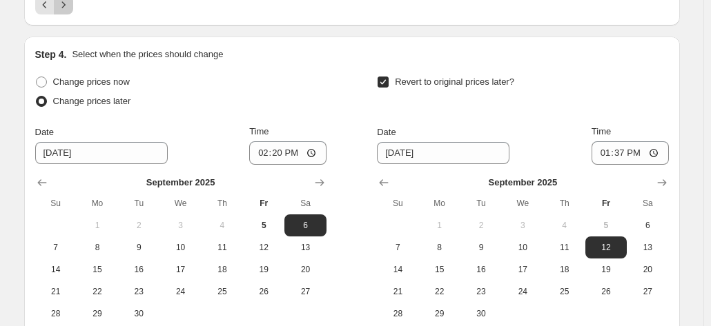
click at [69, 12] on icon "Next" at bounding box center [64, 5] width 14 height 14
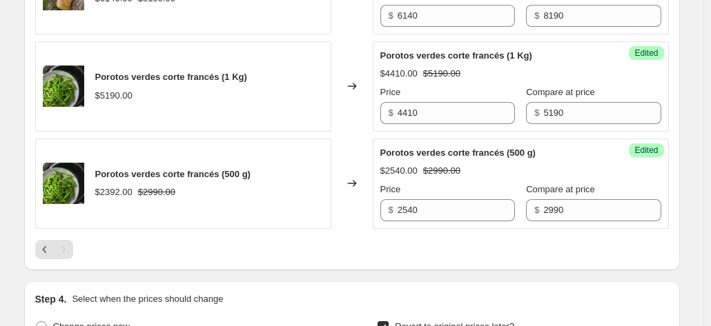
scroll to position [1875, 0]
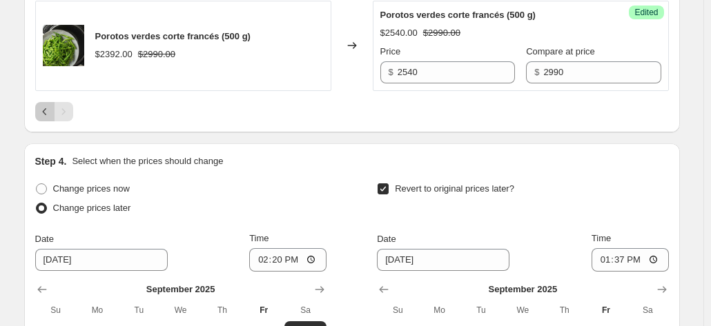
click at [52, 119] on icon "Previous" at bounding box center [45, 112] width 14 height 14
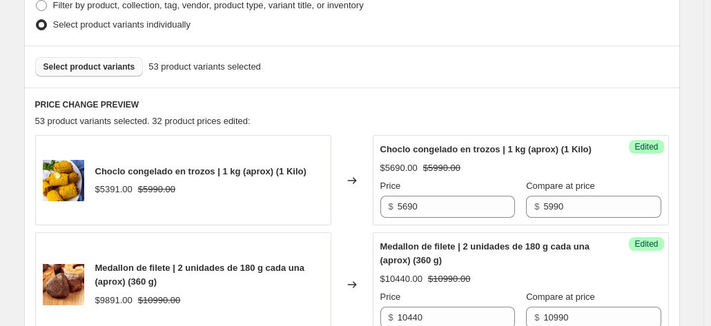
scroll to position [513, 0]
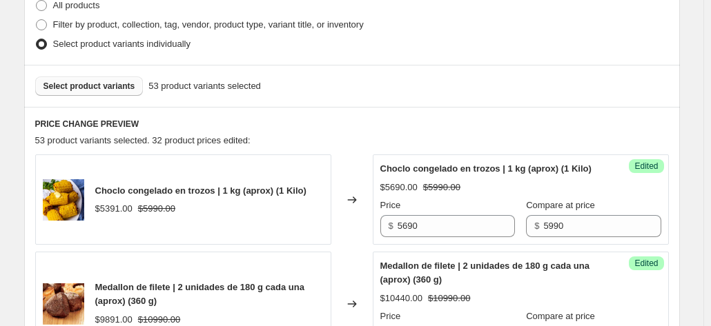
click at [109, 81] on button "Select product variants" at bounding box center [89, 86] width 108 height 19
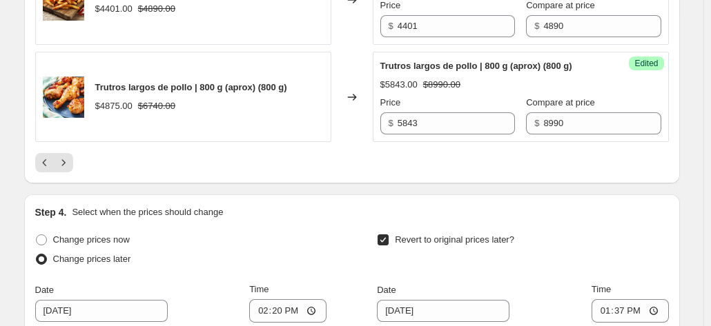
scroll to position [2559, 0]
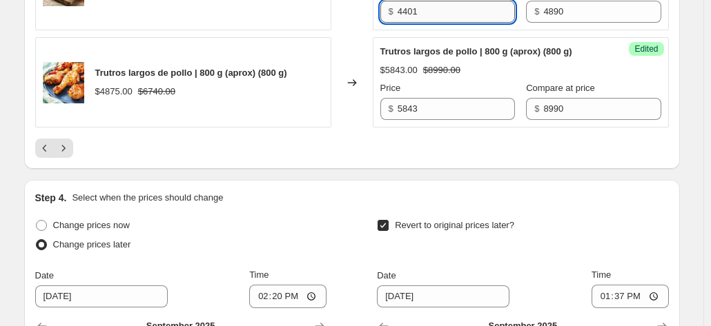
click at [457, 23] on input "4401" at bounding box center [455, 12] width 117 height 22
type input "4640"
click at [389, 158] on div at bounding box center [351, 148] width 633 height 19
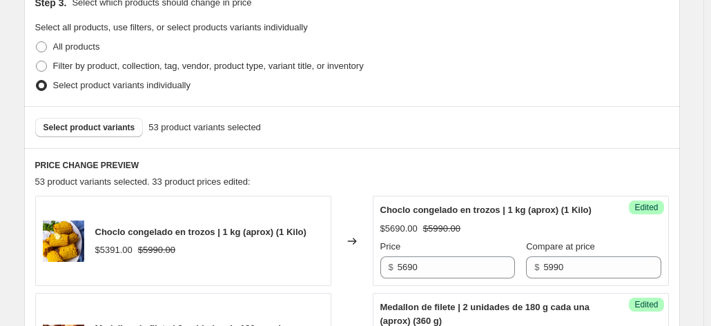
scroll to position [530, 0]
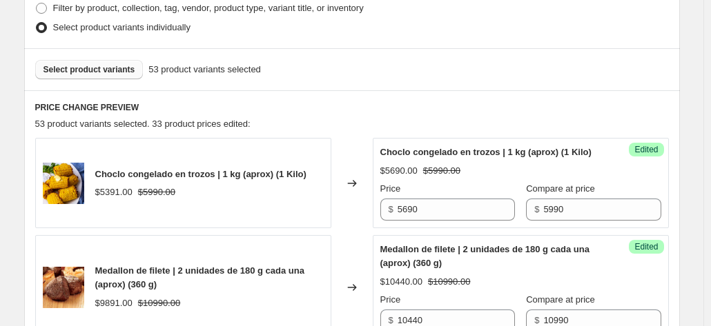
click at [108, 67] on span "Select product variants" at bounding box center [89, 69] width 92 height 11
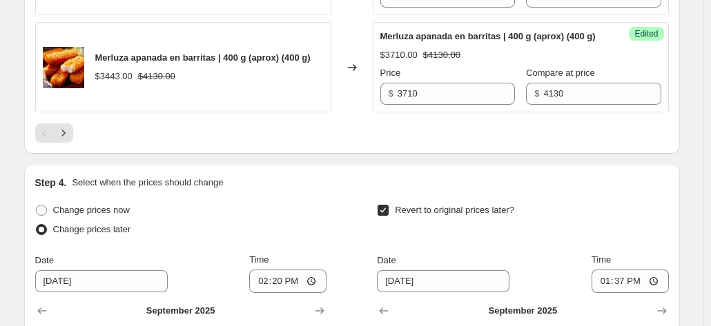
scroll to position [2595, 0]
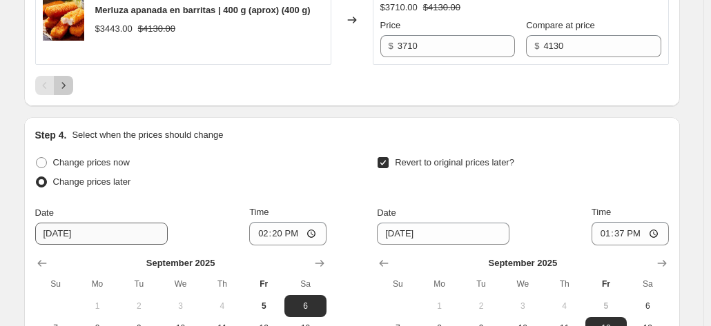
click at [65, 95] on button "Next" at bounding box center [63, 85] width 19 height 19
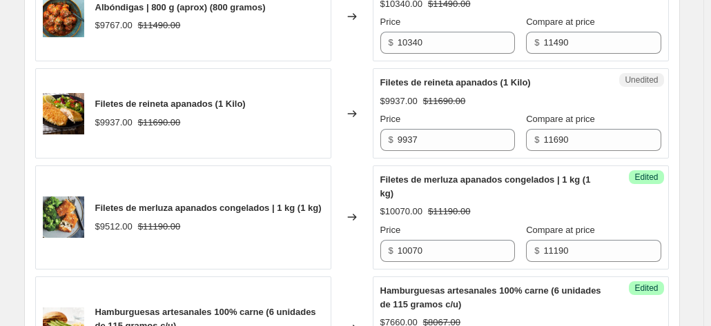
scroll to position [1089, 0]
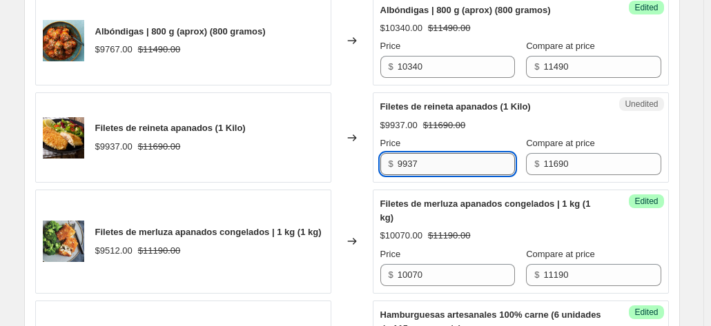
click at [453, 175] on input "9937" at bounding box center [455, 164] width 117 height 22
type input "10520"
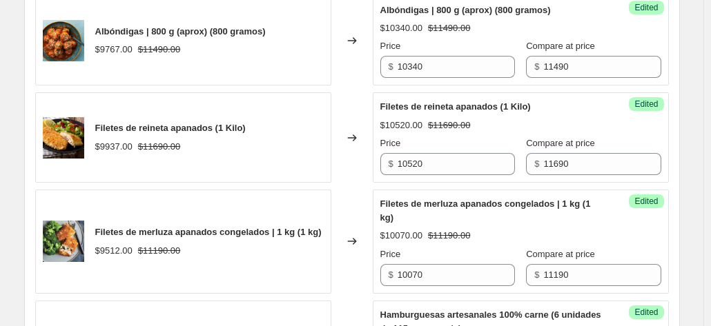
click at [346, 183] on div "Changed to" at bounding box center [351, 137] width 41 height 90
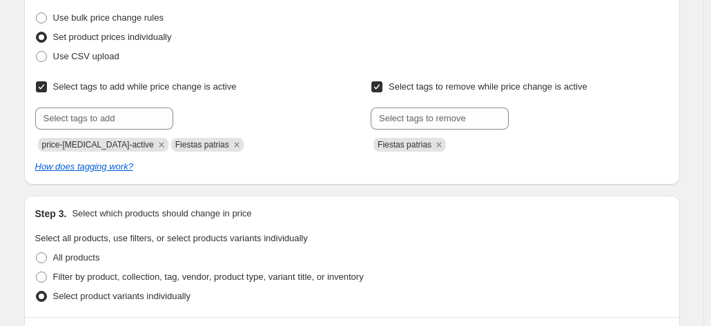
scroll to position [399, 0]
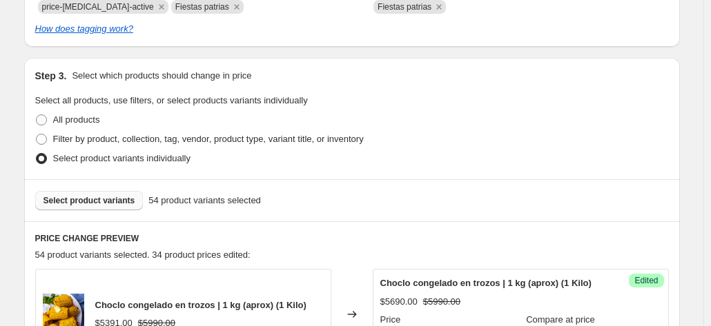
click at [116, 191] on button "Select product variants" at bounding box center [89, 200] width 108 height 19
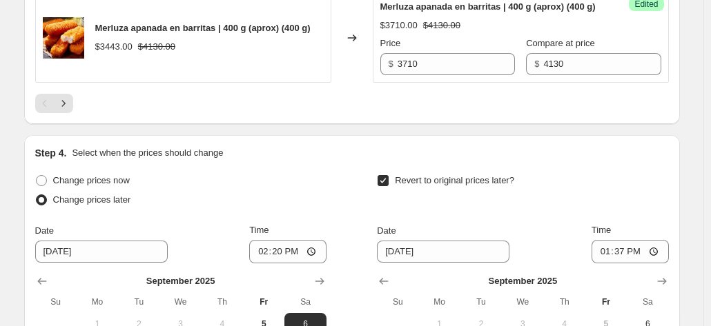
scroll to position [2590, 0]
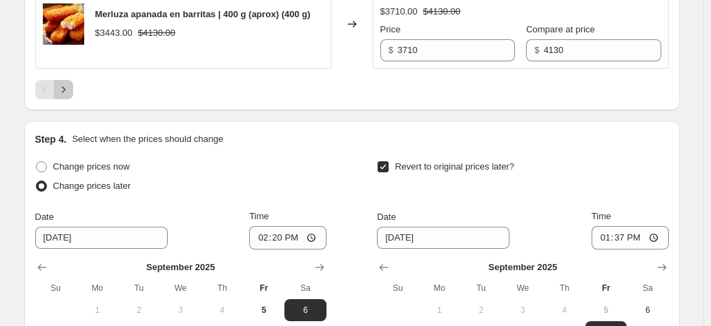
click at [65, 97] on icon "Next" at bounding box center [64, 90] width 14 height 14
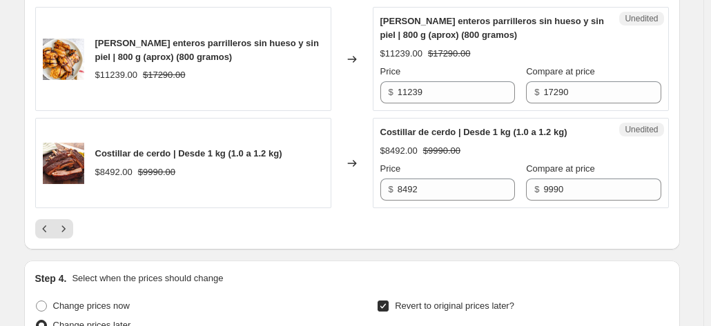
scroll to position [2450, 0]
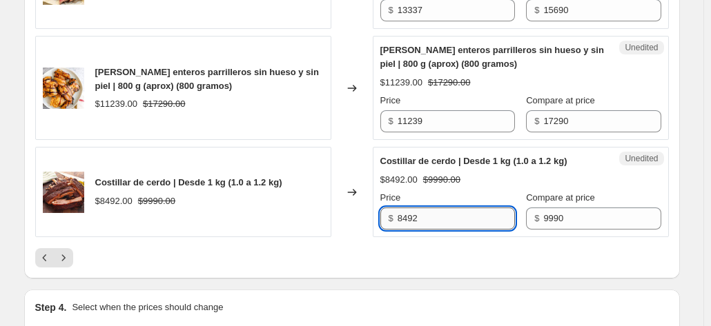
click at [442, 230] on input "8492" at bounding box center [455, 219] width 117 height 22
type input "8990"
click at [354, 237] on div "Changed to" at bounding box center [351, 192] width 41 height 90
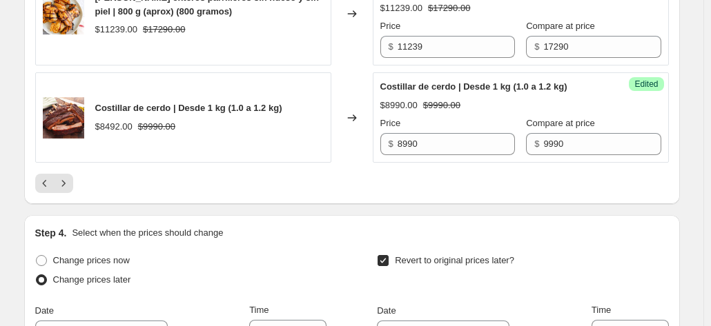
scroll to position [2572, 0]
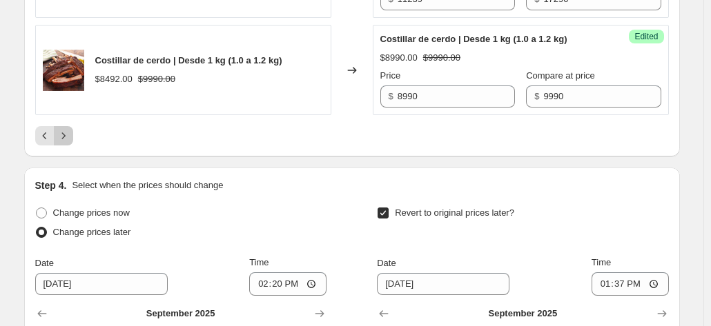
click at [66, 146] on button "Next" at bounding box center [63, 135] width 19 height 19
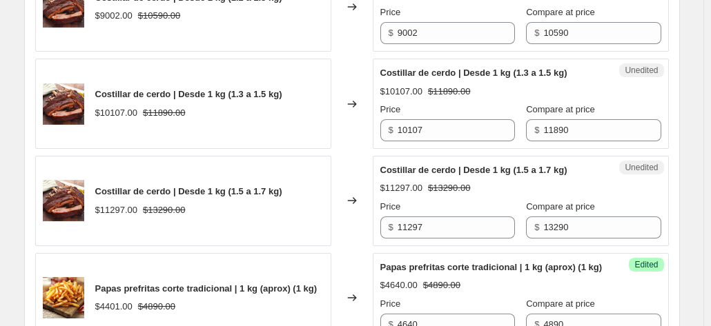
scroll to position [698, 0]
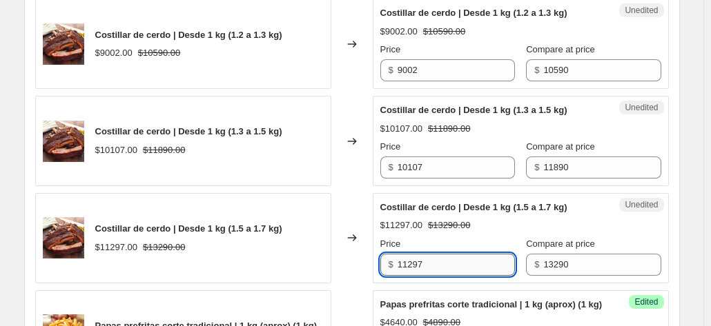
click at [458, 270] on input "11297" at bounding box center [455, 265] width 117 height 22
type input "11960"
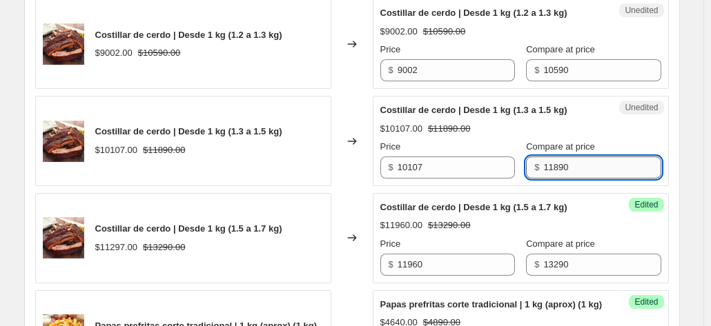
click at [543, 164] on input "11890" at bounding box center [601, 168] width 117 height 22
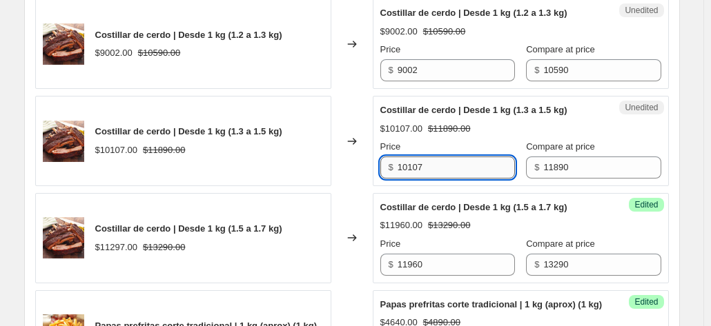
click at [442, 166] on input "10107" at bounding box center [455, 168] width 117 height 22
type input "10700"
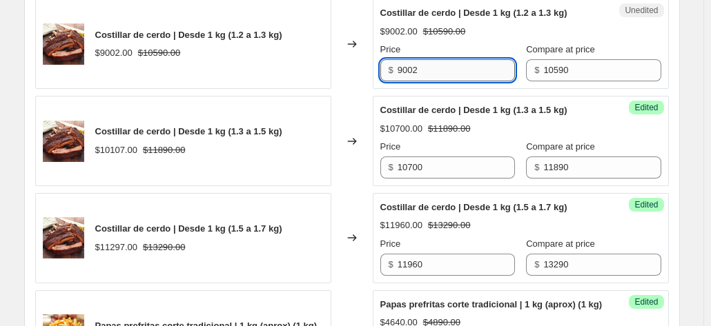
click at [431, 68] on input "9002" at bounding box center [455, 70] width 117 height 22
type input "9530"
click at [362, 96] on div "Changed to" at bounding box center [351, 141] width 41 height 90
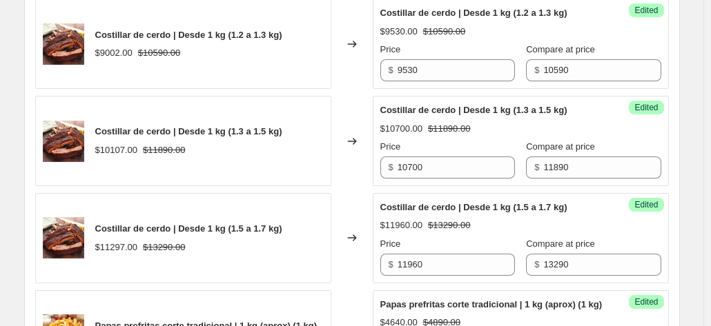
scroll to position [462, 0]
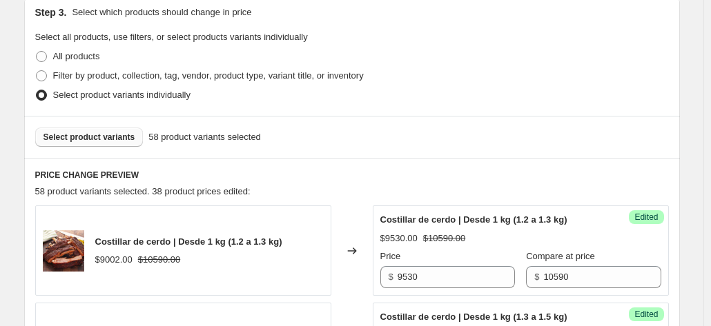
click at [123, 137] on span "Select product variants" at bounding box center [89, 137] width 92 height 11
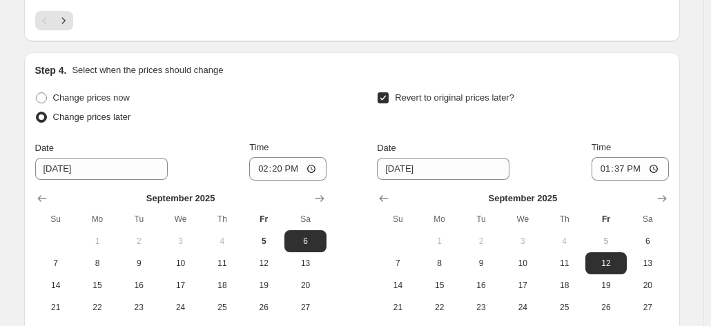
scroll to position [2459, 0]
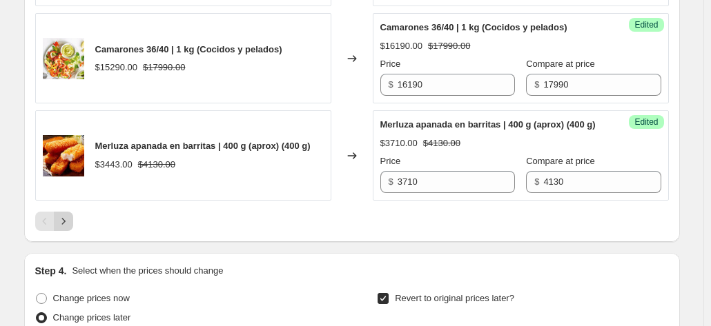
click at [69, 228] on icon "Next" at bounding box center [64, 222] width 14 height 14
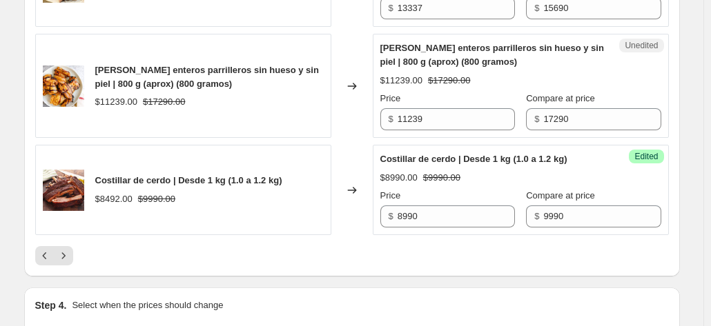
scroll to position [2499, 0]
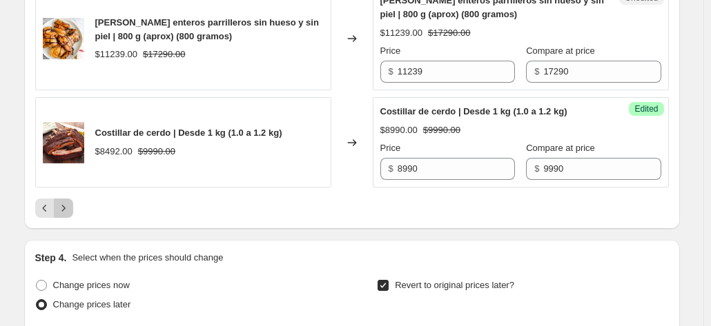
click at [66, 215] on icon "Next" at bounding box center [64, 208] width 14 height 14
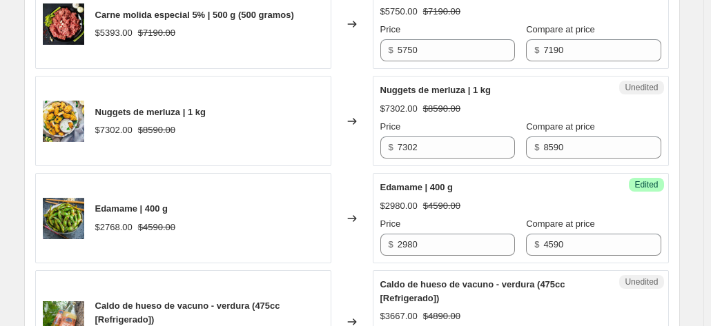
scroll to position [1494, 0]
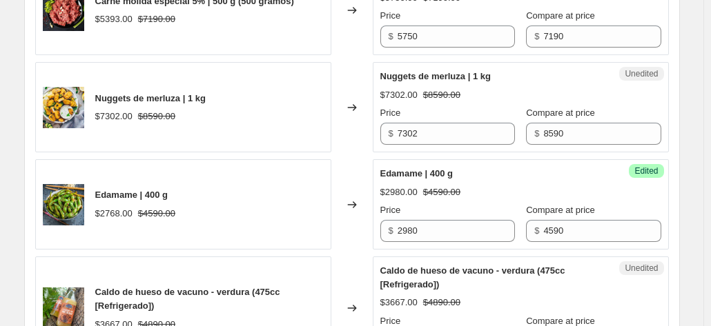
click at [435, 120] on div "Price" at bounding box center [447, 113] width 135 height 14
click at [433, 138] on input "7302" at bounding box center [455, 134] width 117 height 22
type input "7730"
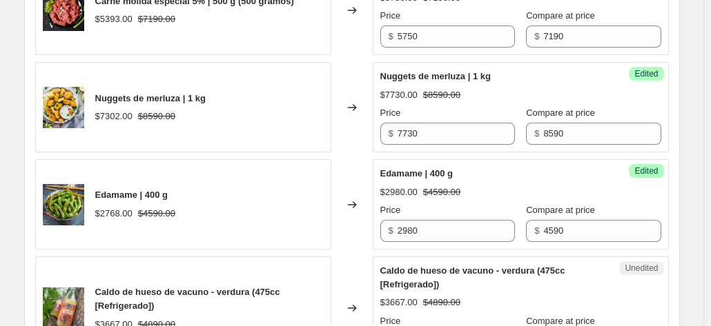
click at [349, 149] on div "Changed to" at bounding box center [351, 107] width 41 height 90
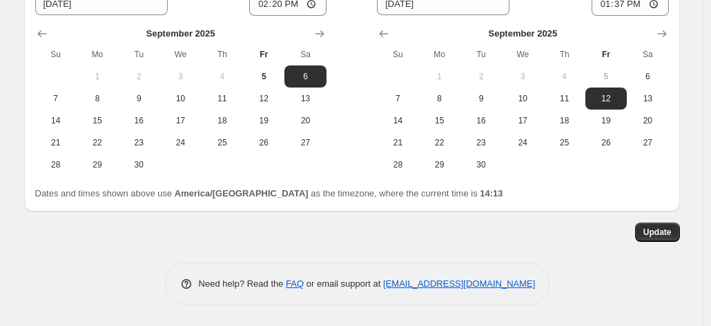
scroll to position [2737, 0]
click at [651, 238] on span "Update" at bounding box center [657, 232] width 28 height 11
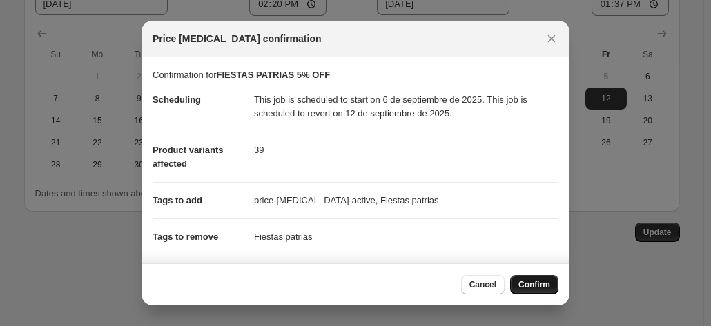
click at [534, 281] on span "Confirm" at bounding box center [534, 284] width 32 height 11
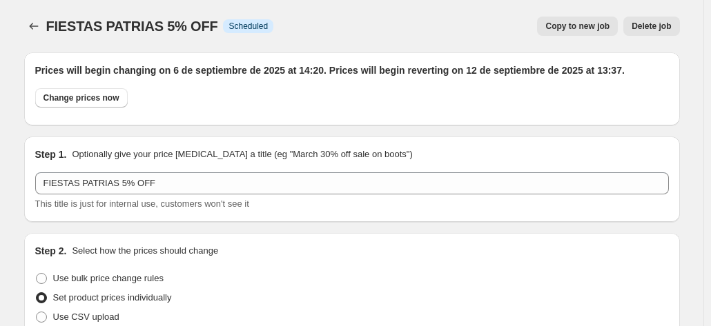
scroll to position [2737, 0]
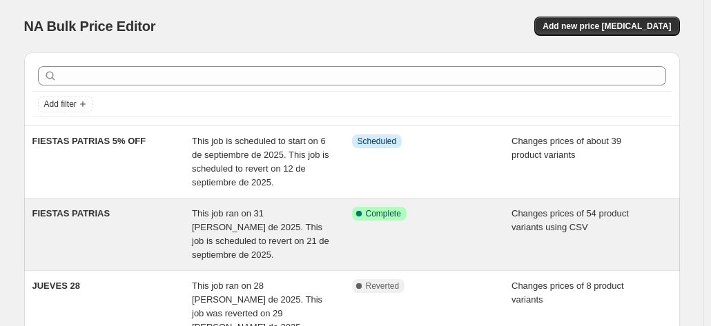
click at [167, 222] on div "FIESTAS PATRIAS" at bounding box center [112, 234] width 160 height 55
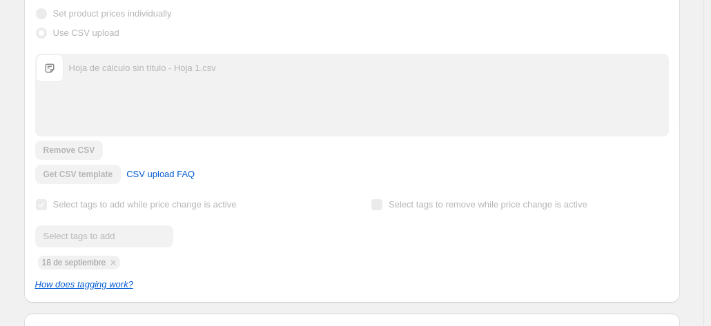
scroll to position [414, 0]
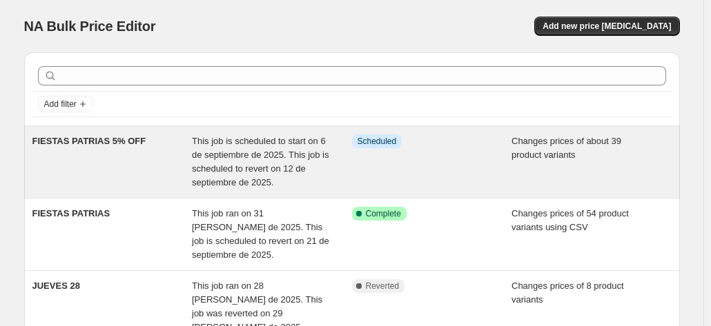
click at [167, 165] on div "FIESTAS PATRIAS 5% OFF" at bounding box center [112, 162] width 160 height 55
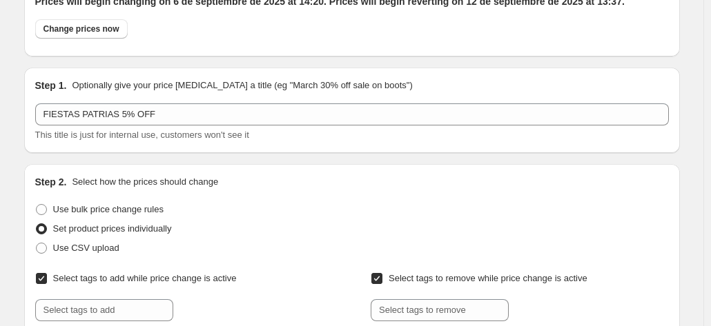
scroll to position [207, 0]
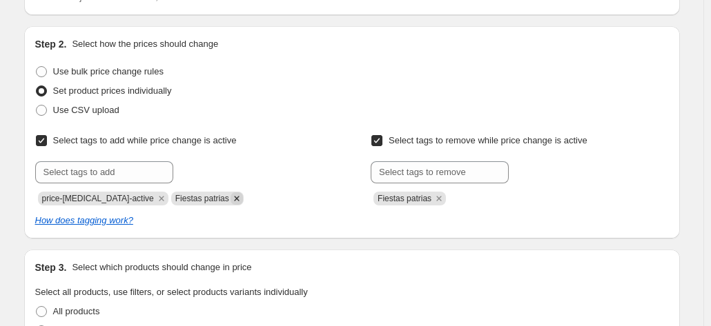
click at [230, 197] on icon "Remove Fiestas patrias" at bounding box center [236, 199] width 12 height 12
click at [439, 197] on icon "Remove Fiestas patrias" at bounding box center [438, 198] width 5 height 5
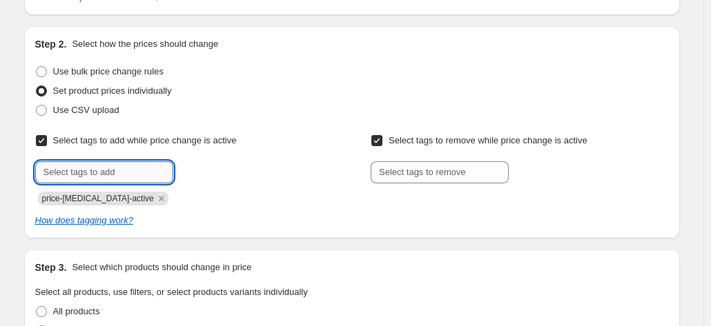
click at [137, 173] on input "text" at bounding box center [104, 172] width 138 height 22
type input "18 de septiembre"
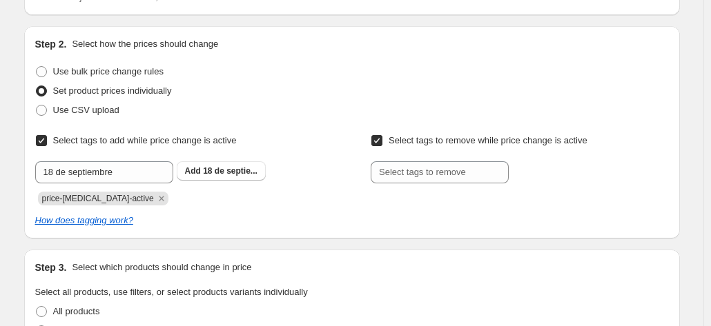
click at [364, 95] on div "Set product prices individually" at bounding box center [351, 90] width 633 height 19
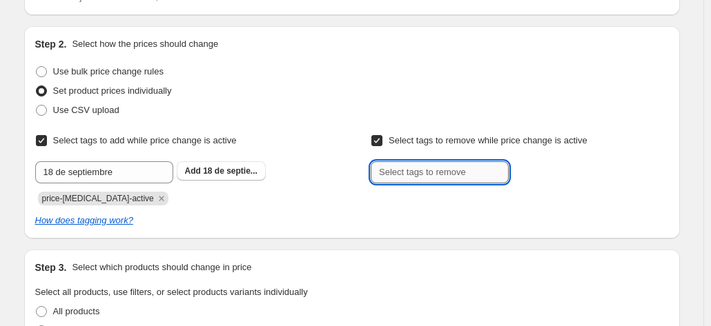
click at [465, 176] on input "text" at bounding box center [440, 172] width 138 height 22
type input "18 de septiembre"
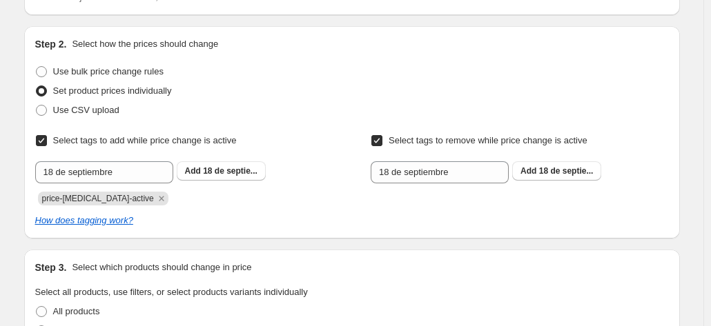
click at [455, 207] on div "Select tags to add while price change is active Submit 18 de septiembre Add 18 …" at bounding box center [351, 179] width 633 height 97
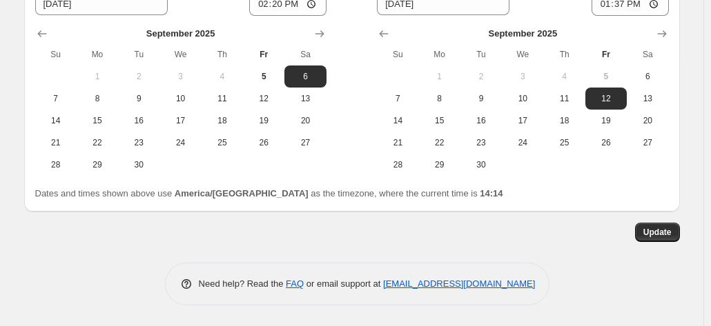
scroll to position [2897, 0]
click at [671, 235] on span "Update" at bounding box center [657, 232] width 28 height 11
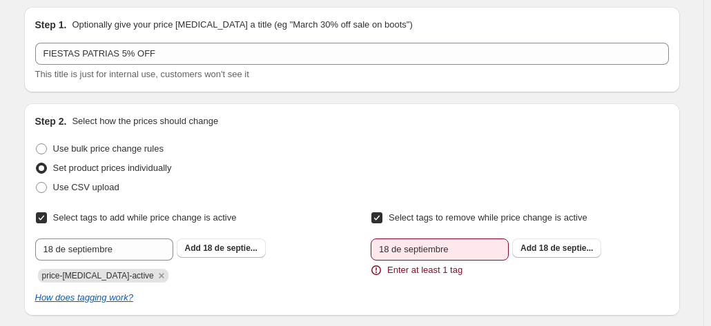
scroll to position [276, 0]
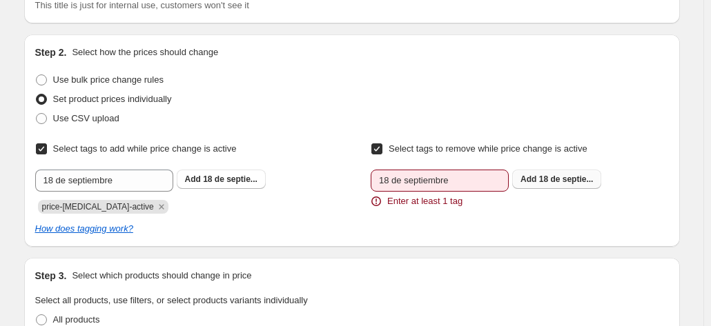
click at [553, 181] on span "18 de septie..." at bounding box center [566, 180] width 55 height 10
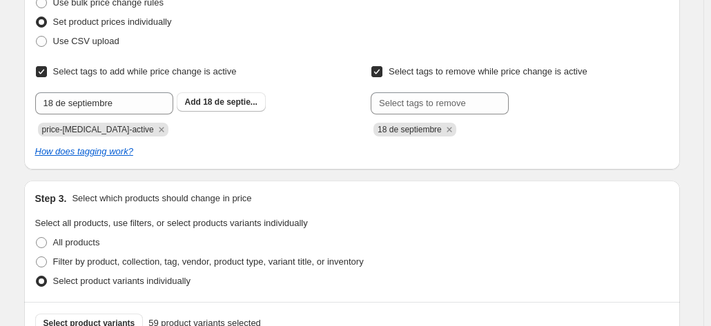
scroll to position [199, 0]
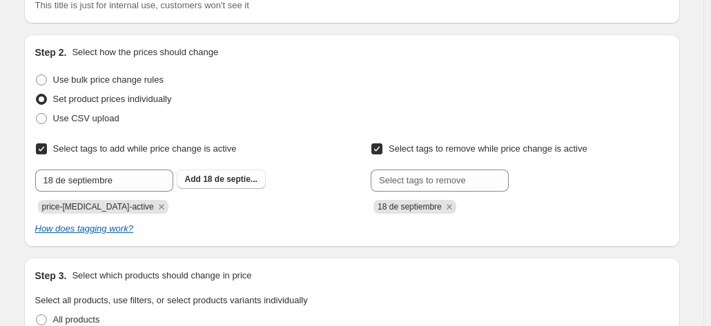
click at [228, 183] on span "18 de septie..." at bounding box center [230, 180] width 55 height 10
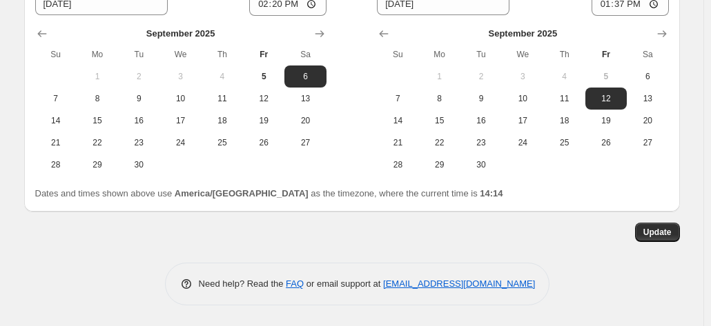
scroll to position [2878, 0]
click at [669, 238] on span "Update" at bounding box center [657, 232] width 28 height 11
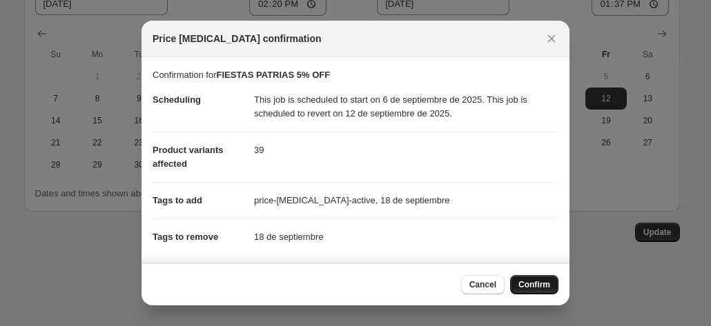
click at [527, 283] on span "Confirm" at bounding box center [534, 284] width 32 height 11
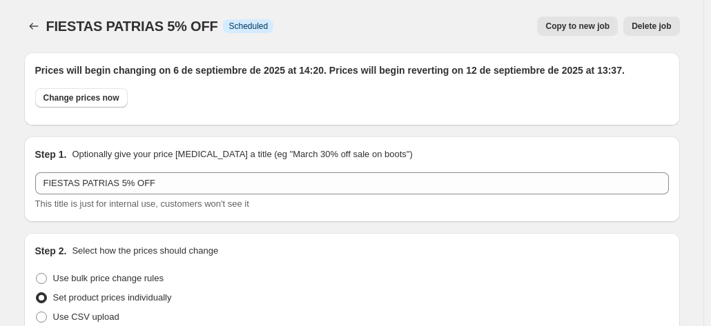
scroll to position [2878, 0]
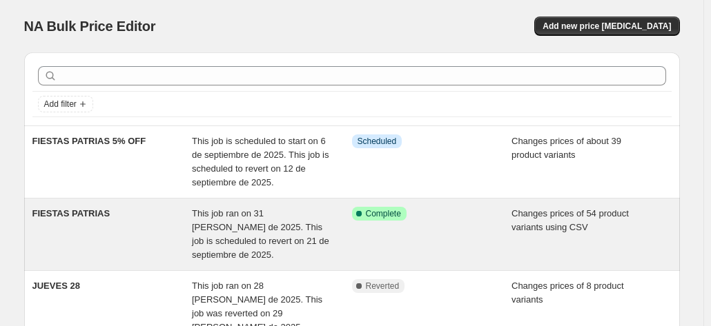
click at [218, 228] on span "This job ran on 31 de agosto de 2025. This job is scheduled to revert on 21 de …" at bounding box center [260, 234] width 137 height 52
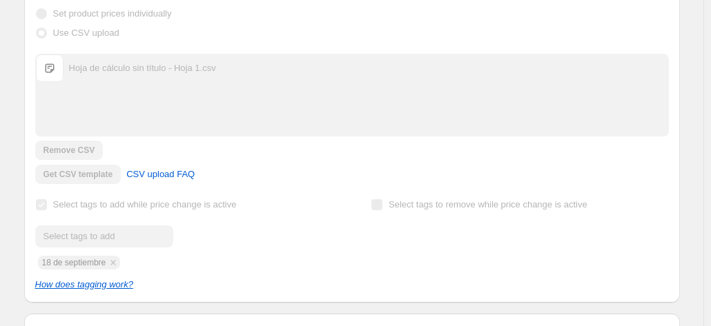
scroll to position [414, 0]
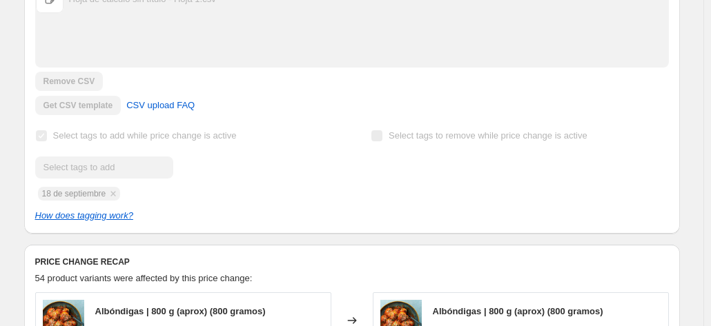
click at [465, 139] on span "Select tags to remove while price change is active" at bounding box center [488, 135] width 199 height 10
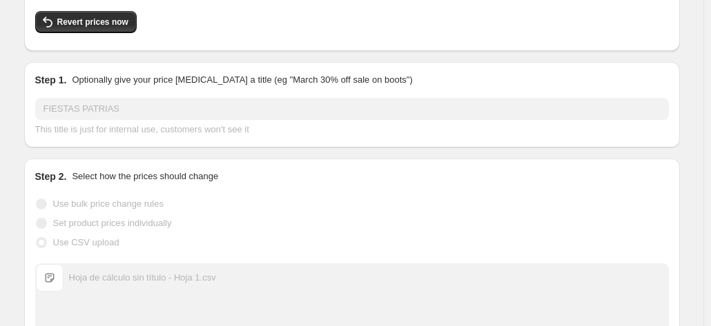
scroll to position [0, 0]
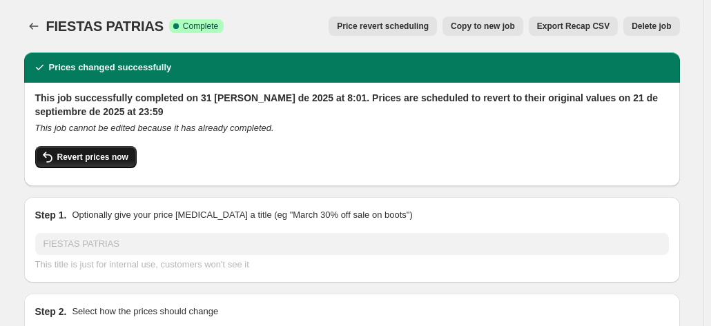
click at [115, 167] on button "Revert prices now" at bounding box center [85, 157] width 101 height 22
checkbox input "false"
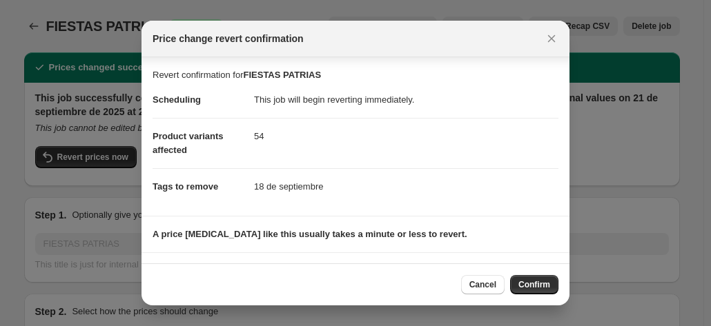
scroll to position [92, 0]
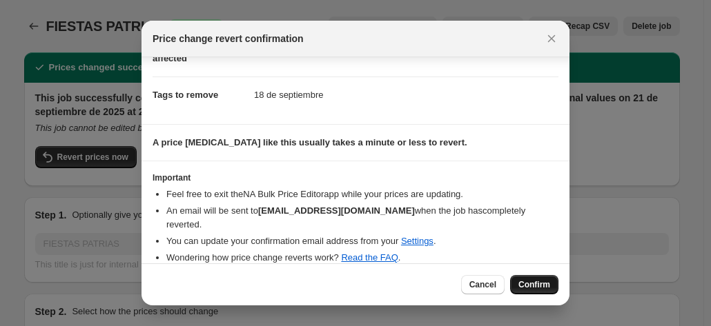
click at [545, 282] on span "Confirm" at bounding box center [534, 284] width 32 height 11
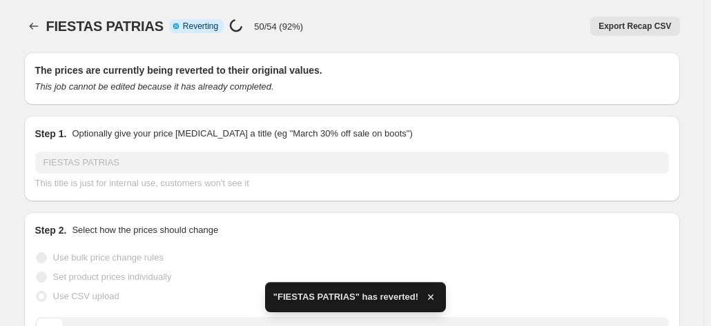
checkbox input "true"
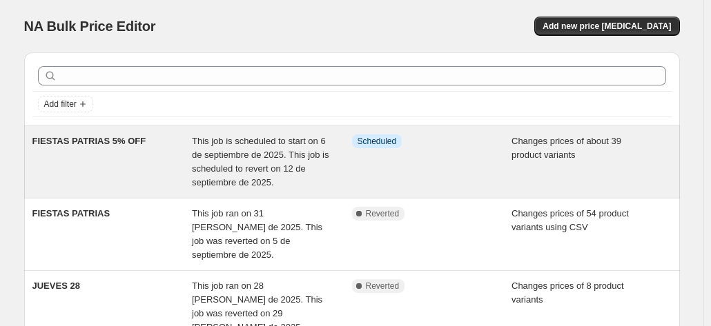
click at [286, 170] on span "This job is scheduled to start on 6 de septiembre de 2025. This job is schedule…" at bounding box center [260, 162] width 137 height 52
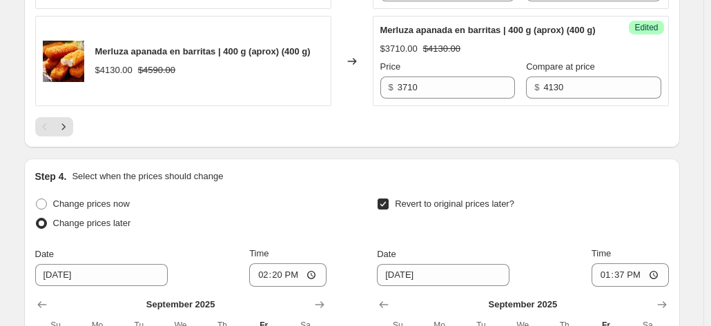
scroll to position [2829, 0]
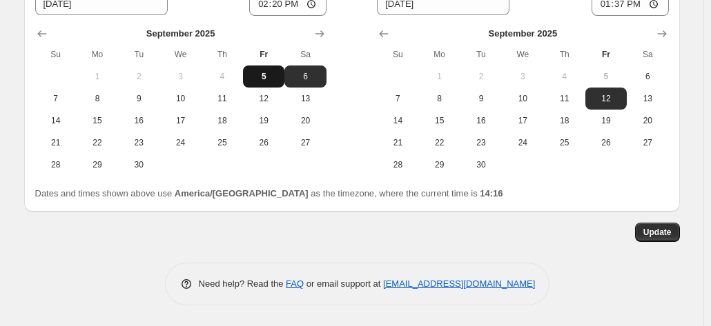
click at [264, 82] on span "5" at bounding box center [263, 76] width 30 height 11
type input "9/5/2025"
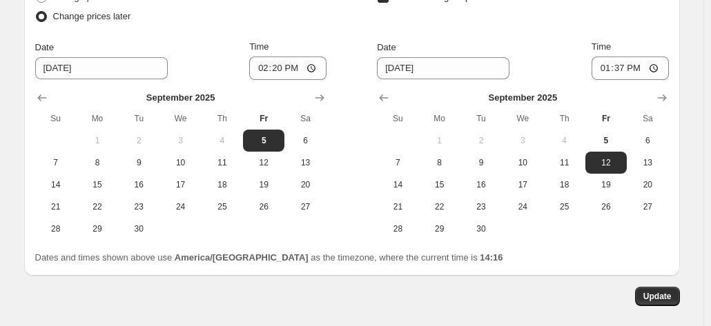
checkbox input "false"
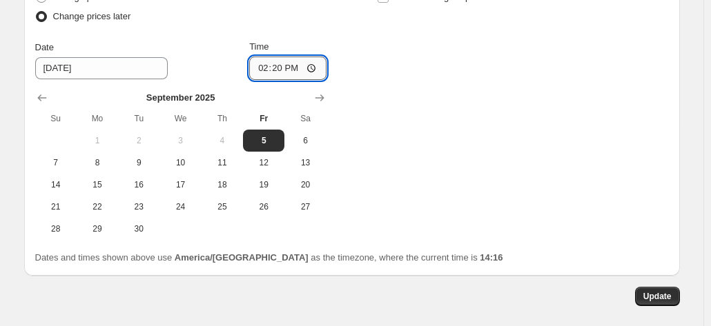
click at [293, 80] on input "14:20" at bounding box center [287, 68] width 77 height 23
type input "14:16"
click at [450, 176] on div "Change prices now Change prices later Date 9/5/2025 Time 14:16 September 2025 S…" at bounding box center [351, 114] width 633 height 253
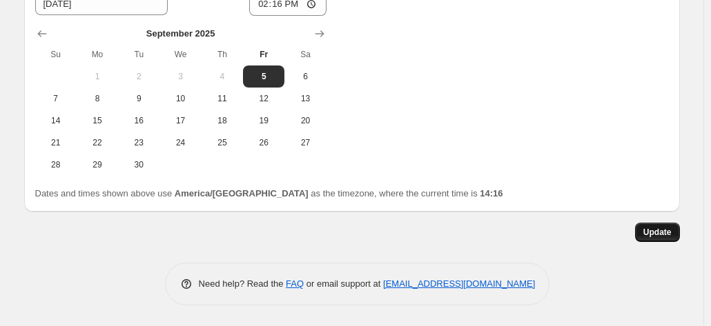
click at [661, 230] on span "Update" at bounding box center [657, 232] width 28 height 11
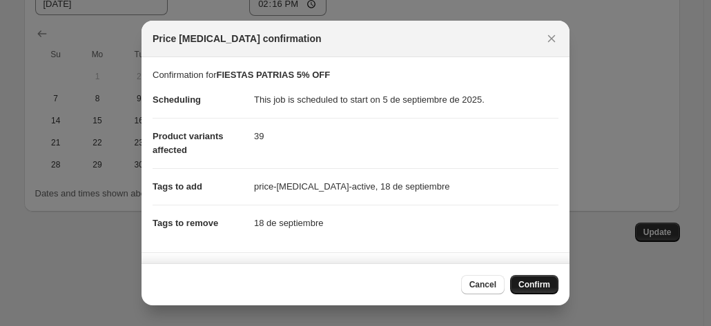
click at [549, 277] on button "Confirm" at bounding box center [534, 284] width 48 height 19
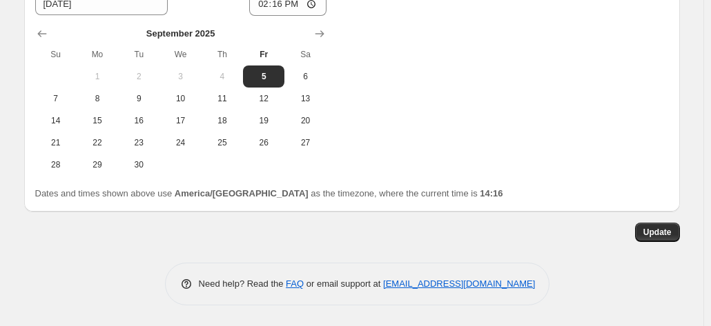
scroll to position [2722, 0]
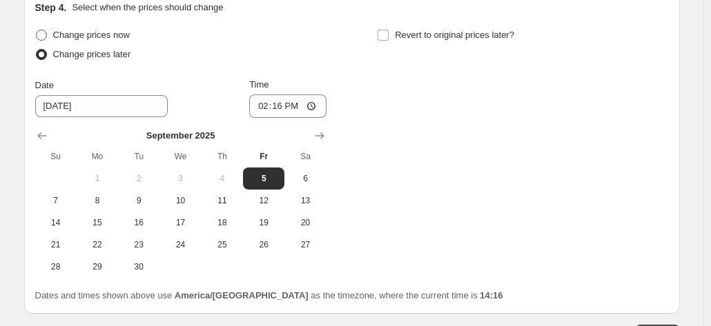
click at [111, 40] on span "Change prices now" at bounding box center [91, 35] width 77 height 10
click at [37, 30] on input "Change prices now" at bounding box center [36, 30] width 1 height 1
radio input "true"
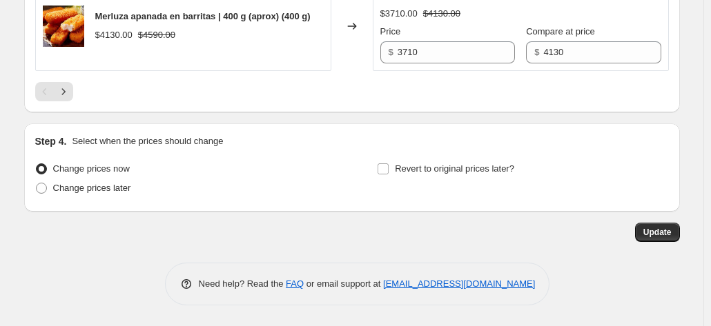
scroll to position [2661, 0]
click at [667, 235] on span "Update" at bounding box center [657, 232] width 28 height 11
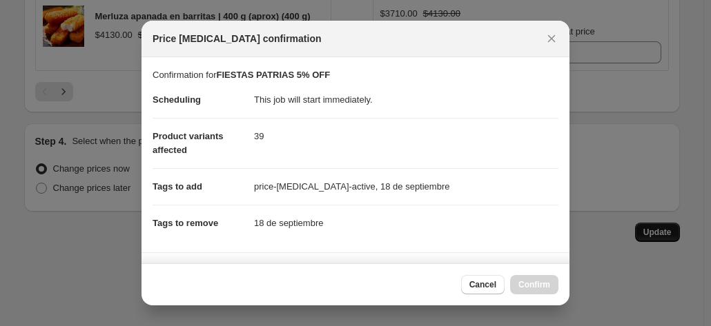
scroll to position [0, 0]
click at [552, 288] on button "Confirm" at bounding box center [534, 284] width 48 height 19
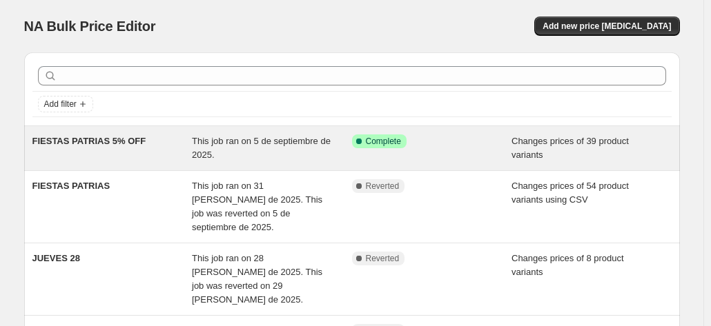
click at [166, 149] on div "FIESTAS PATRIAS 5% OFF" at bounding box center [112, 149] width 160 height 28
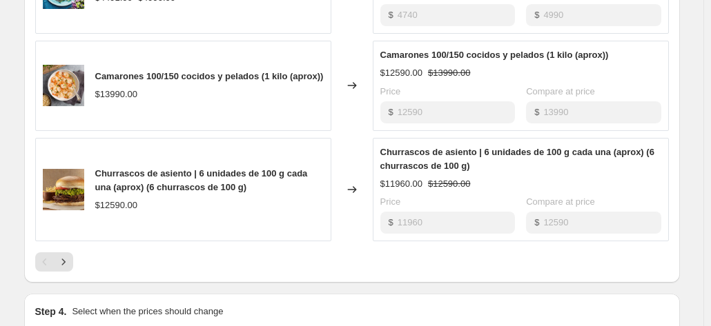
scroll to position [1103, 0]
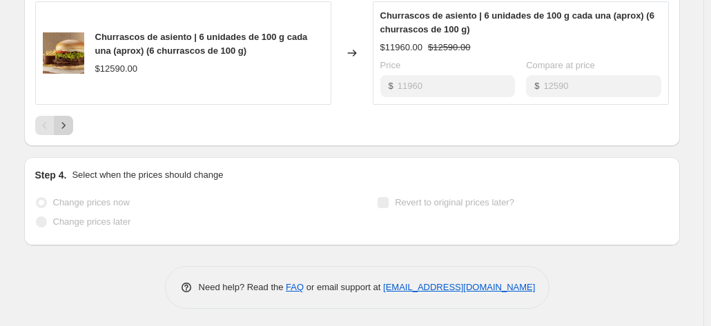
click at [73, 127] on button "Next" at bounding box center [63, 125] width 19 height 19
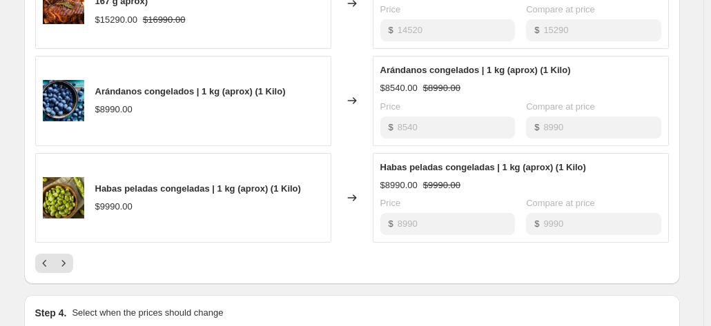
scroll to position [1089, 0]
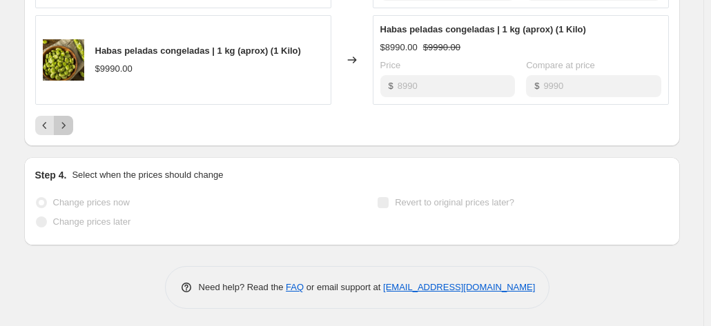
click at [70, 121] on icon "Next" at bounding box center [64, 126] width 14 height 14
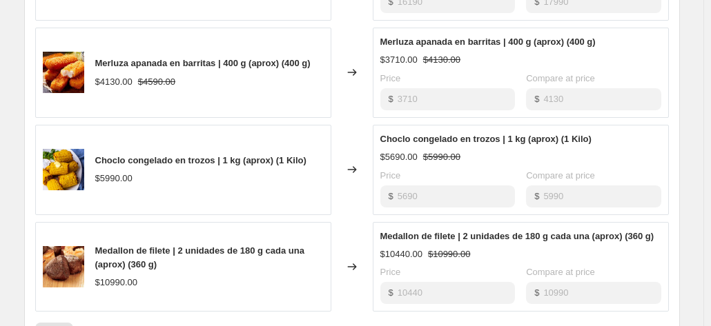
scroll to position [1020, 0]
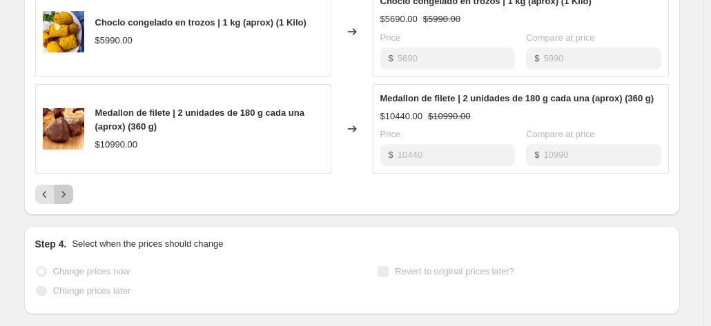
click at [63, 193] on icon "Next" at bounding box center [64, 195] width 14 height 14
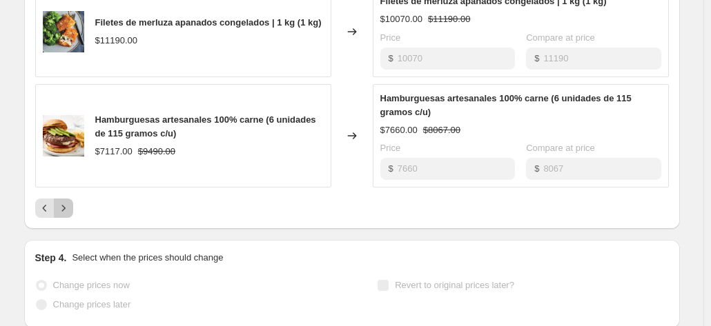
click at [70, 208] on icon "Next" at bounding box center [64, 208] width 14 height 14
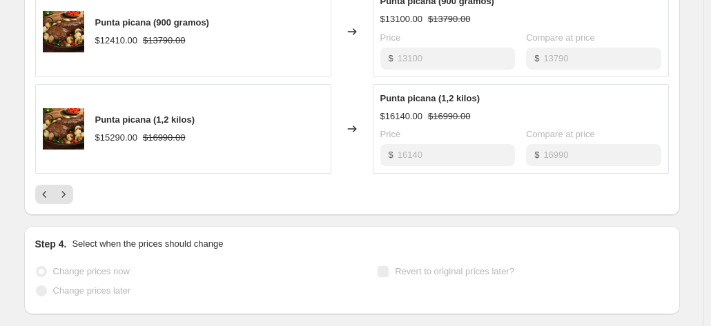
scroll to position [1089, 0]
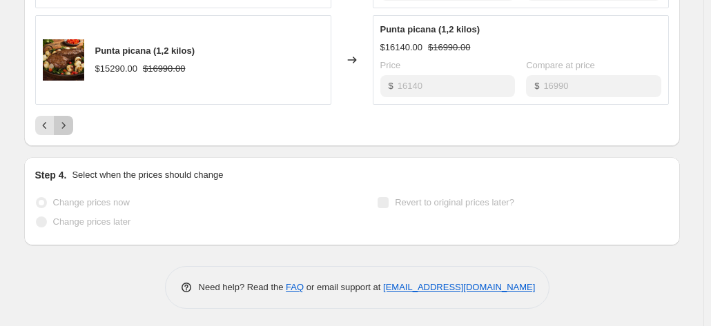
click at [70, 119] on icon "Next" at bounding box center [64, 126] width 14 height 14
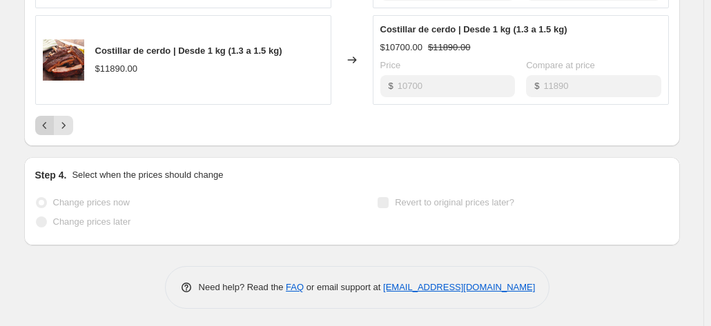
click at [46, 128] on icon "Previous" at bounding box center [45, 126] width 14 height 14
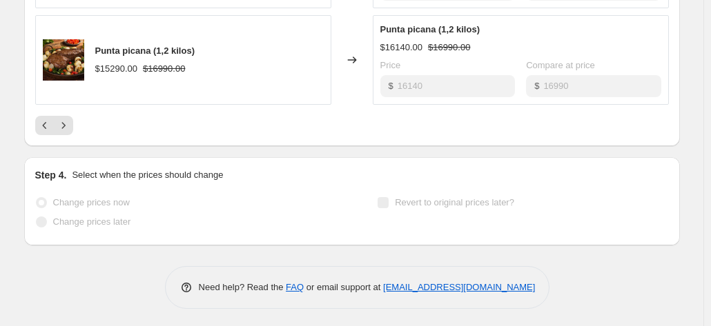
click at [50, 121] on icon "Previous" at bounding box center [45, 126] width 14 height 14
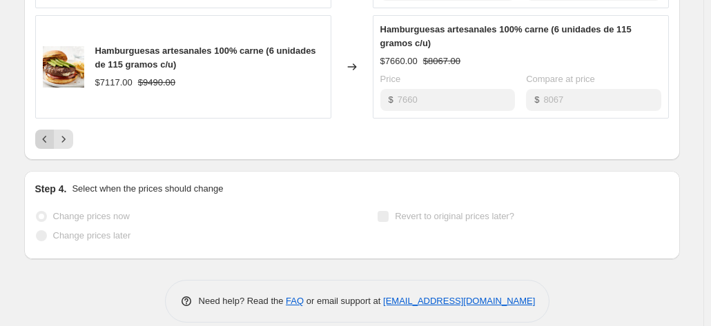
click at [49, 141] on icon "Previous" at bounding box center [45, 139] width 14 height 14
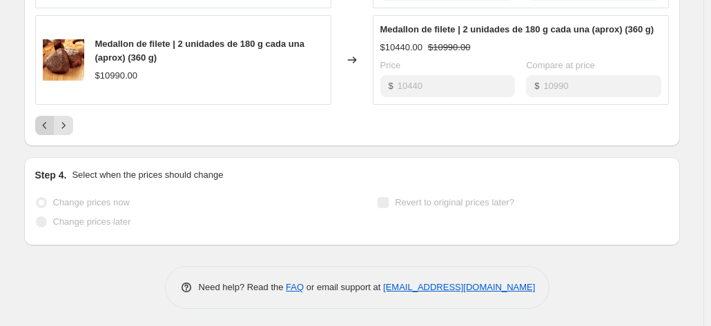
click at [50, 125] on icon "Previous" at bounding box center [45, 126] width 14 height 14
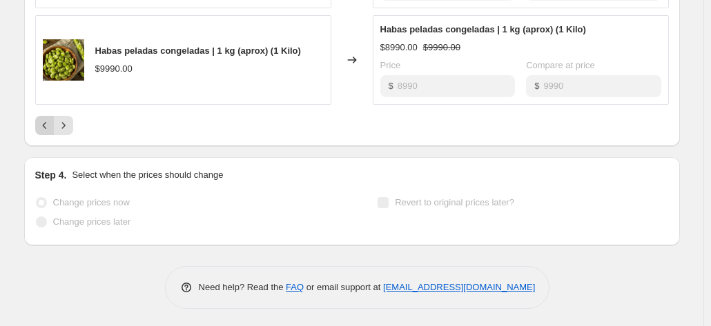
click at [46, 130] on button "Previous" at bounding box center [44, 125] width 19 height 19
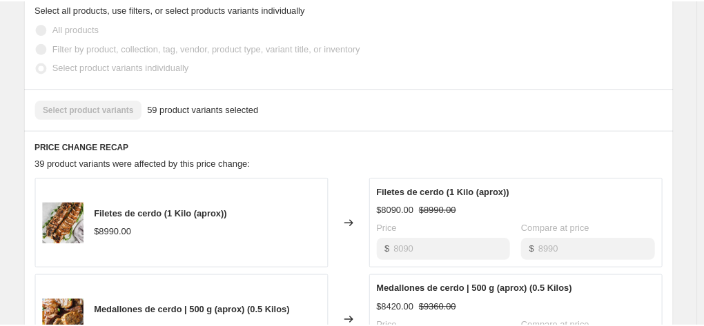
scroll to position [399, 0]
